Goal: Task Accomplishment & Management: Complete application form

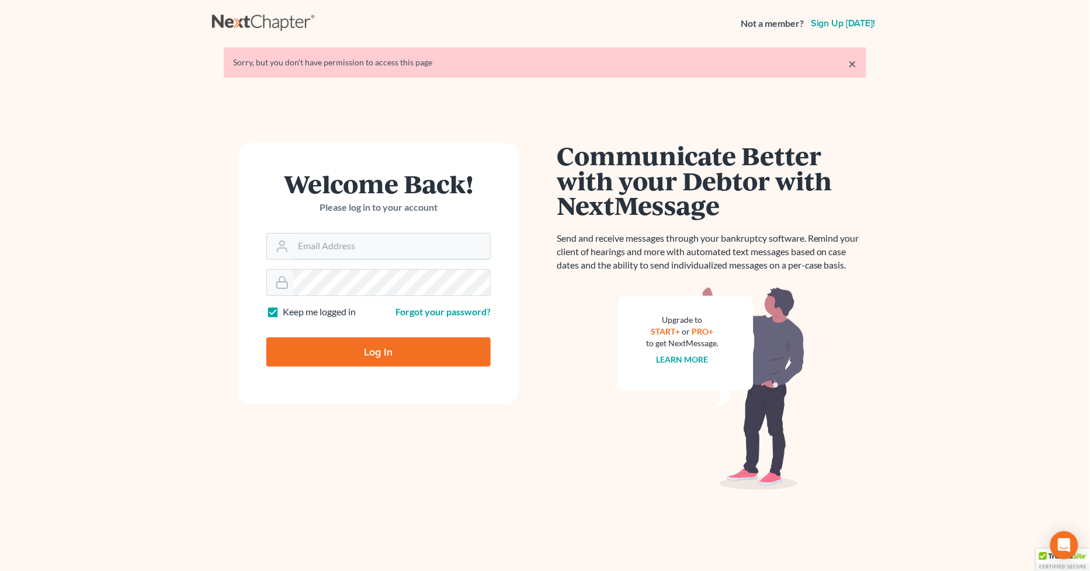
type input "[PERSON_NAME][EMAIL_ADDRESS][DOMAIN_NAME]"
click at [368, 352] on input "Log In" at bounding box center [378, 352] width 224 height 29
type input "Thinking..."
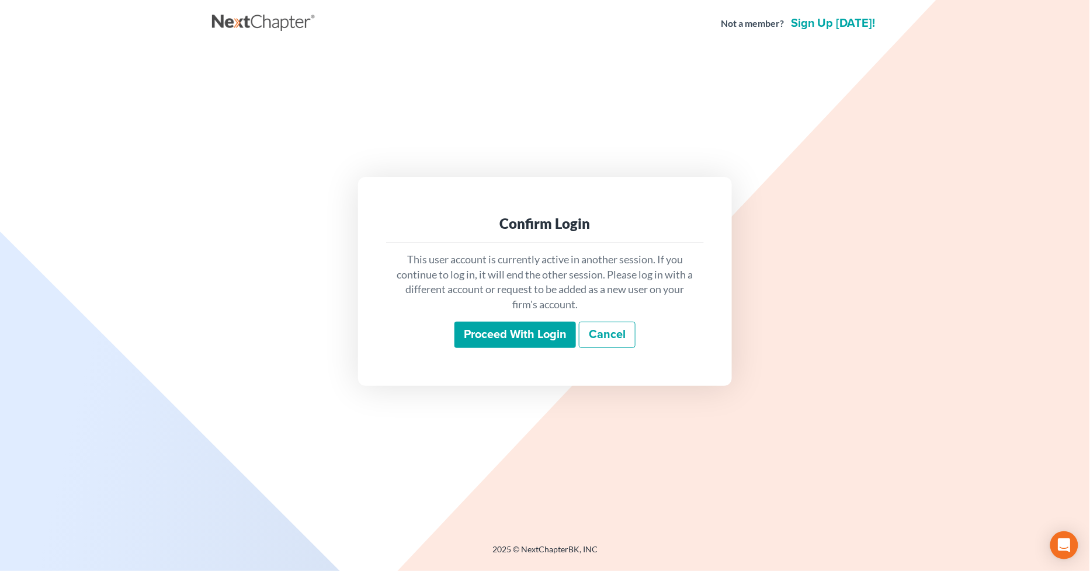
click at [500, 336] on input "Proceed with login" at bounding box center [514, 335] width 121 height 27
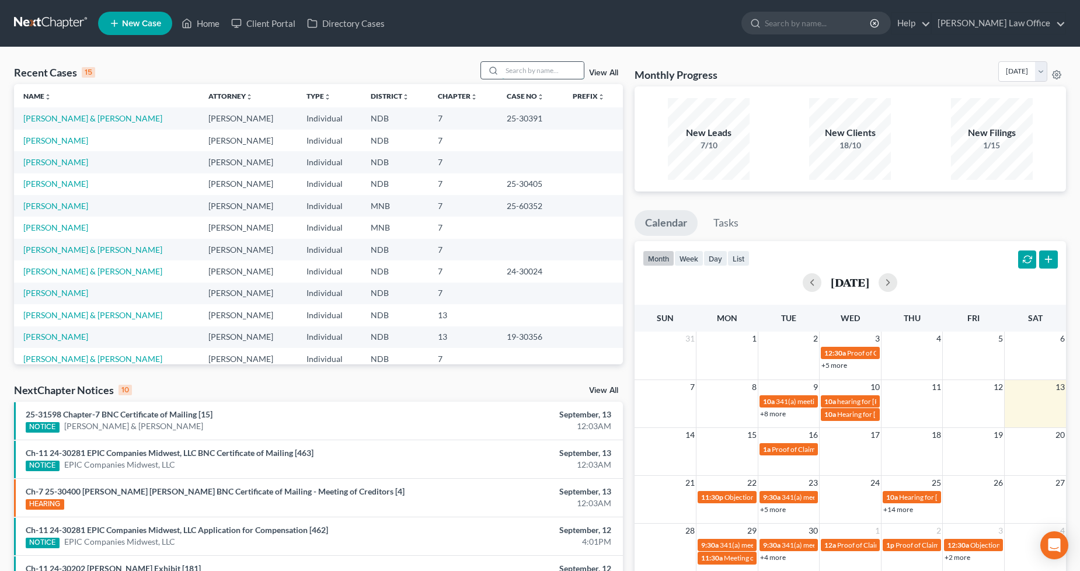
click at [550, 72] on input "search" at bounding box center [543, 70] width 82 height 17
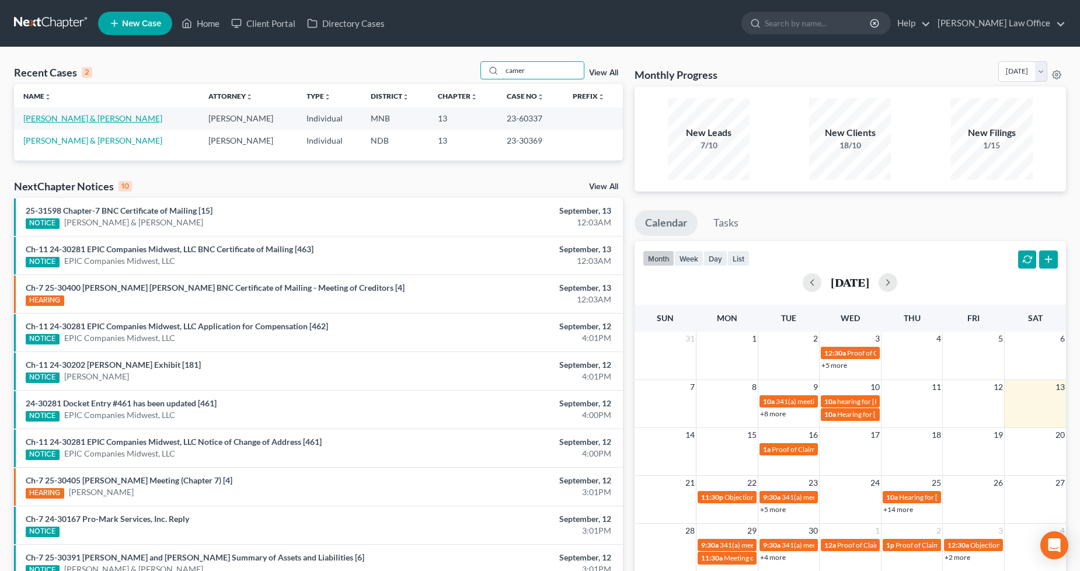
type input "camer"
click at [71, 119] on link "[PERSON_NAME] & [PERSON_NAME]" at bounding box center [92, 118] width 139 height 10
select select "4"
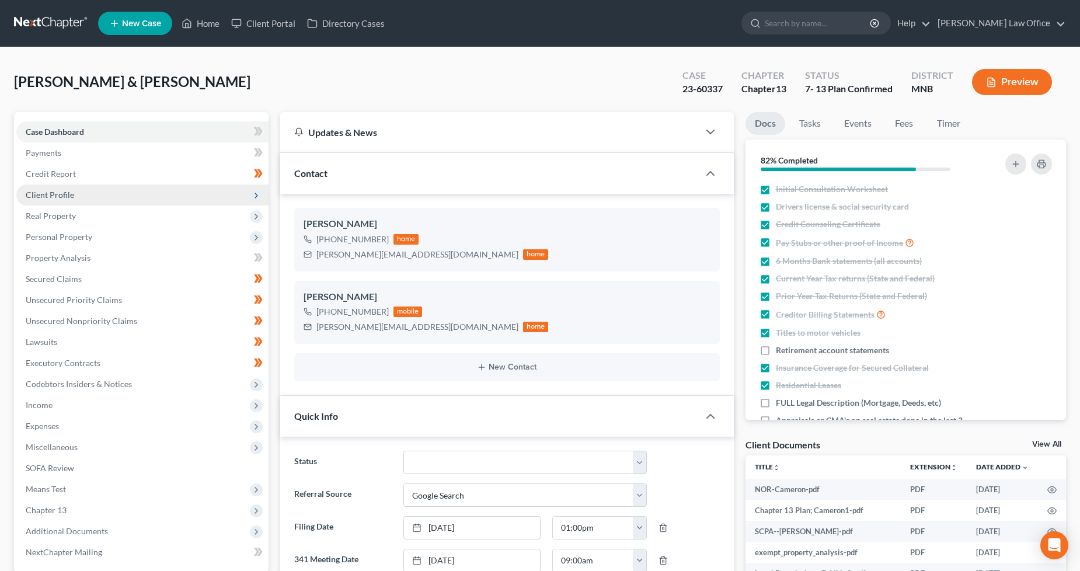
click at [66, 186] on span "Client Profile" at bounding box center [142, 195] width 252 height 21
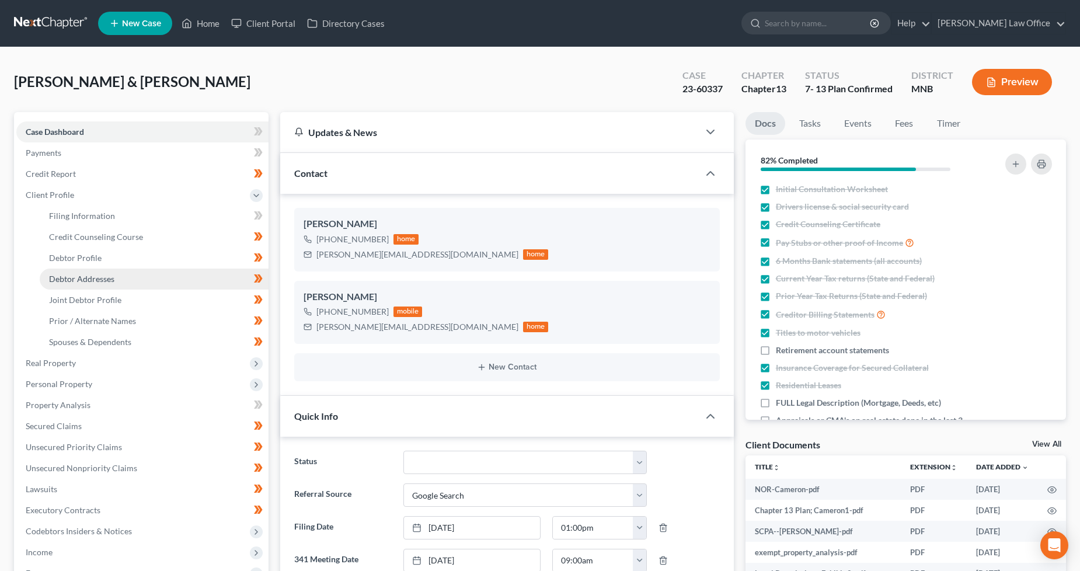
click at [91, 270] on link "Debtor Addresses" at bounding box center [154, 279] width 229 height 21
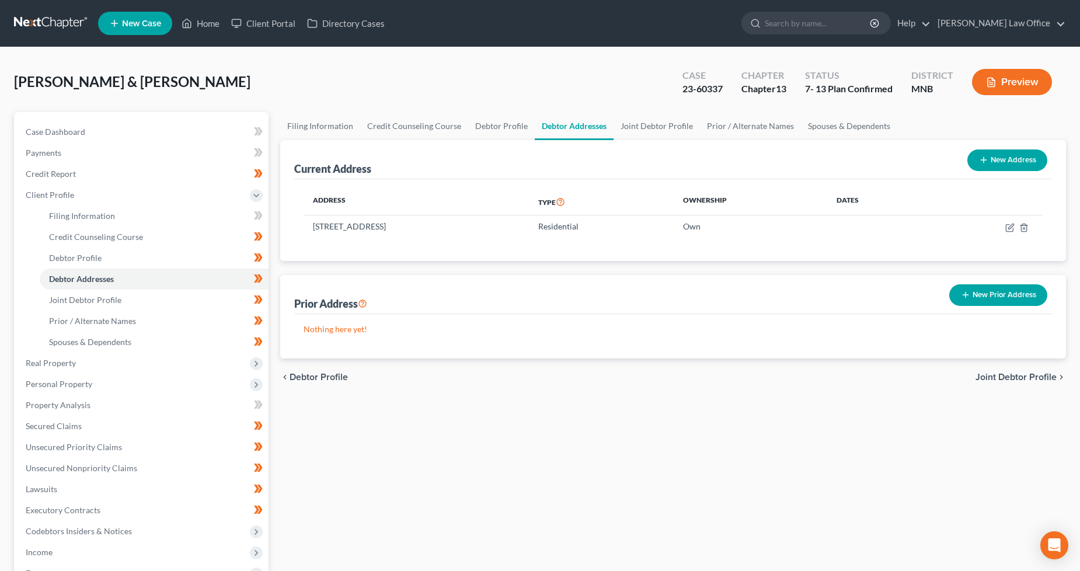
click at [60, 27] on link at bounding box center [51, 23] width 75 height 21
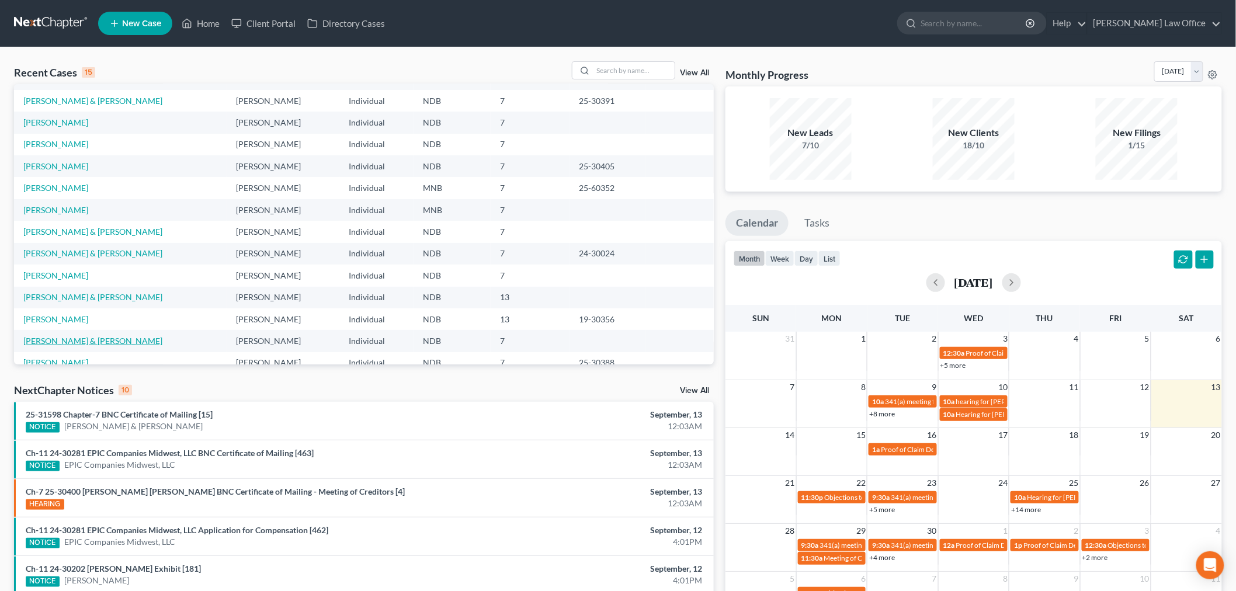
scroll to position [79, 0]
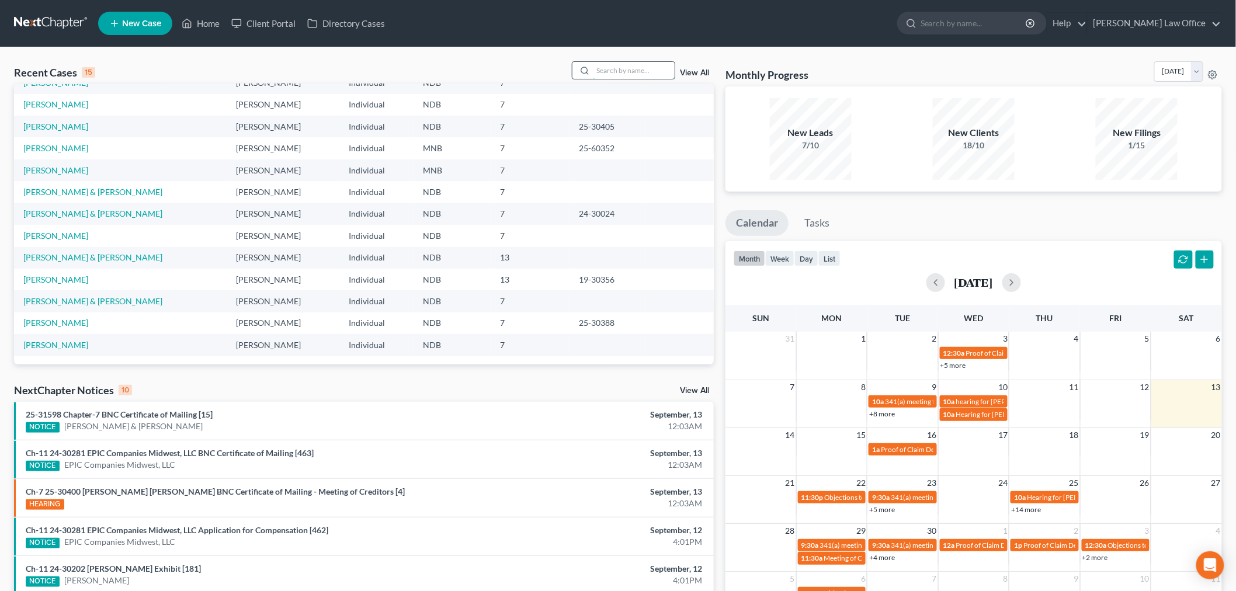
click at [613, 68] on input "search" at bounding box center [634, 70] width 82 height 17
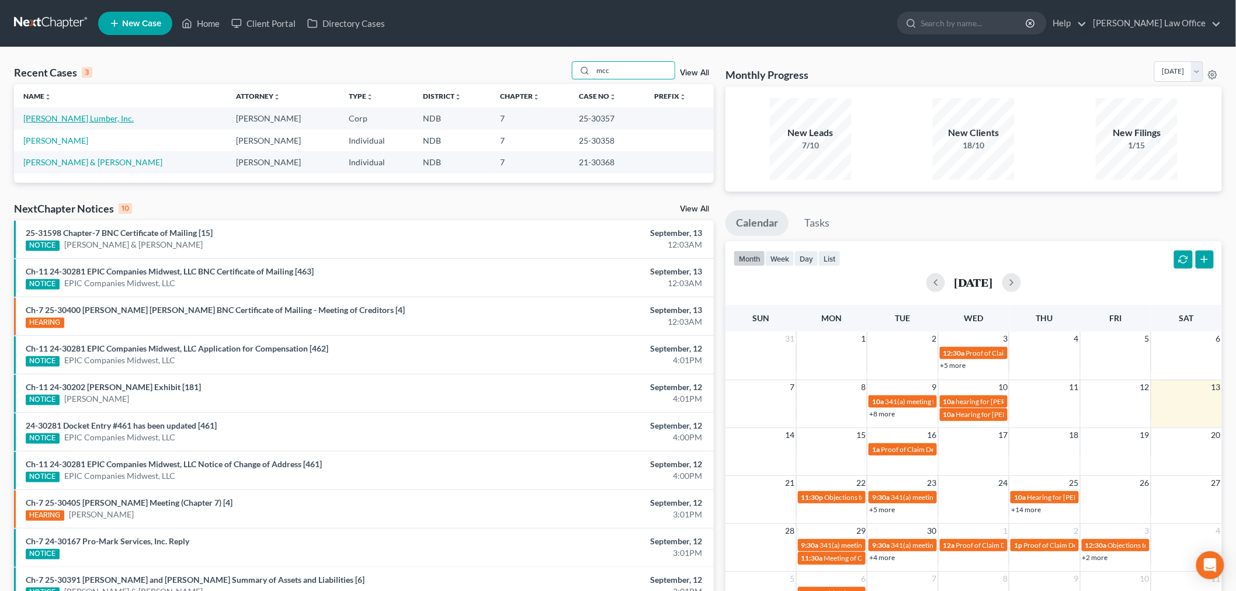
type input "mcc"
click at [77, 118] on link "[PERSON_NAME] Lumber, Inc." at bounding box center [78, 118] width 110 height 10
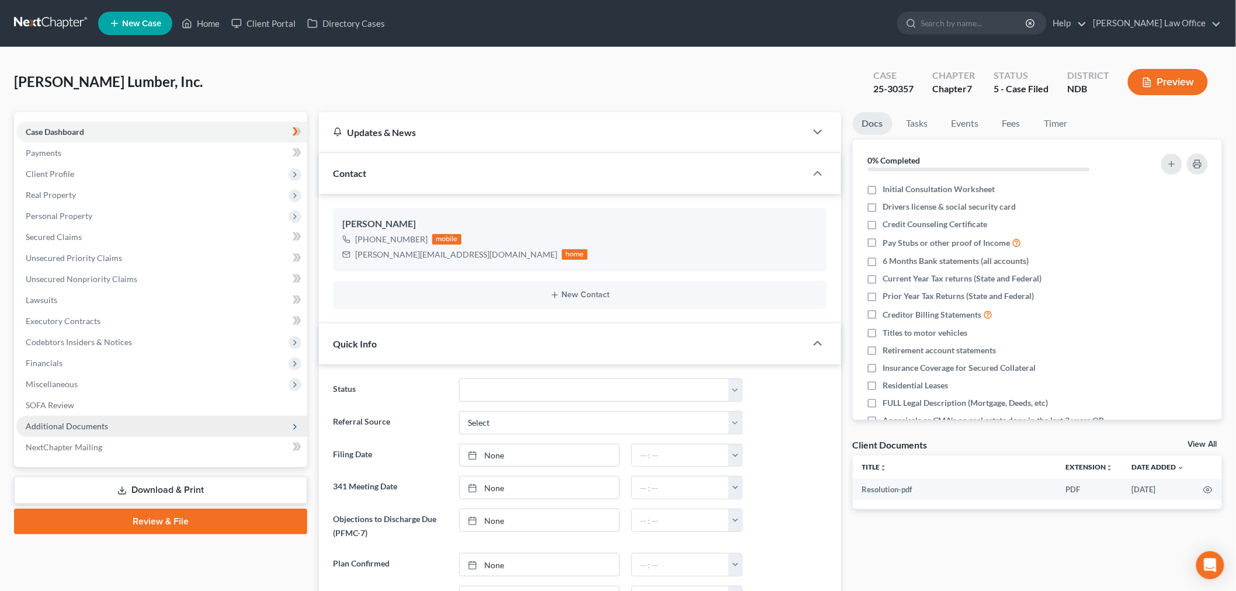
click at [130, 428] on span "Additional Documents" at bounding box center [161, 426] width 291 height 21
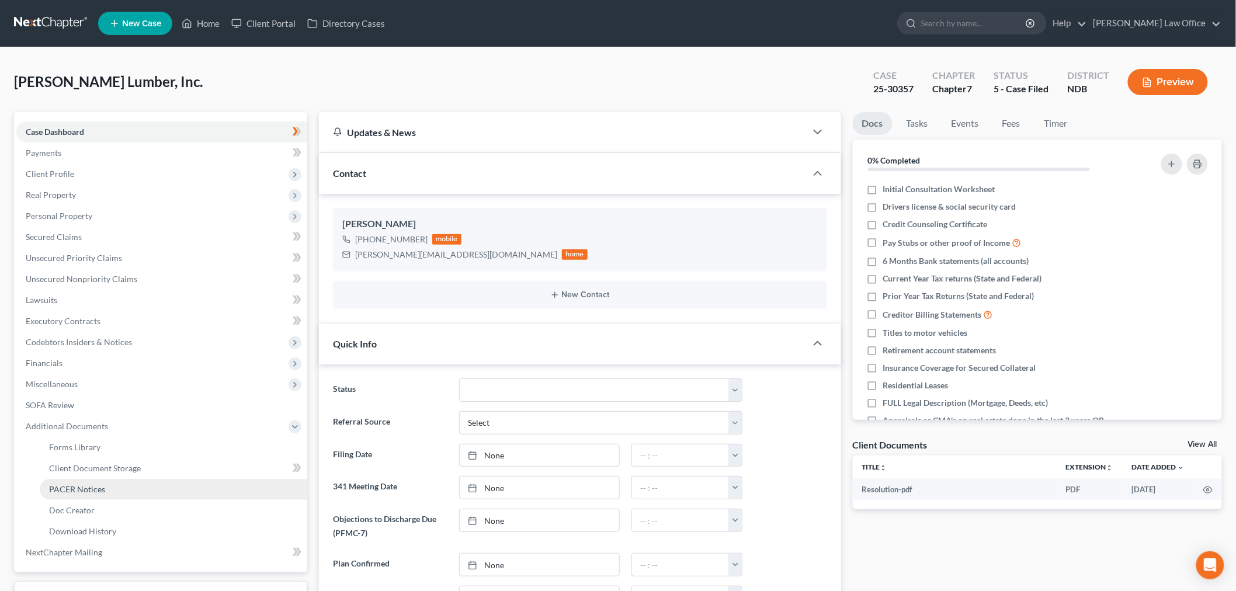
click at [114, 491] on link "PACER Notices" at bounding box center [173, 489] width 267 height 21
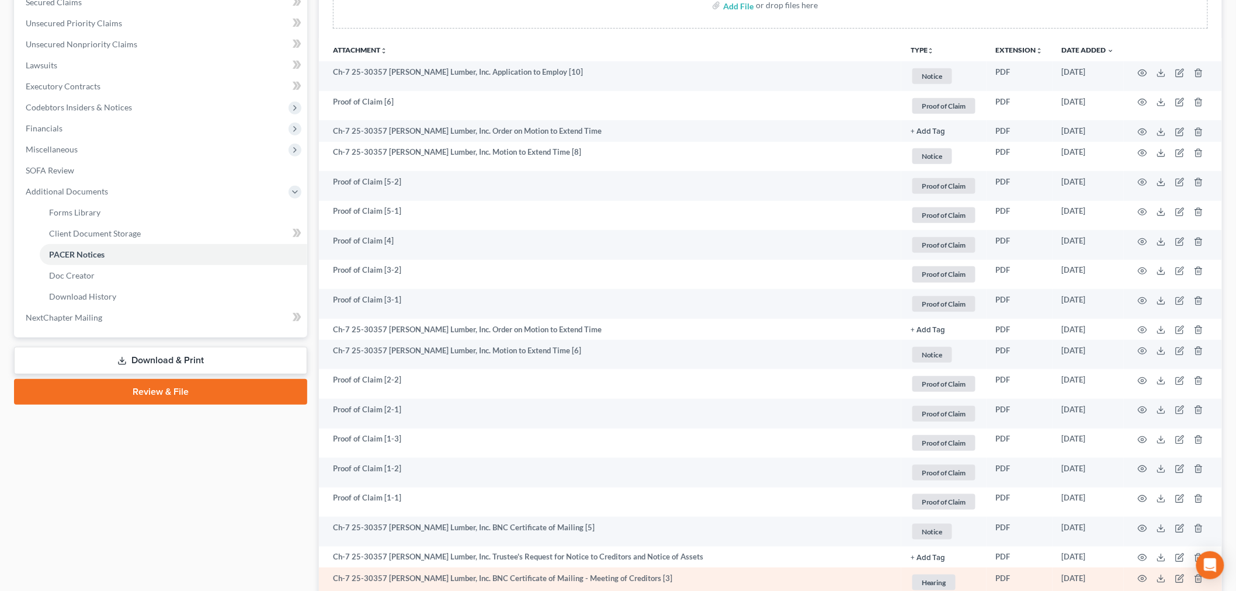
scroll to position [421, 0]
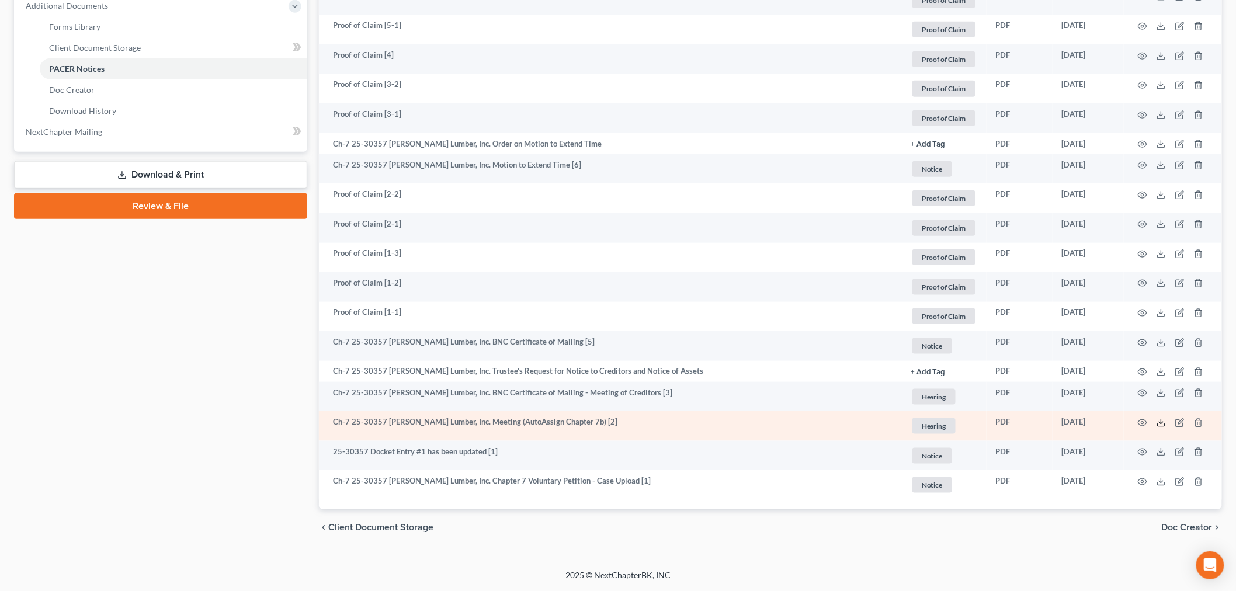
click at [1160, 425] on icon at bounding box center [1160, 422] width 9 height 9
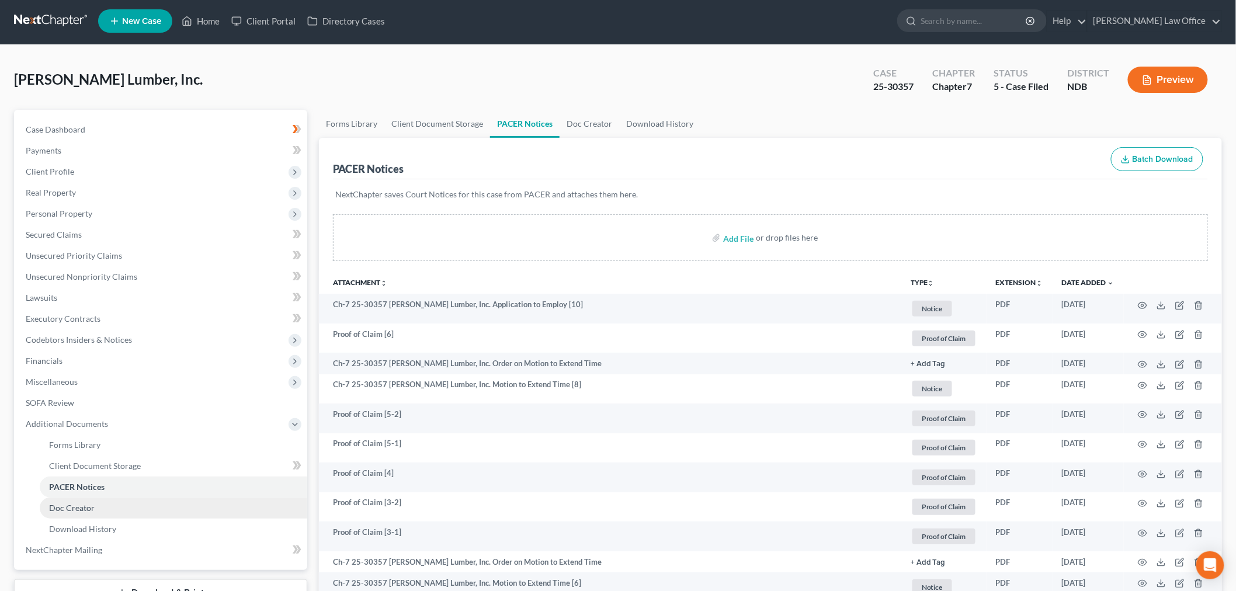
scroll to position [0, 0]
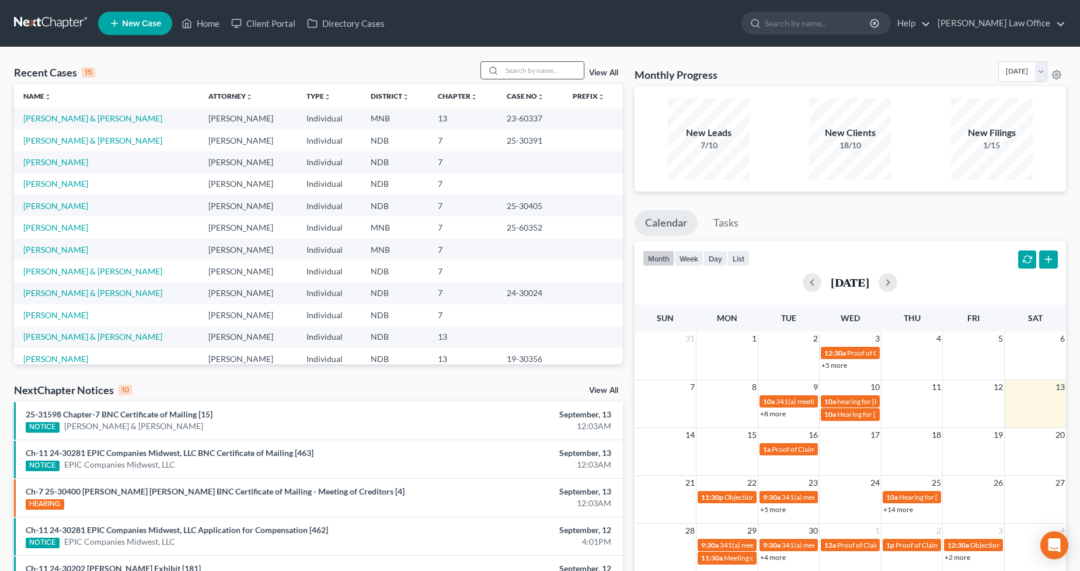
click at [550, 62] on input "search" at bounding box center [543, 70] width 82 height 17
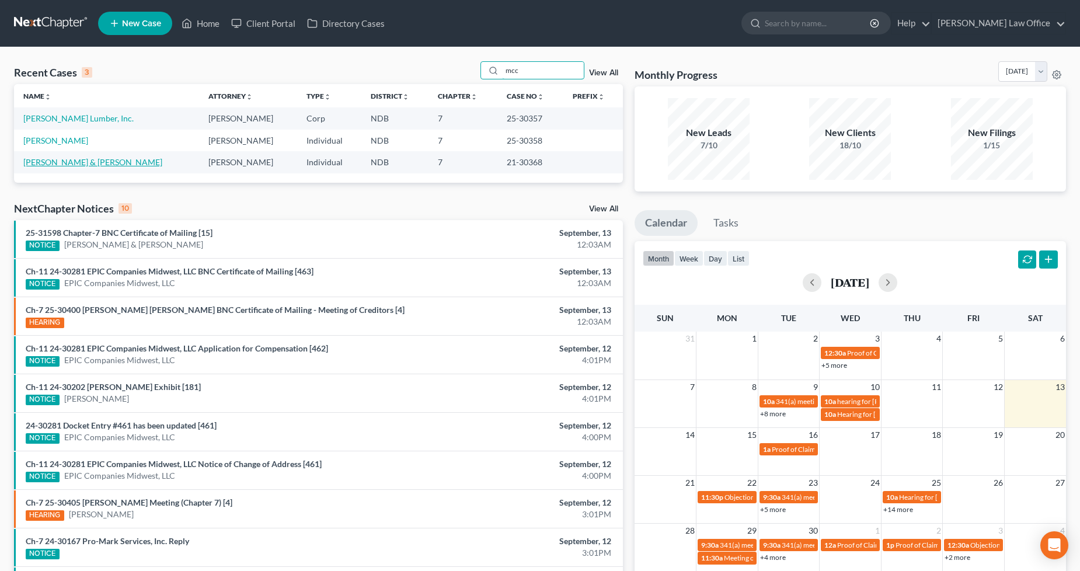
type input "mcc"
click at [55, 133] on td "McCleary, Terry" at bounding box center [106, 141] width 185 height 22
click at [64, 141] on link "McCleary, Terry" at bounding box center [55, 140] width 65 height 10
select select "6"
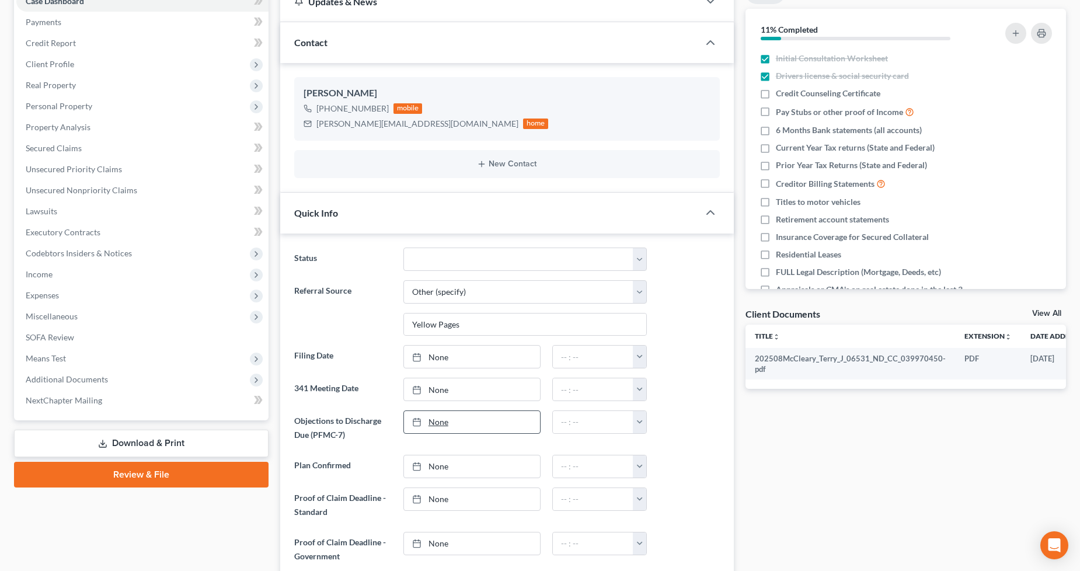
scroll to position [194, 0]
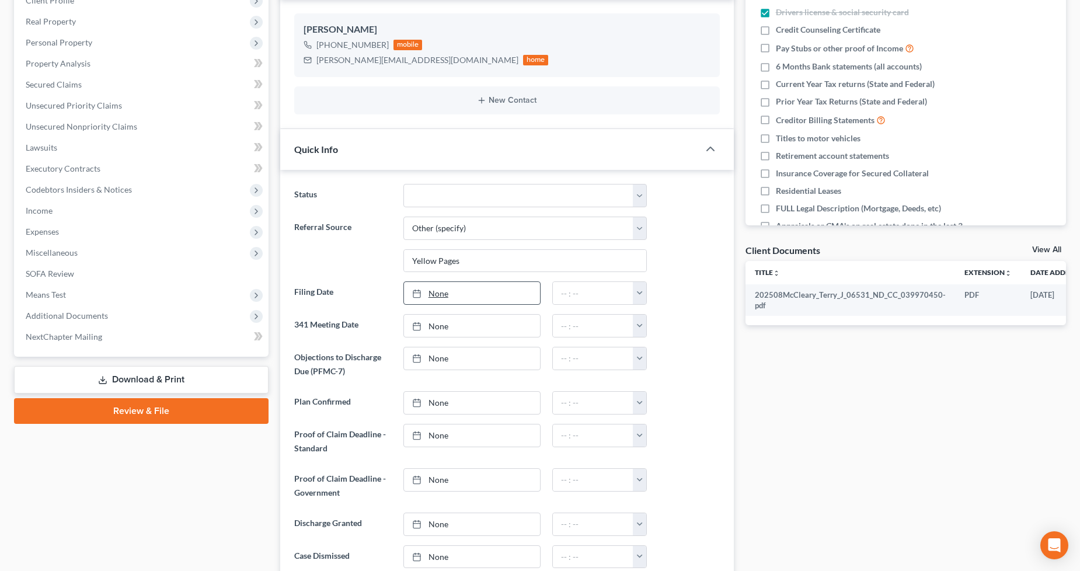
click at [450, 286] on link "None" at bounding box center [472, 293] width 136 height 22
type input "9/13/2025"
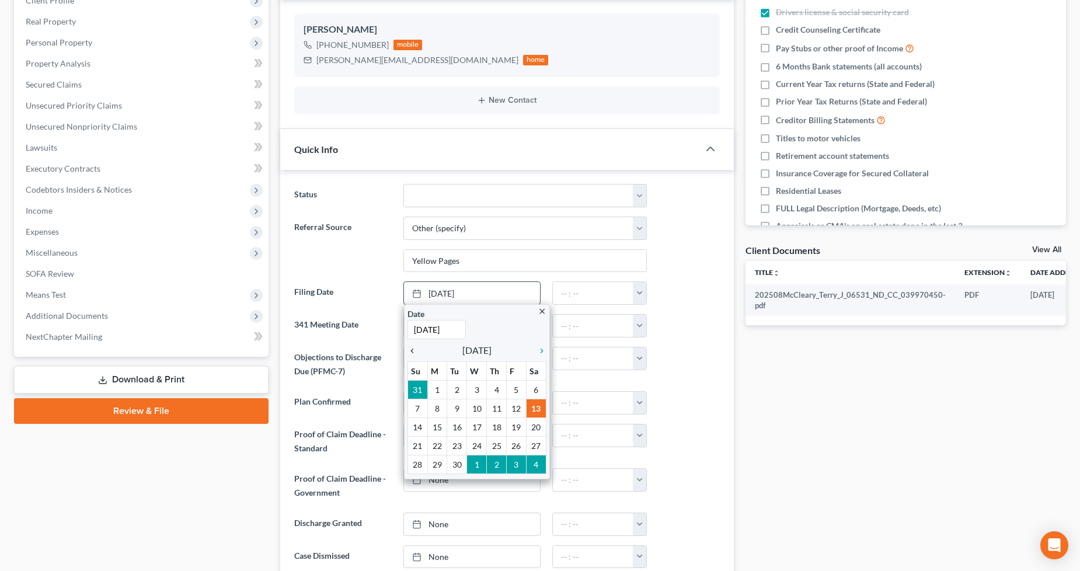
click at [415, 352] on icon "chevron_left" at bounding box center [415, 350] width 15 height 9
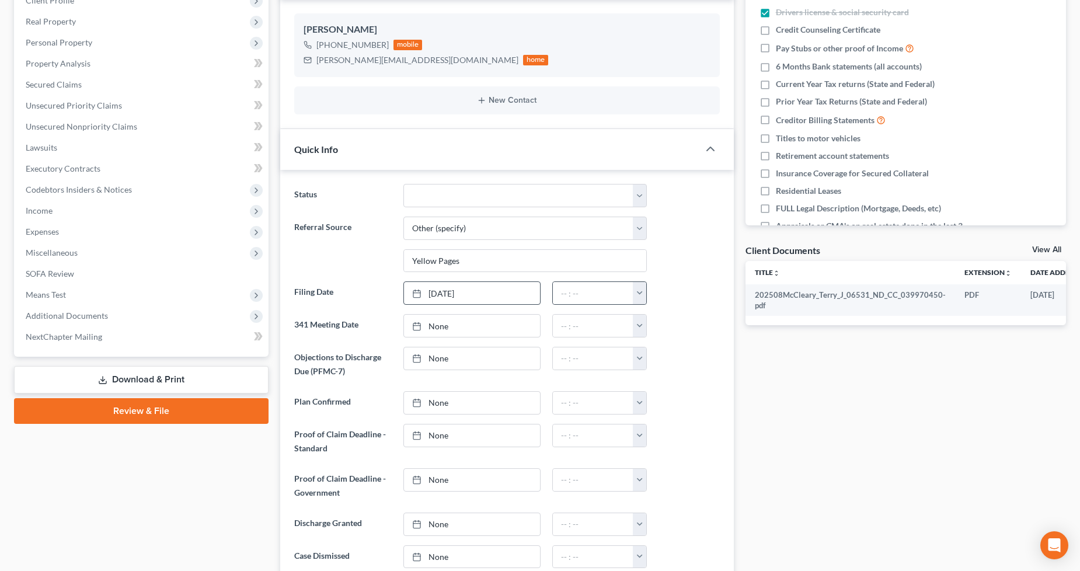
click at [637, 300] on button "button" at bounding box center [639, 293] width 13 height 22
click at [655, 384] on link "4:30pm" at bounding box center [665, 383] width 65 height 20
type input "4:30pm"
click at [465, 329] on link "None" at bounding box center [472, 326] width 136 height 22
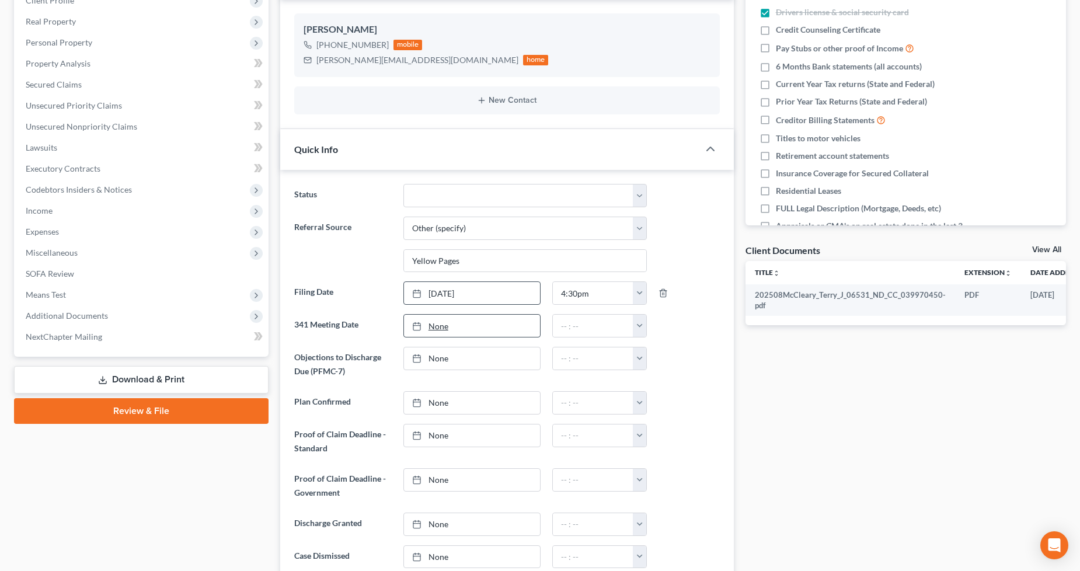
type input "[DATE]"
click at [635, 320] on button "button" at bounding box center [639, 326] width 13 height 22
click at [662, 416] on link "10:00am" at bounding box center [665, 420] width 65 height 20
type input "10:00am"
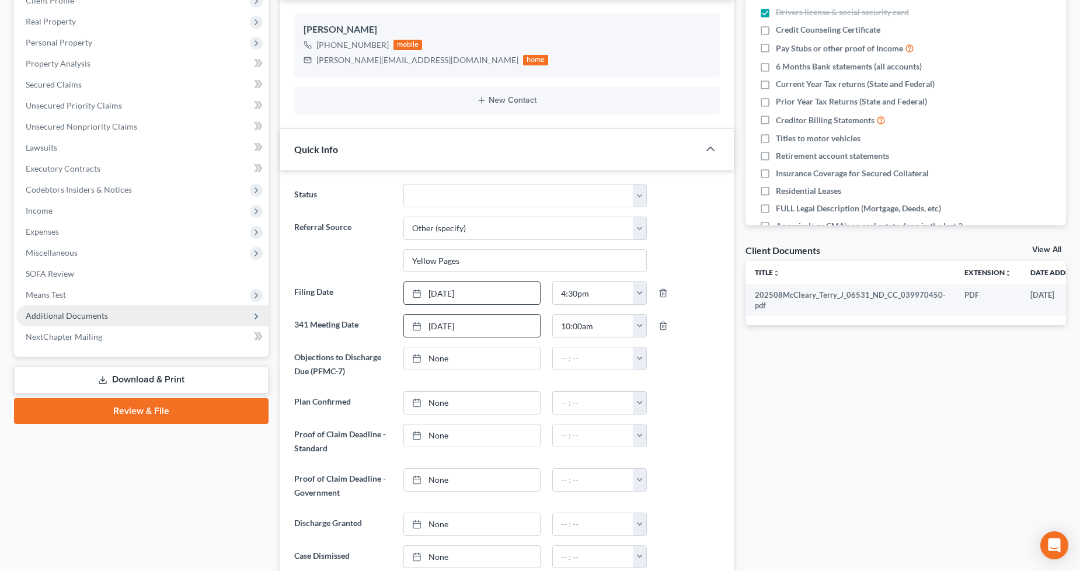
click at [84, 311] on span "Additional Documents" at bounding box center [67, 316] width 82 height 10
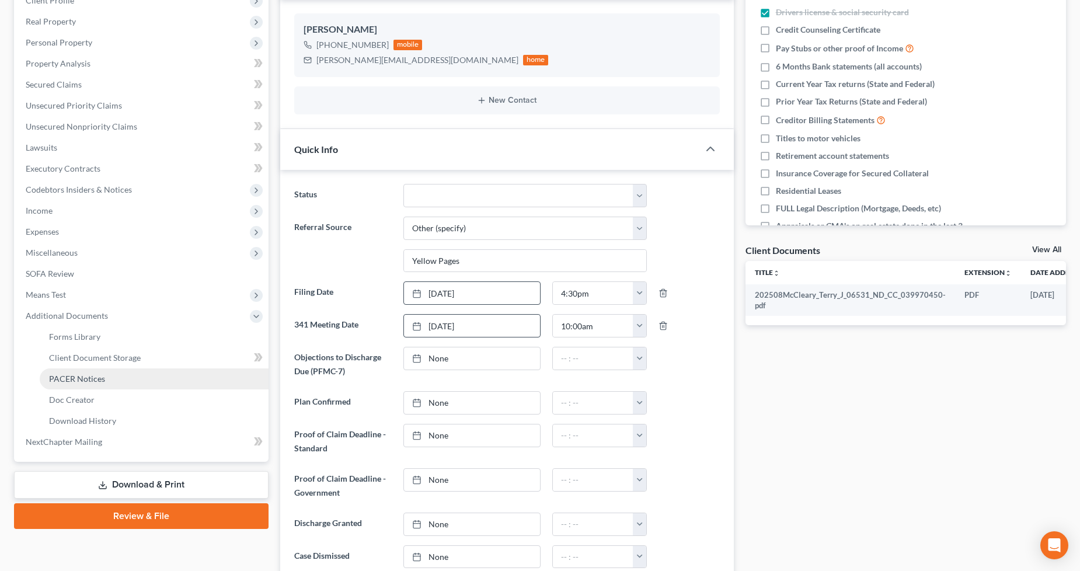
click at [83, 378] on span "PACER Notices" at bounding box center [77, 379] width 56 height 10
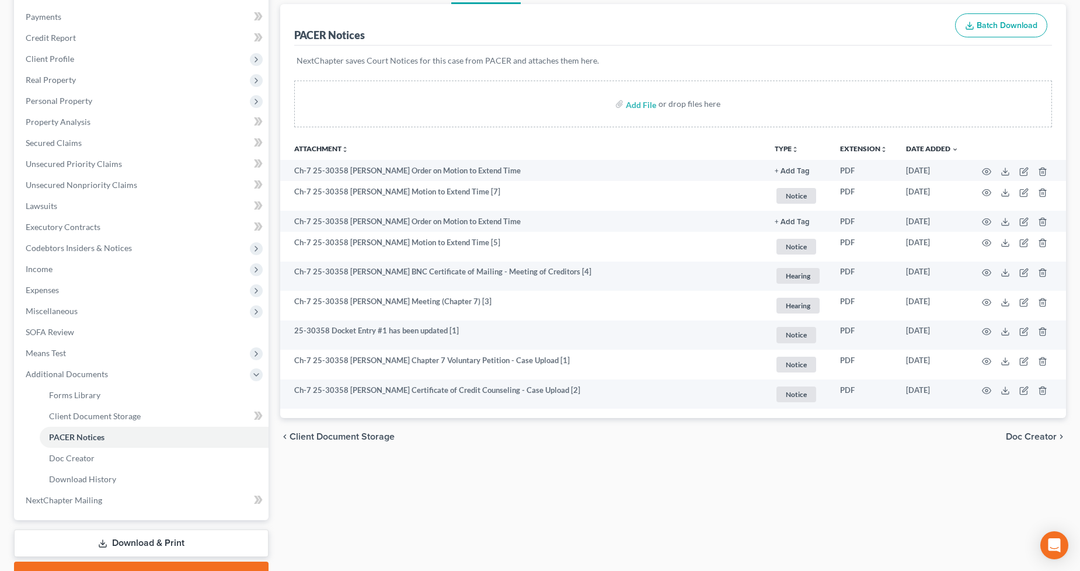
scroll to position [195, 0]
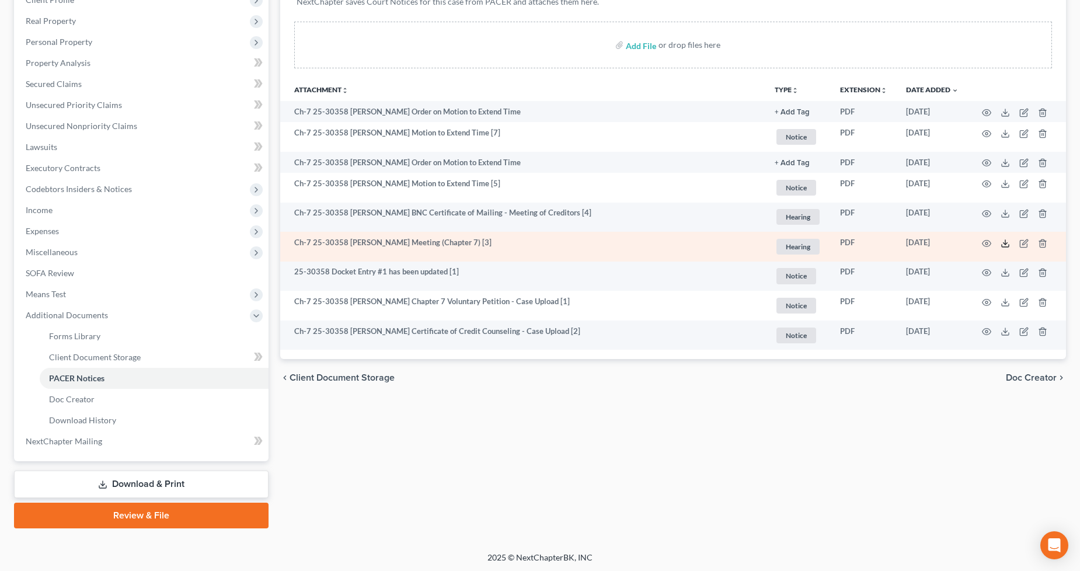
click at [1009, 242] on icon at bounding box center [1005, 243] width 9 height 9
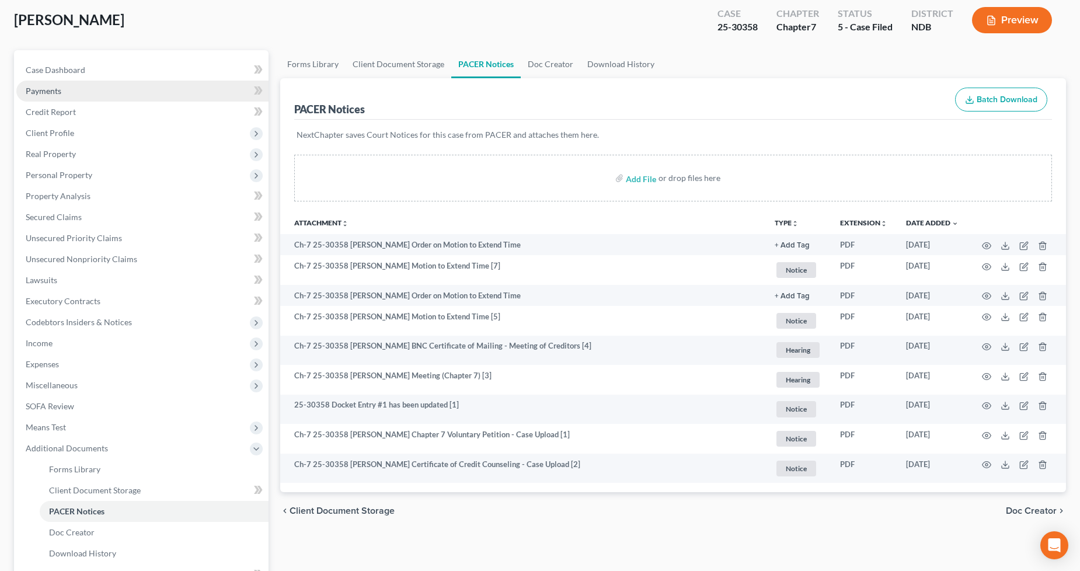
scroll to position [0, 0]
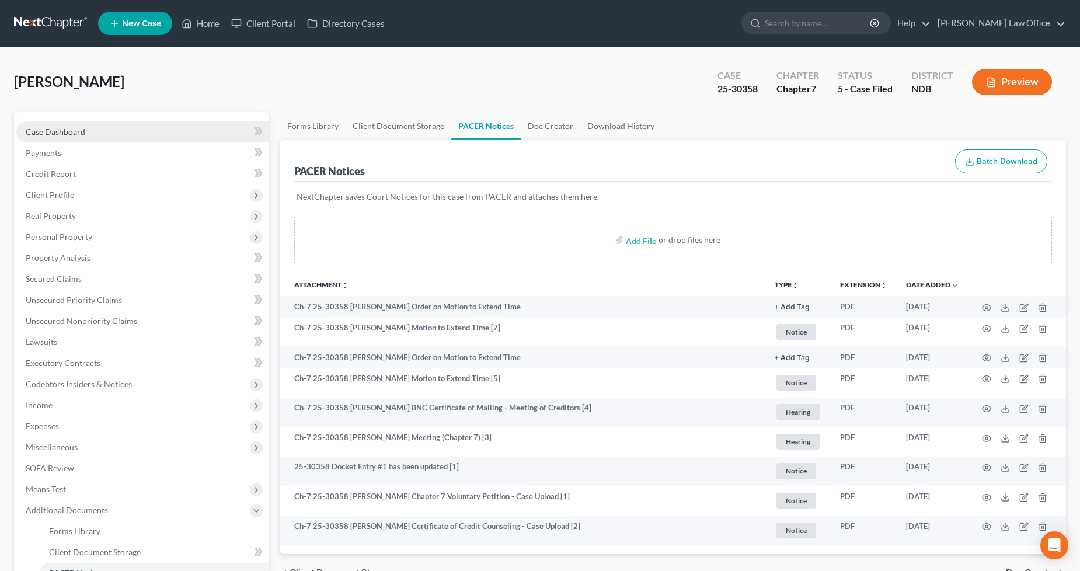
click at [67, 141] on link "Case Dashboard" at bounding box center [142, 131] width 252 height 21
select select "6"
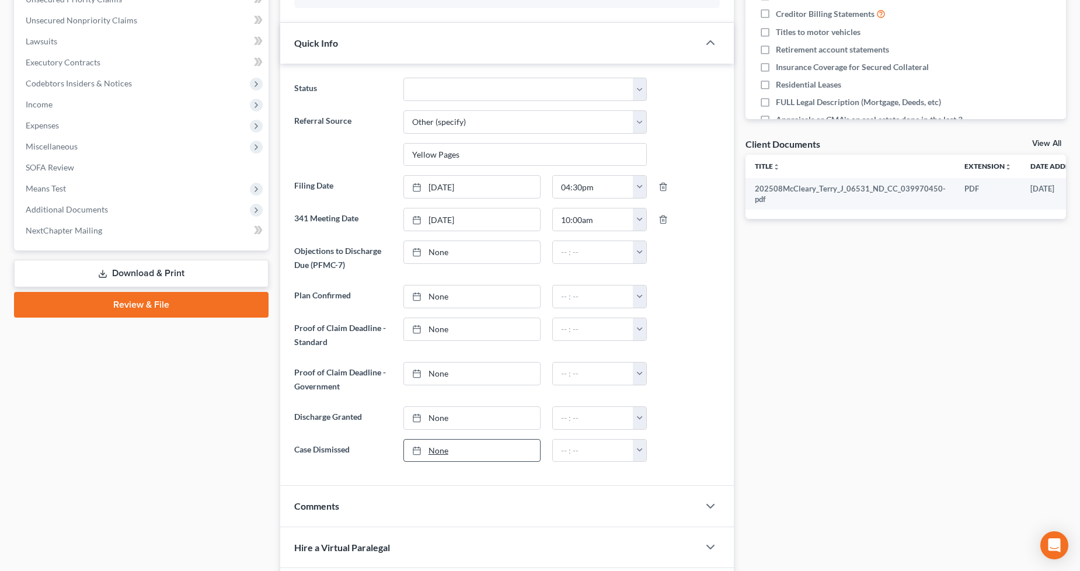
scroll to position [389, 0]
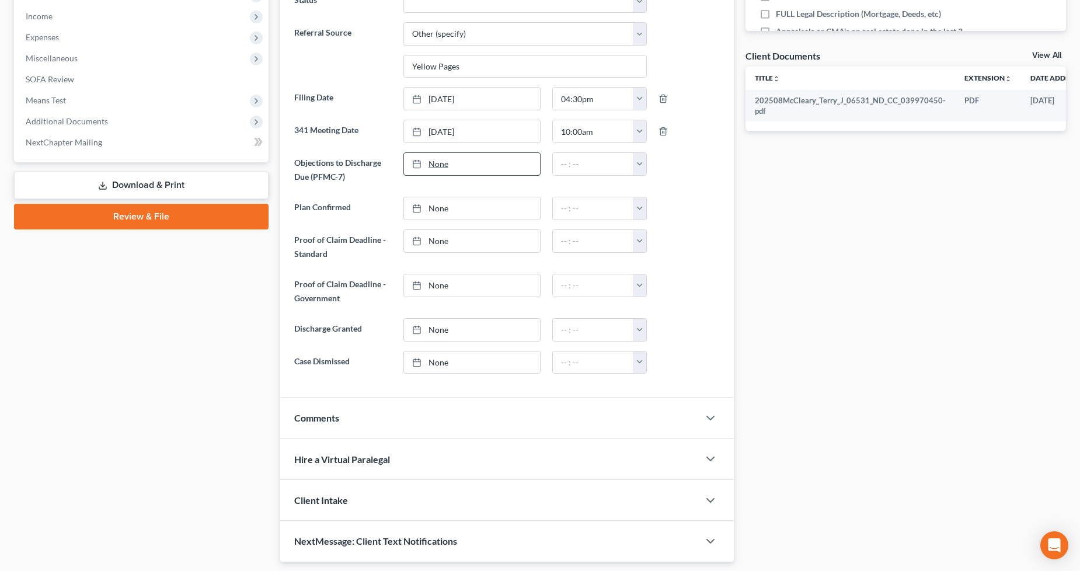
type input "[DATE]"
click at [468, 164] on link "[DATE]" at bounding box center [472, 164] width 136 height 22
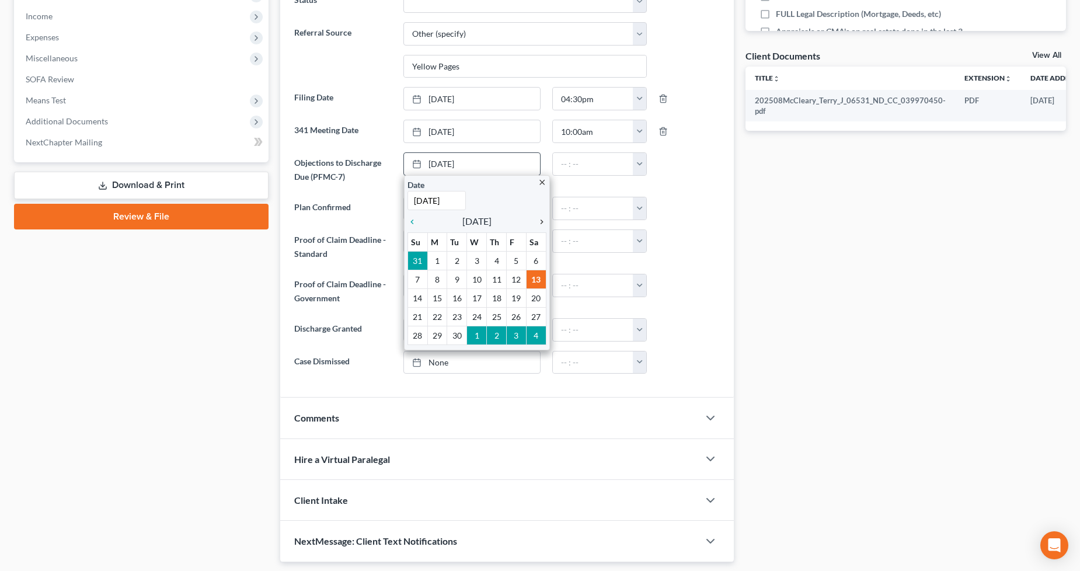
click at [541, 218] on icon "chevron_right" at bounding box center [538, 221] width 15 height 9
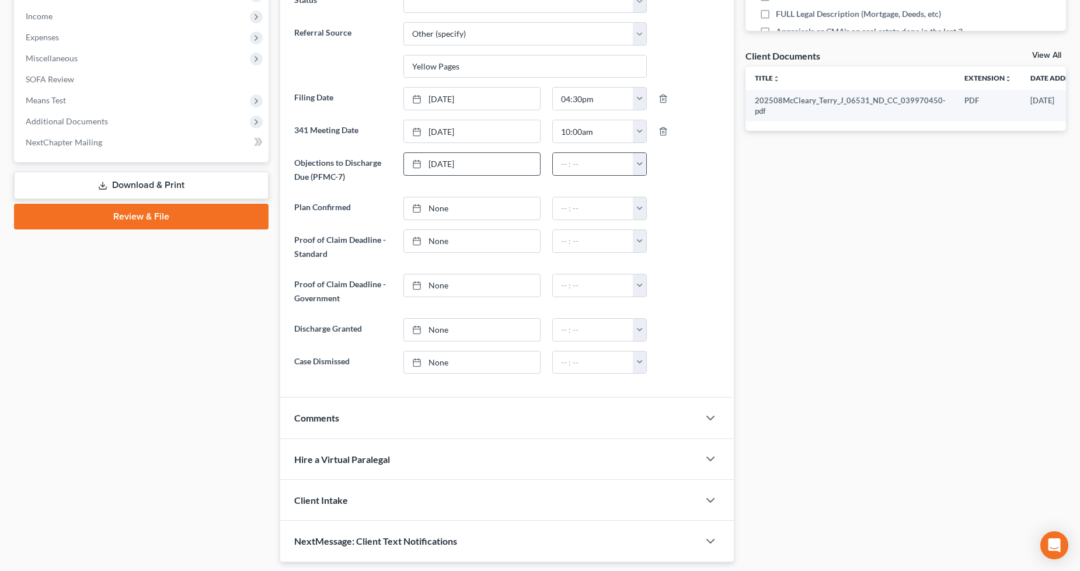
click at [640, 164] on button "button" at bounding box center [639, 164] width 13 height 22
click at [668, 205] on link "12:30am" at bounding box center [665, 210] width 65 height 20
type input "12:30am"
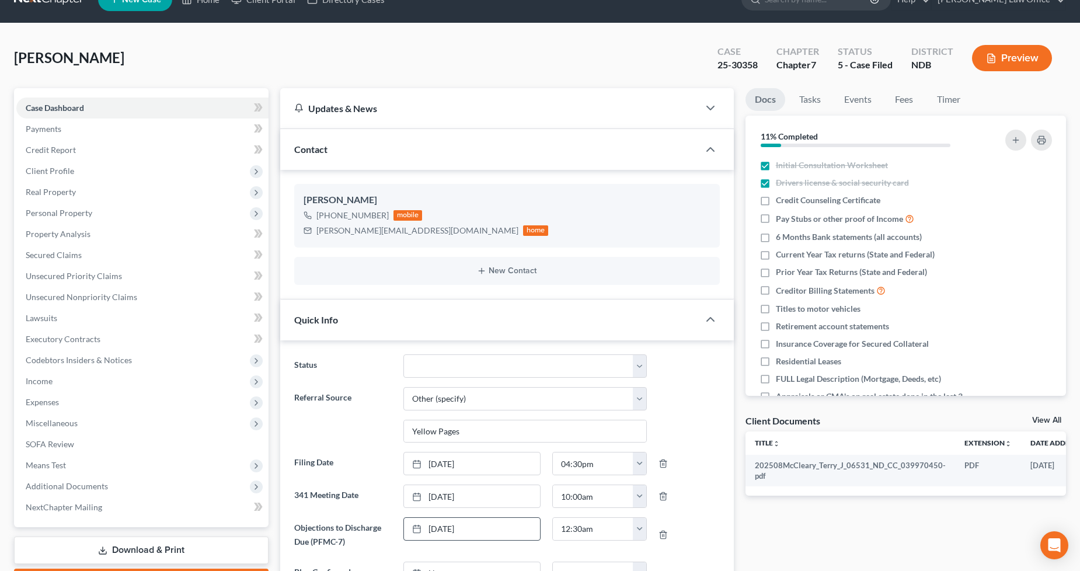
scroll to position [0, 0]
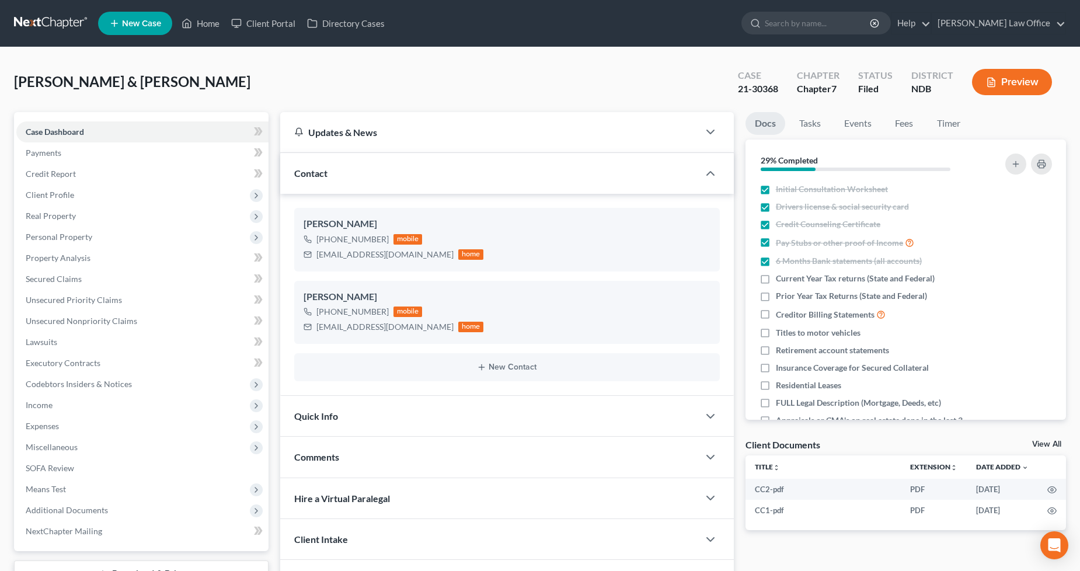
click at [477, 412] on div "Quick Info" at bounding box center [489, 416] width 419 height 40
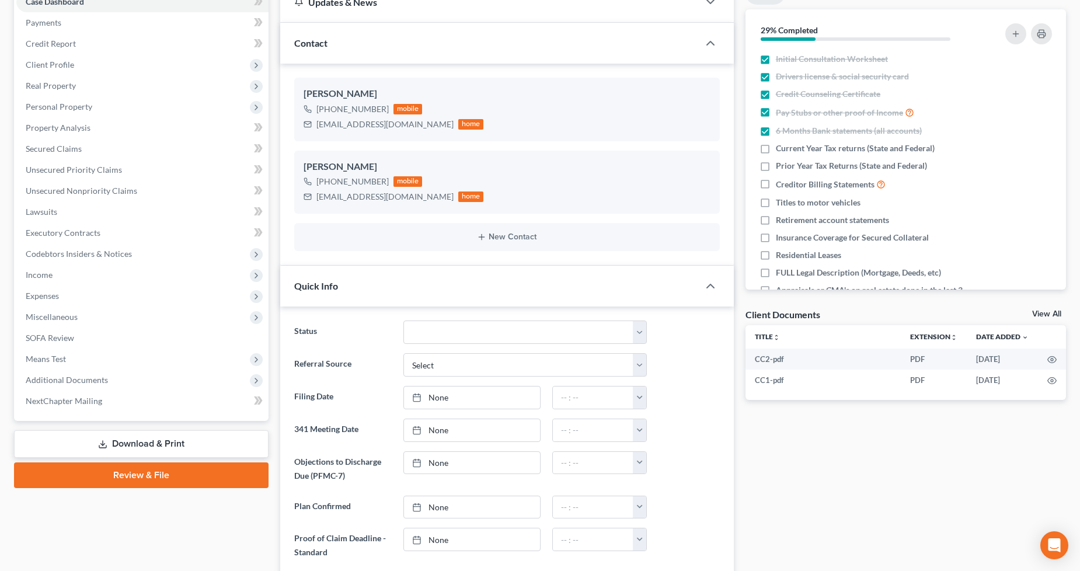
scroll to position [259, 0]
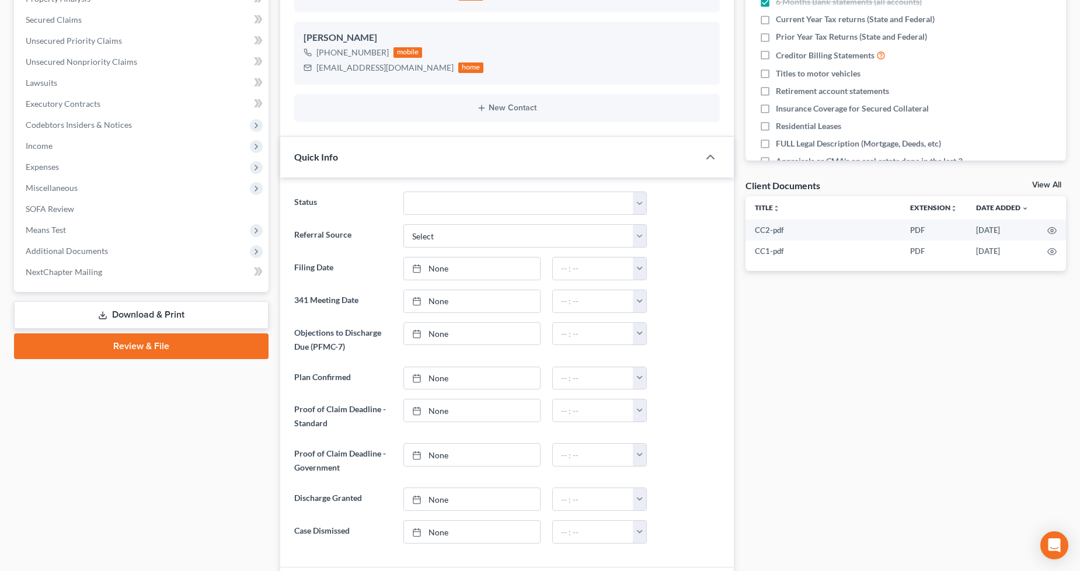
drag, startPoint x: 90, startPoint y: 253, endPoint x: 100, endPoint y: 272, distance: 21.2
click at [90, 253] on span "Additional Documents" at bounding box center [67, 251] width 82 height 10
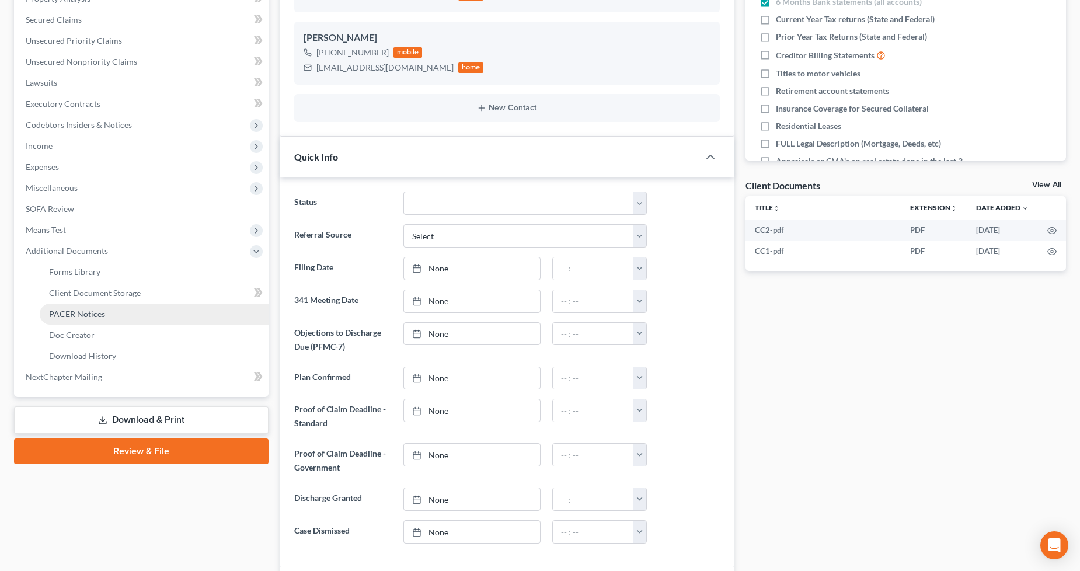
click at [86, 315] on span "PACER Notices" at bounding box center [77, 314] width 56 height 10
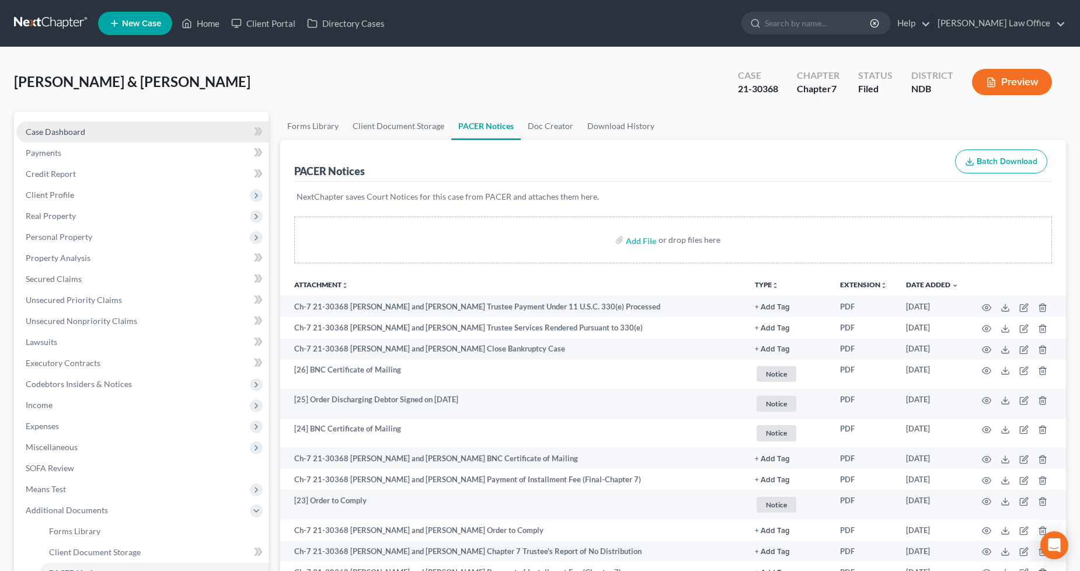
click at [66, 136] on link "Case Dashboard" at bounding box center [142, 131] width 252 height 21
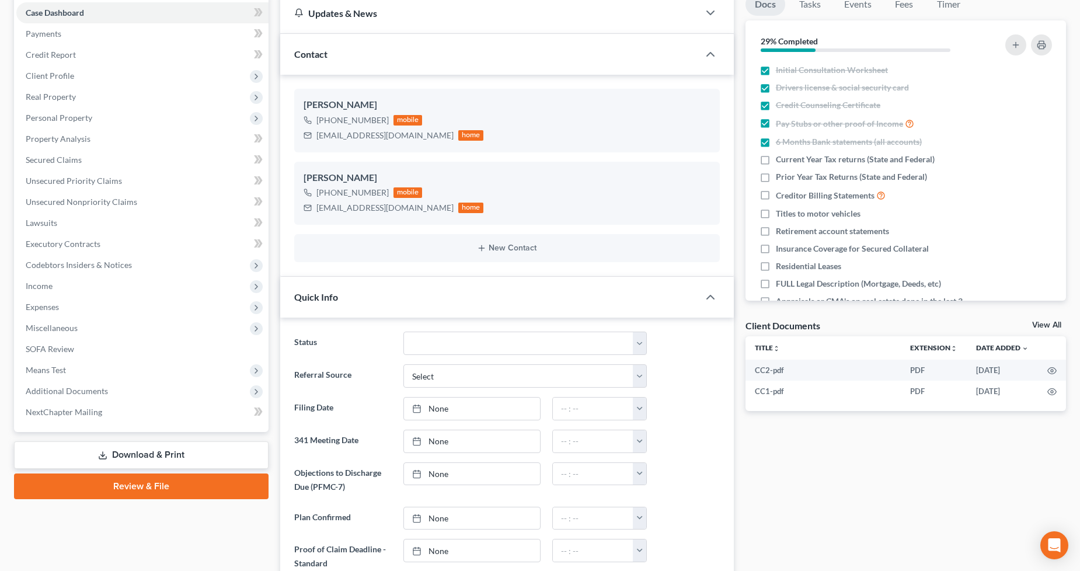
scroll to position [324, 0]
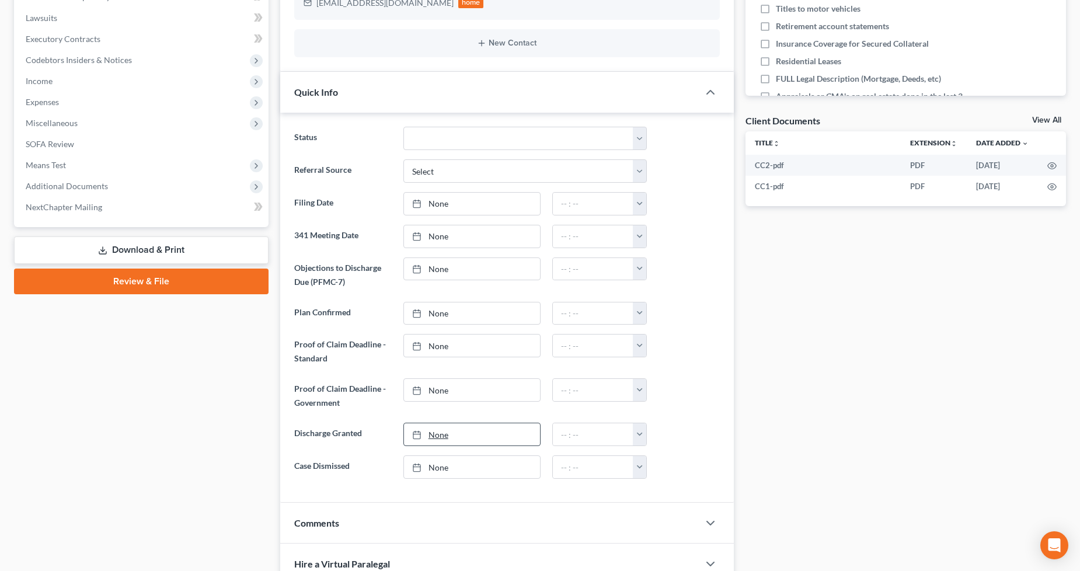
click at [449, 429] on link "None" at bounding box center [472, 434] width 136 height 22
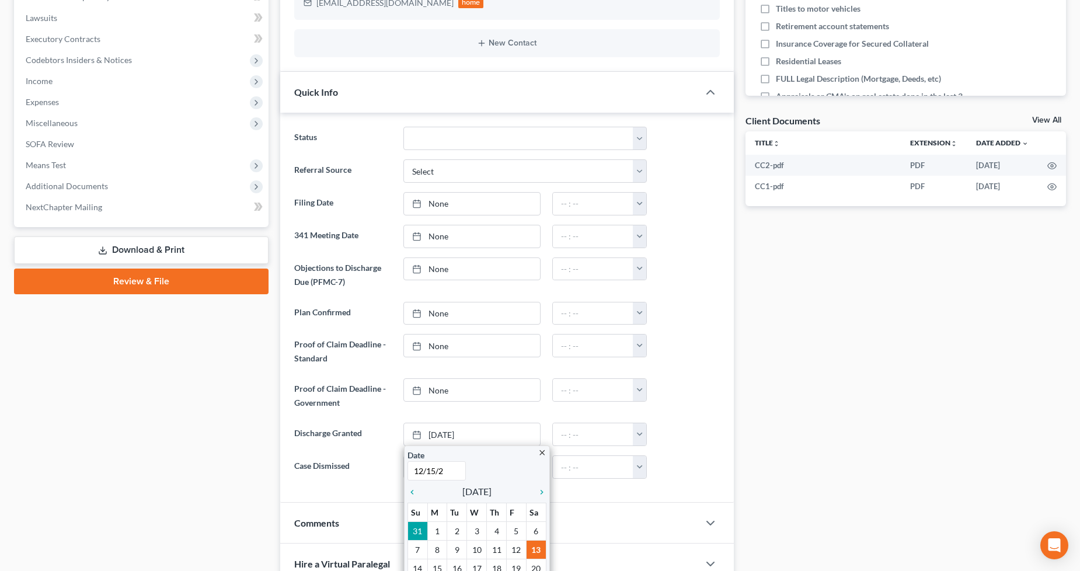
type input "12/15/21"
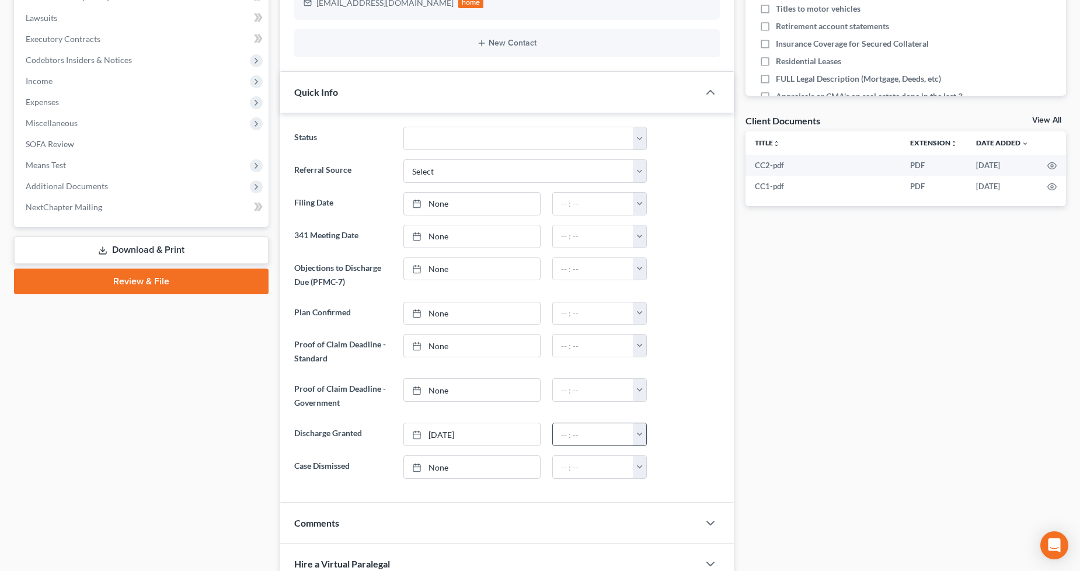
click at [641, 441] on button "button" at bounding box center [639, 434] width 13 height 22
click at [657, 502] on link "1:00am" at bounding box center [665, 500] width 65 height 20
type input "1:00am"
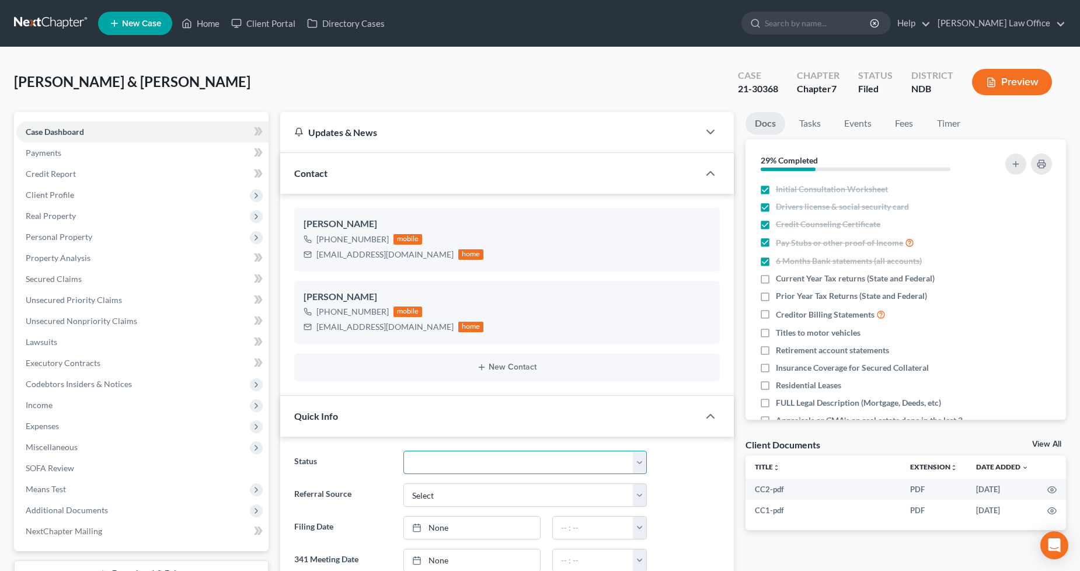
click at [474, 469] on select "10 - Chapter 13 Discharged 11 - Chapter 13 Converted to 7 12 - Debt Settlement/…" at bounding box center [526, 462] width 244 height 23
select select "9"
click at [404, 451] on select "10 - Chapter 13 Discharged 11 - Chapter 13 Converted to 7 12 - Debt Settlement/…" at bounding box center [526, 462] width 244 height 23
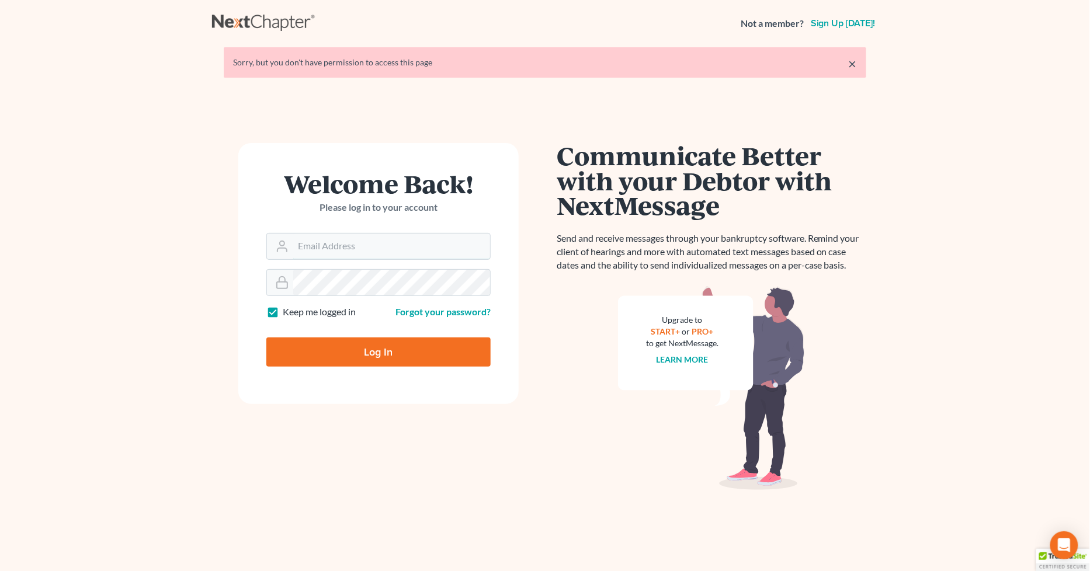
type input "[PERSON_NAME][EMAIL_ADDRESS][DOMAIN_NAME]"
click at [301, 369] on form "Welcome Back! Please log in to your account Email Address [PERSON_NAME][EMAIL_A…" at bounding box center [378, 273] width 280 height 261
click at [311, 359] on input "Log In" at bounding box center [378, 352] width 224 height 29
type input "Thinking..."
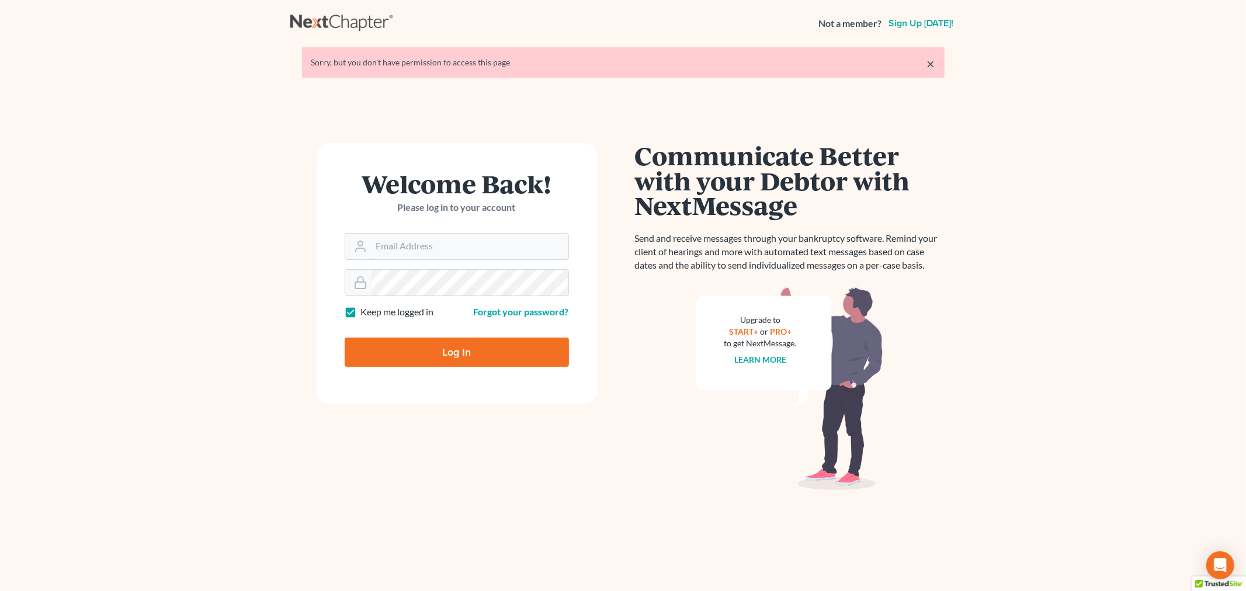
type input "[PERSON_NAME][EMAIL_ADDRESS][DOMAIN_NAME]"
drag, startPoint x: 473, startPoint y: 352, endPoint x: 472, endPoint y: 359, distance: 7.1
click at [473, 352] on input "Log In" at bounding box center [457, 352] width 224 height 29
type input "Thinking..."
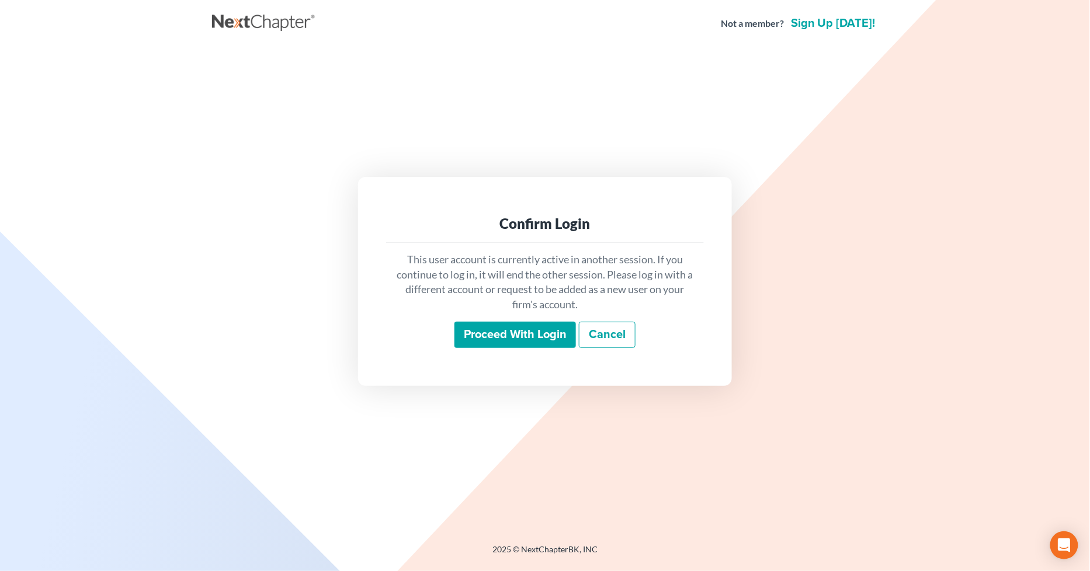
drag, startPoint x: 519, startPoint y: 339, endPoint x: 440, endPoint y: 339, distance: 78.8
click at [519, 339] on input "Proceed with login" at bounding box center [514, 335] width 121 height 27
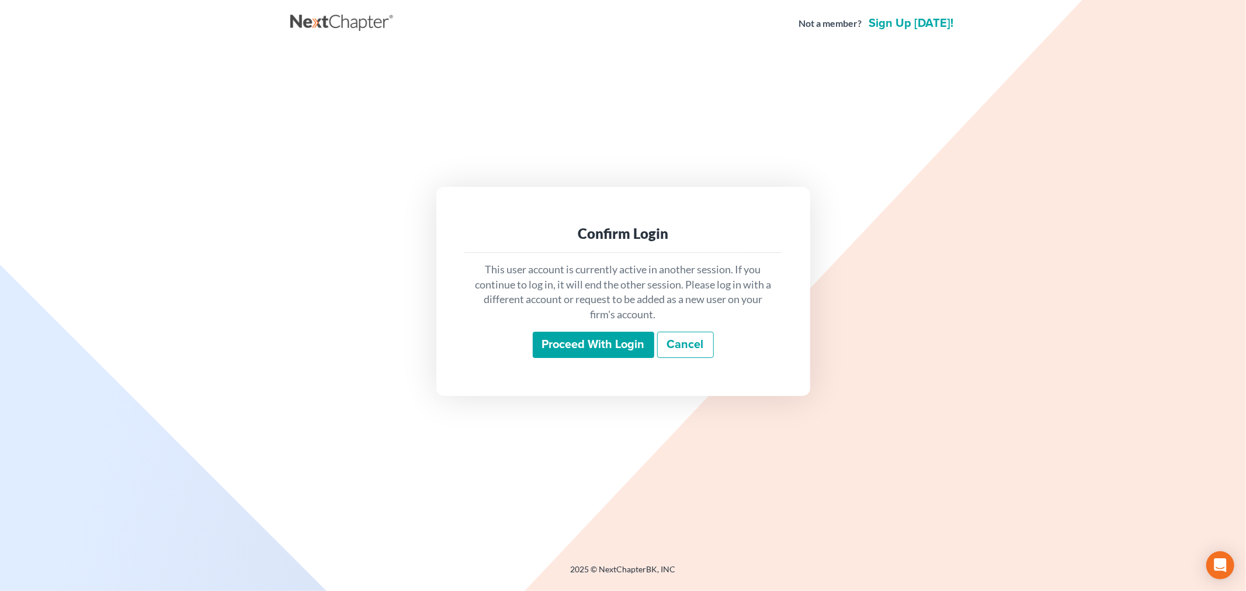
click at [544, 343] on input "Proceed with login" at bounding box center [593, 345] width 121 height 27
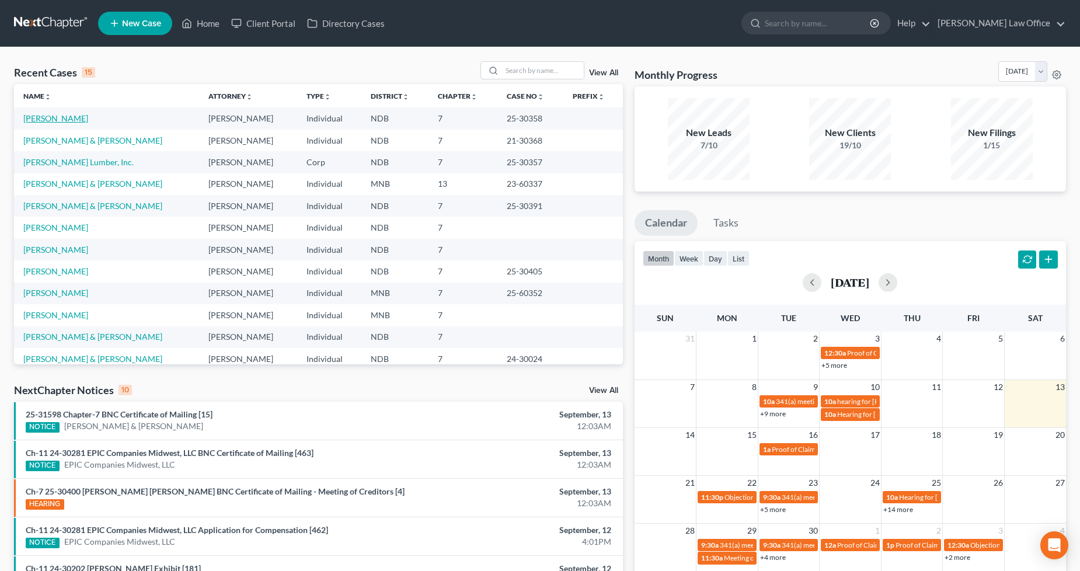
click at [67, 116] on link "[PERSON_NAME]" at bounding box center [55, 118] width 65 height 10
select select "6"
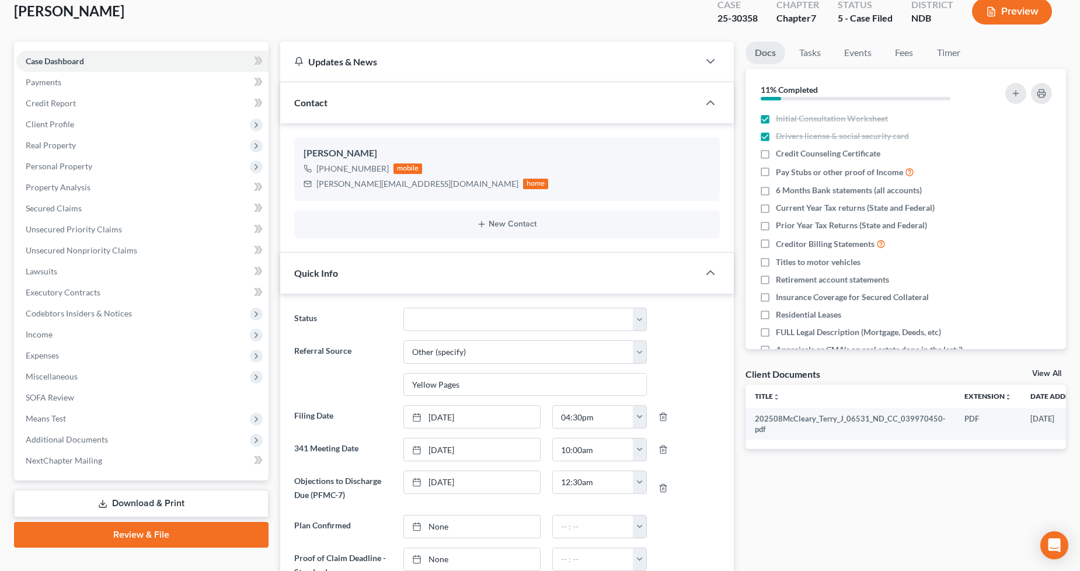
scroll to position [65, 0]
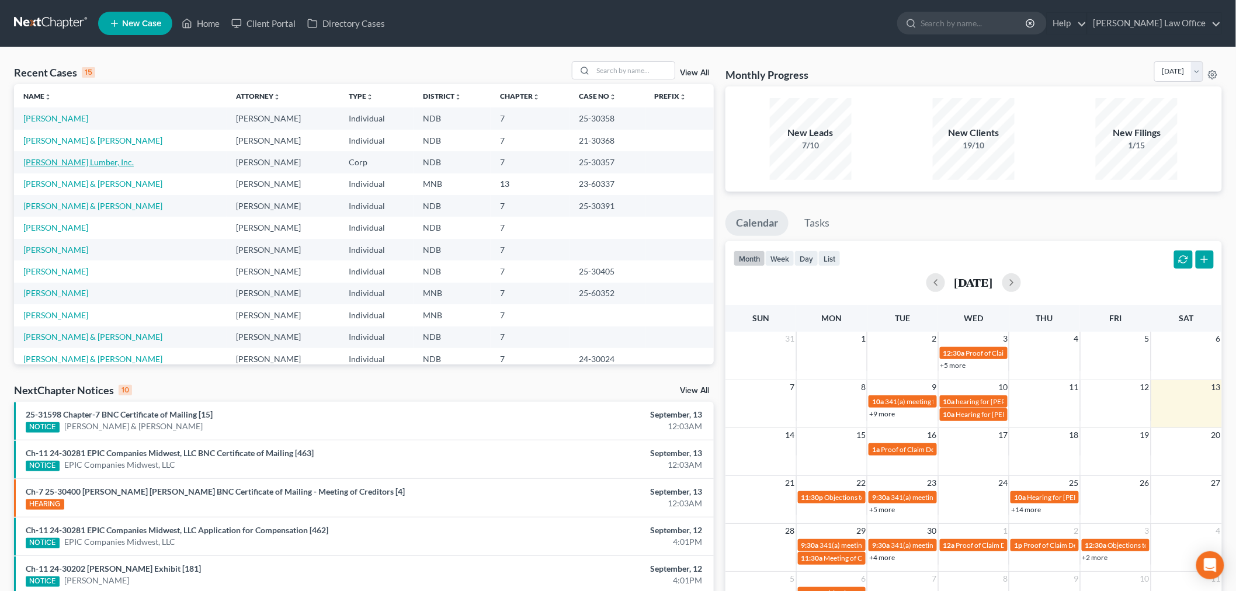
click at [57, 158] on link "[PERSON_NAME] Lumber, Inc." at bounding box center [78, 162] width 110 height 10
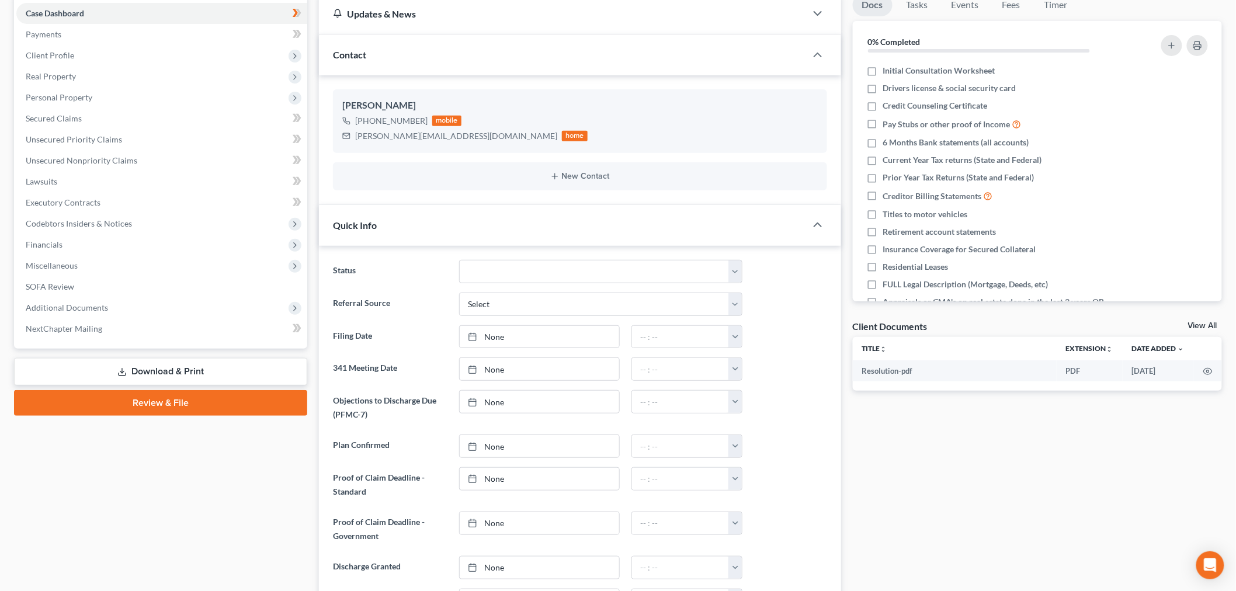
scroll to position [130, 0]
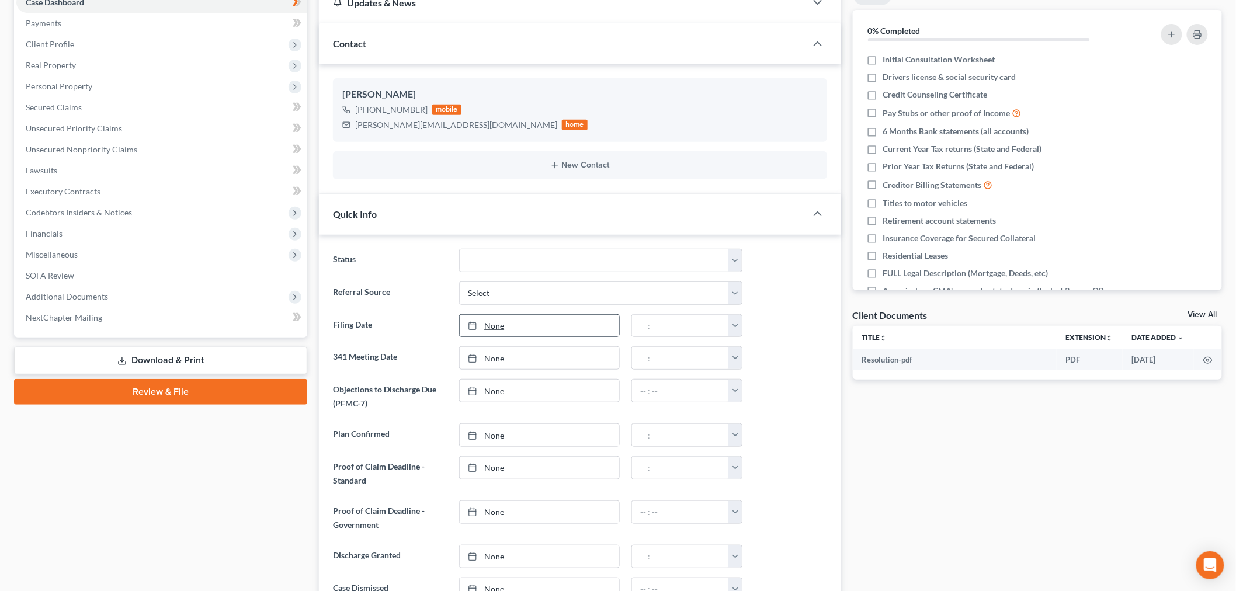
click at [520, 317] on link "None" at bounding box center [539, 326] width 159 height 22
type input "[DATE]"
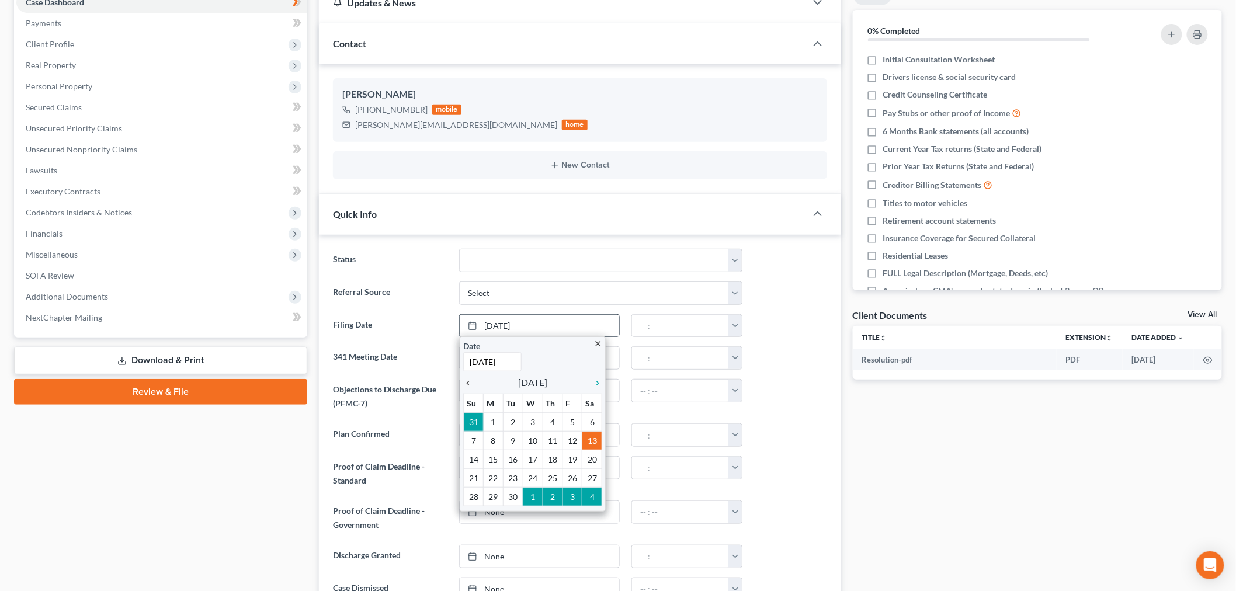
click at [465, 383] on icon "chevron_left" at bounding box center [470, 382] width 15 height 9
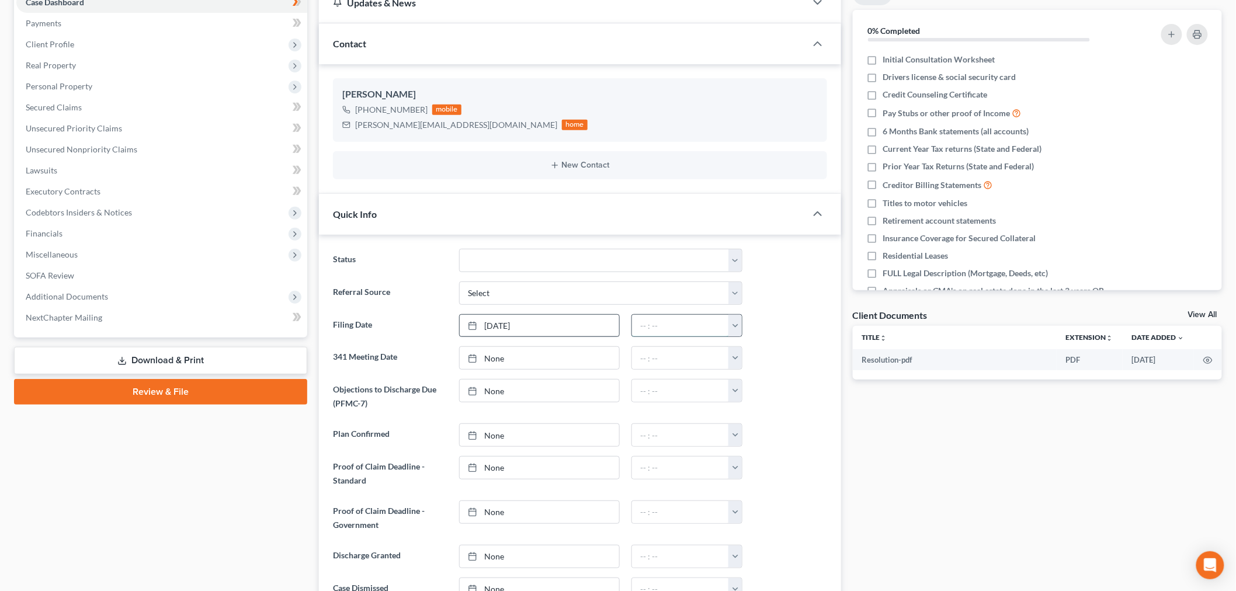
click at [713, 331] on input "text" at bounding box center [680, 326] width 97 height 22
click at [733, 329] on button "button" at bounding box center [734, 326] width 13 height 22
click at [751, 398] on link "4:00pm" at bounding box center [760, 395] width 65 height 20
type input "4:00pm"
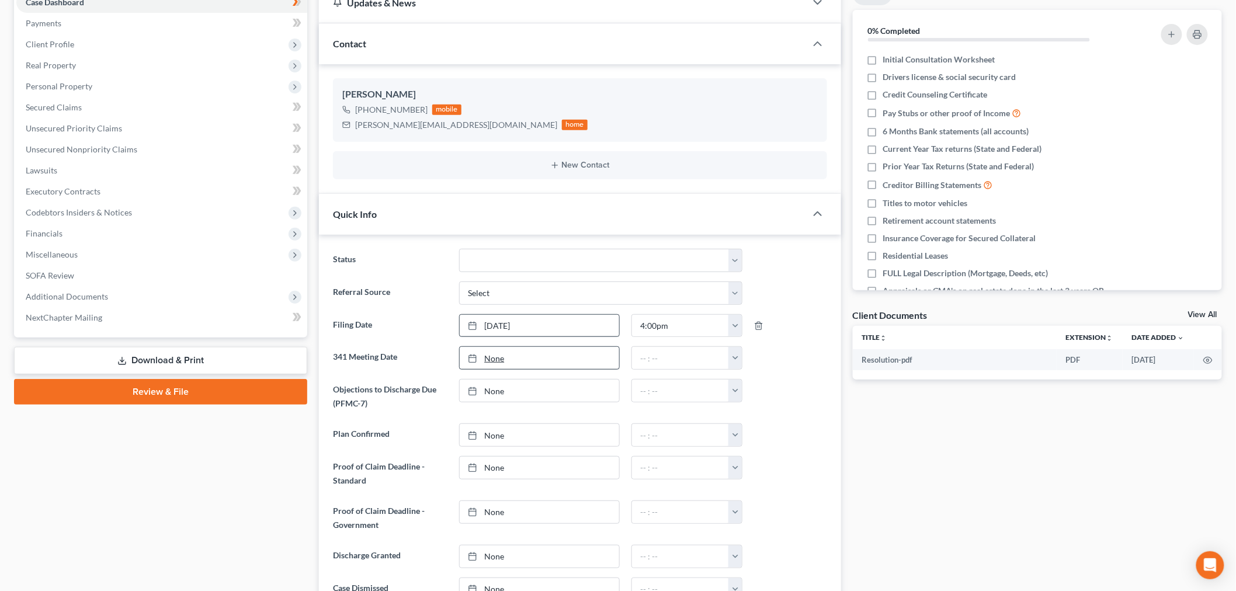
click at [530, 362] on link "None" at bounding box center [539, 358] width 159 height 22
type input "[DATE]"
drag, startPoint x: 507, startPoint y: 474, endPoint x: 590, endPoint y: 431, distance: 93.3
click at [736, 358] on button "button" at bounding box center [734, 358] width 13 height 22
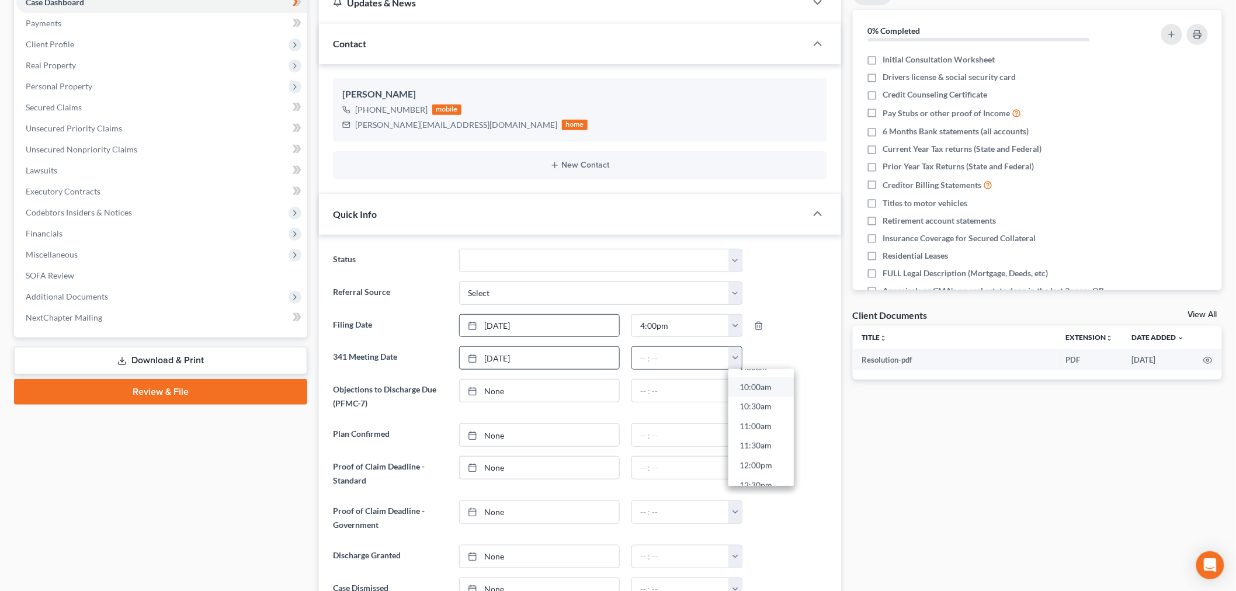
click at [744, 385] on link "10:00am" at bounding box center [760, 387] width 65 height 20
type input "10:00am"
type input "[DATE]"
click at [517, 392] on link "None" at bounding box center [539, 391] width 159 height 22
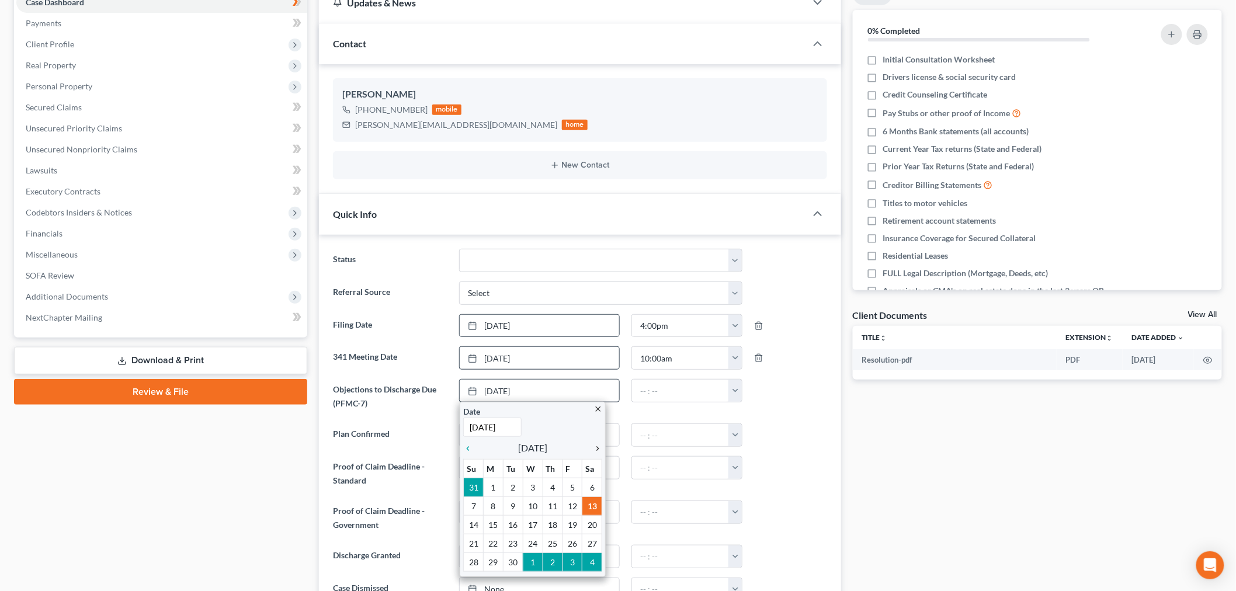
click at [597, 450] on icon "chevron_right" at bounding box center [594, 448] width 15 height 9
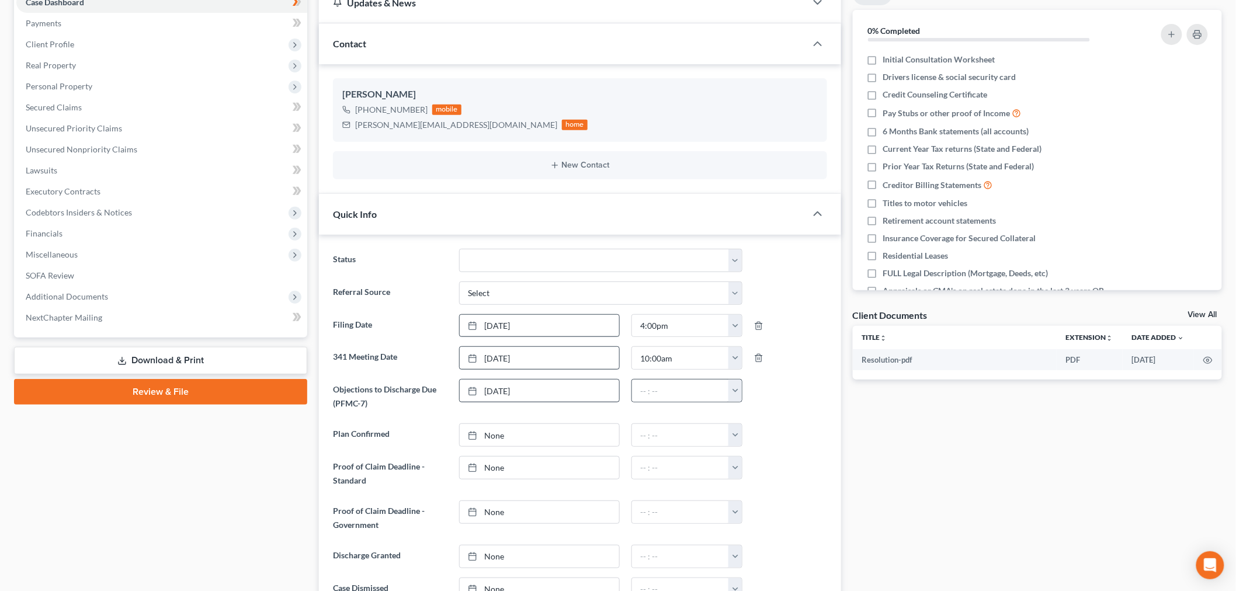
click at [739, 393] on button "button" at bounding box center [734, 391] width 13 height 22
click at [757, 471] on link "1:00pm" at bounding box center [760, 473] width 65 height 20
type input "1:00pm"
click at [517, 464] on link "None" at bounding box center [539, 468] width 159 height 22
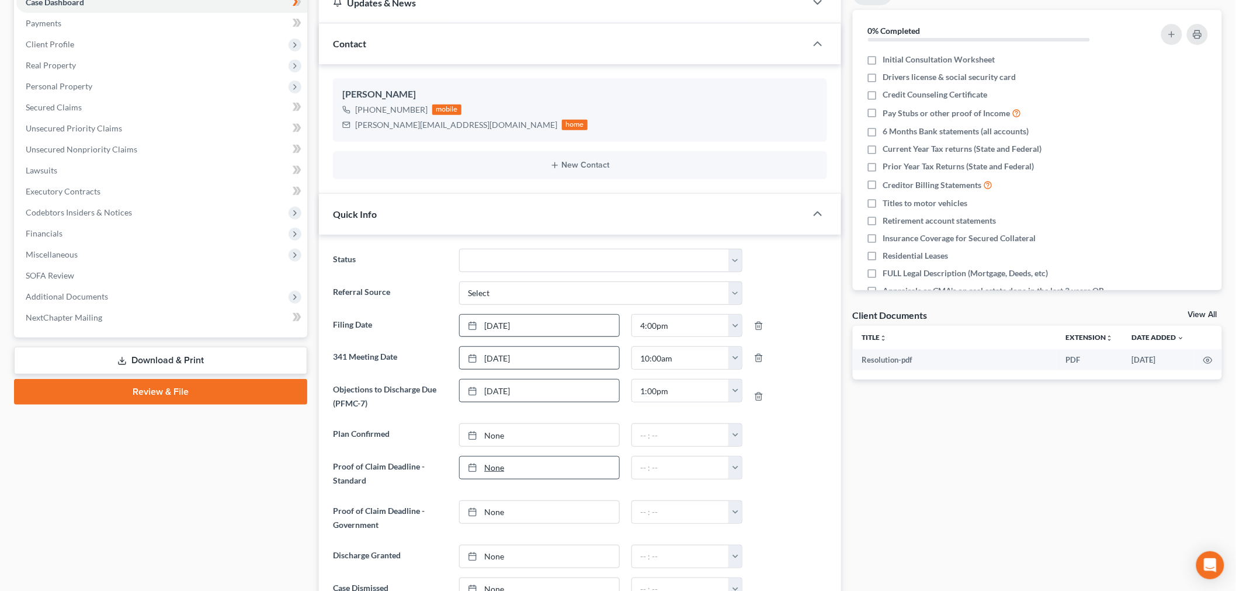
type input "[DATE]"
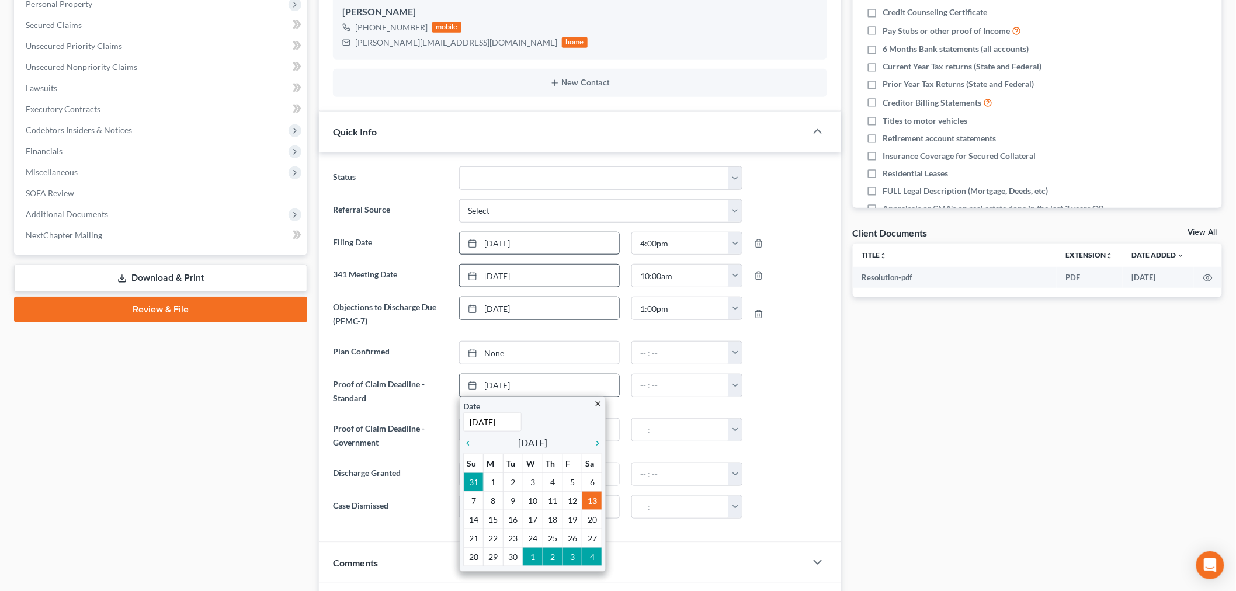
scroll to position [372, 0]
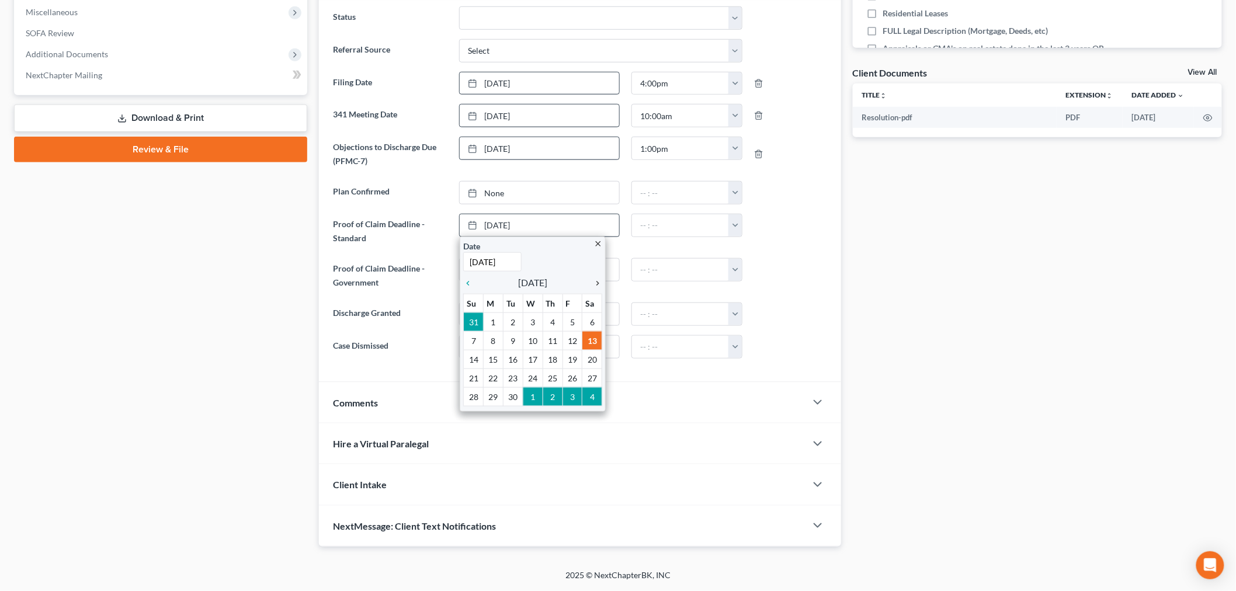
click at [597, 283] on icon "chevron_right" at bounding box center [594, 283] width 15 height 9
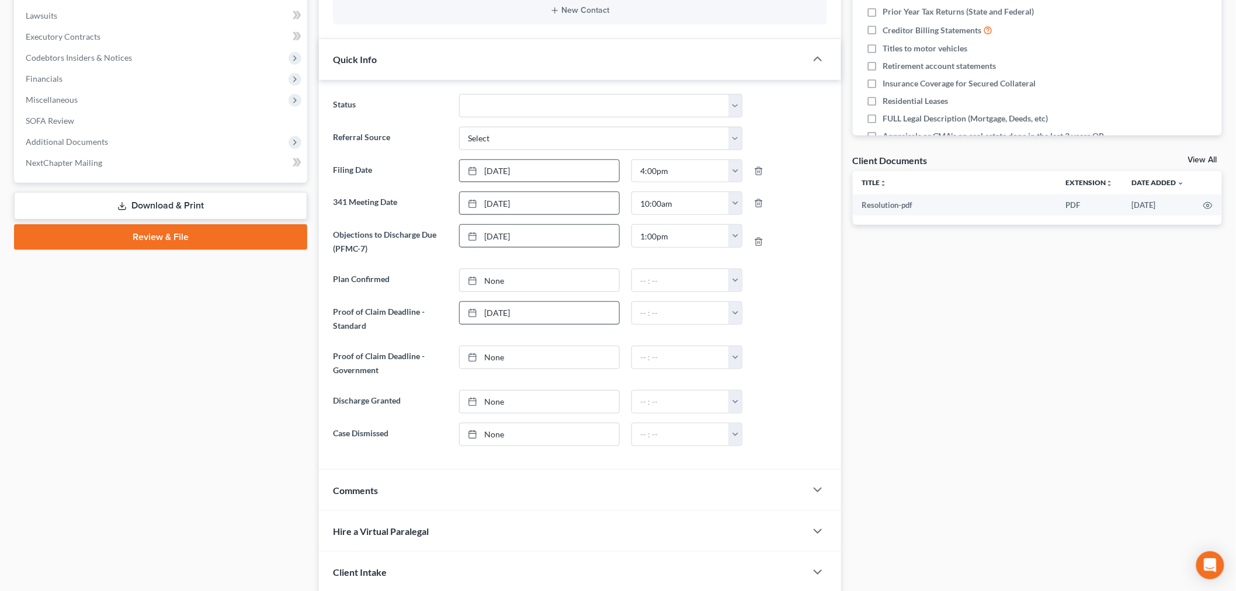
scroll to position [0, 0]
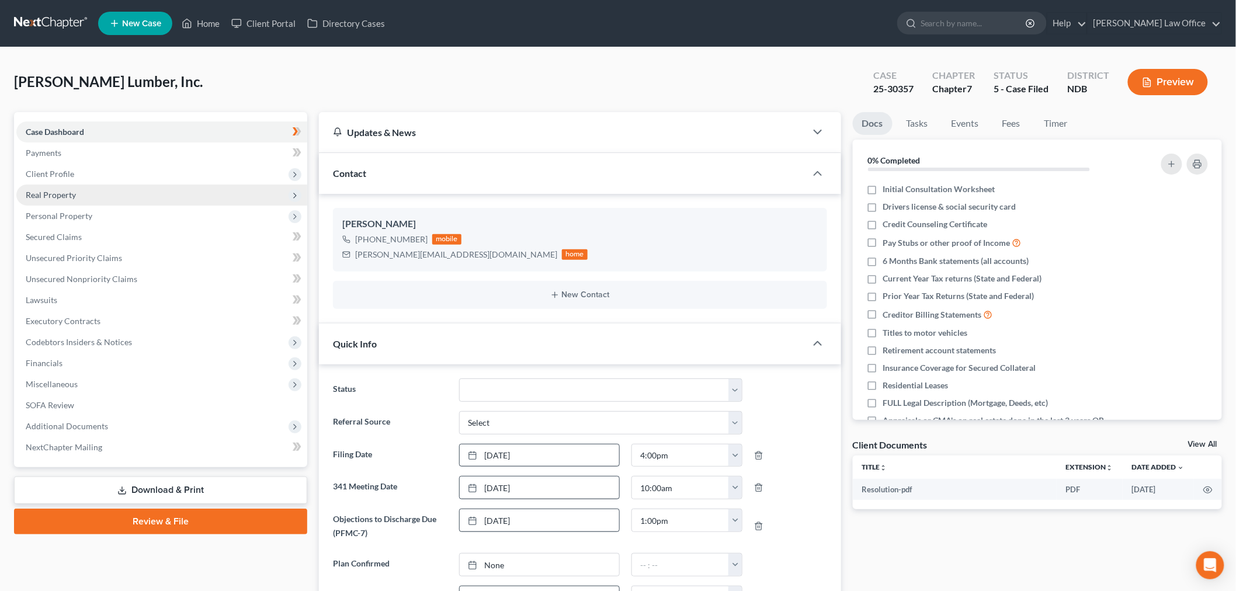
click at [93, 193] on span "Real Property" at bounding box center [161, 195] width 291 height 21
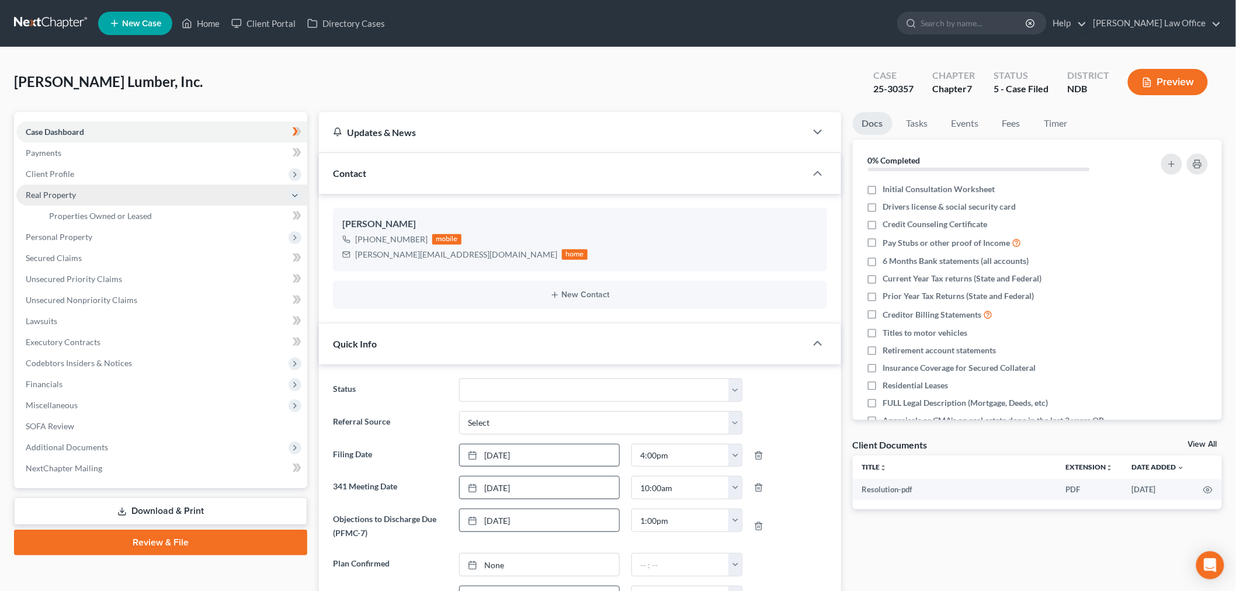
click at [95, 203] on span "Real Property" at bounding box center [161, 195] width 291 height 21
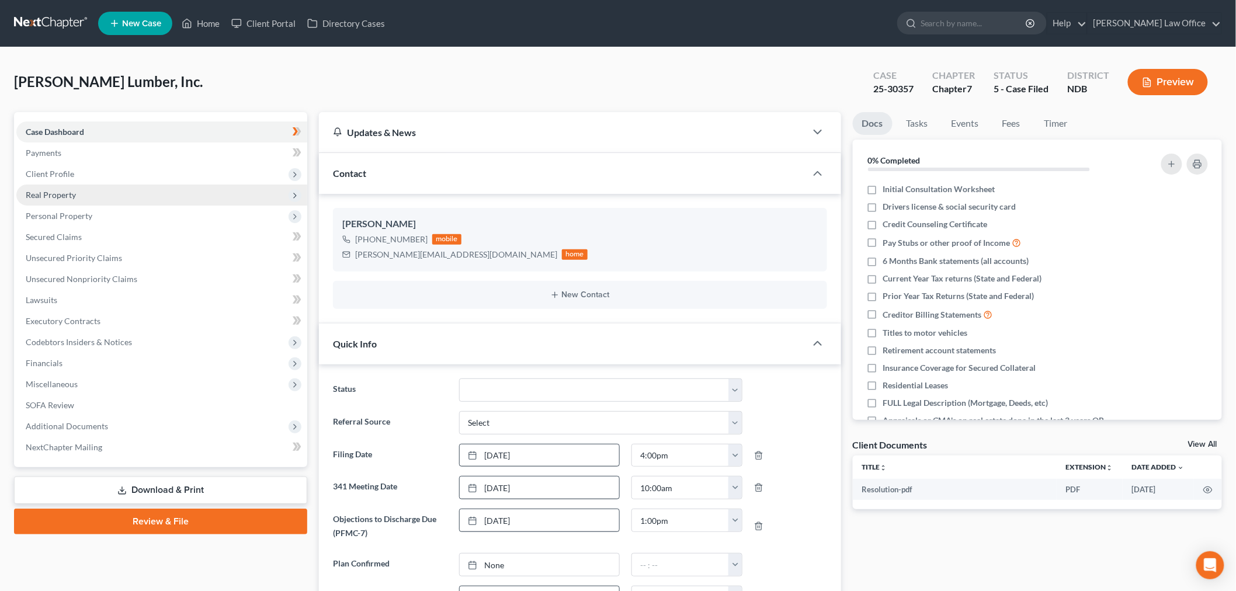
click at [78, 185] on span "Real Property" at bounding box center [161, 195] width 291 height 21
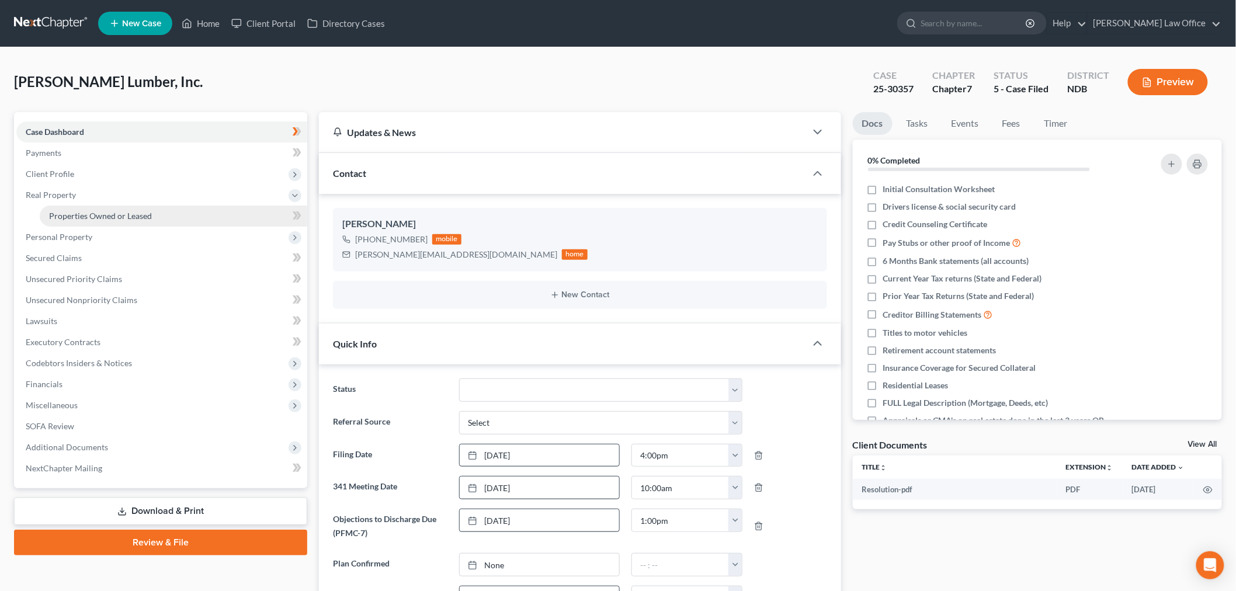
click at [98, 213] on span "Properties Owned or Leased" at bounding box center [100, 216] width 103 height 10
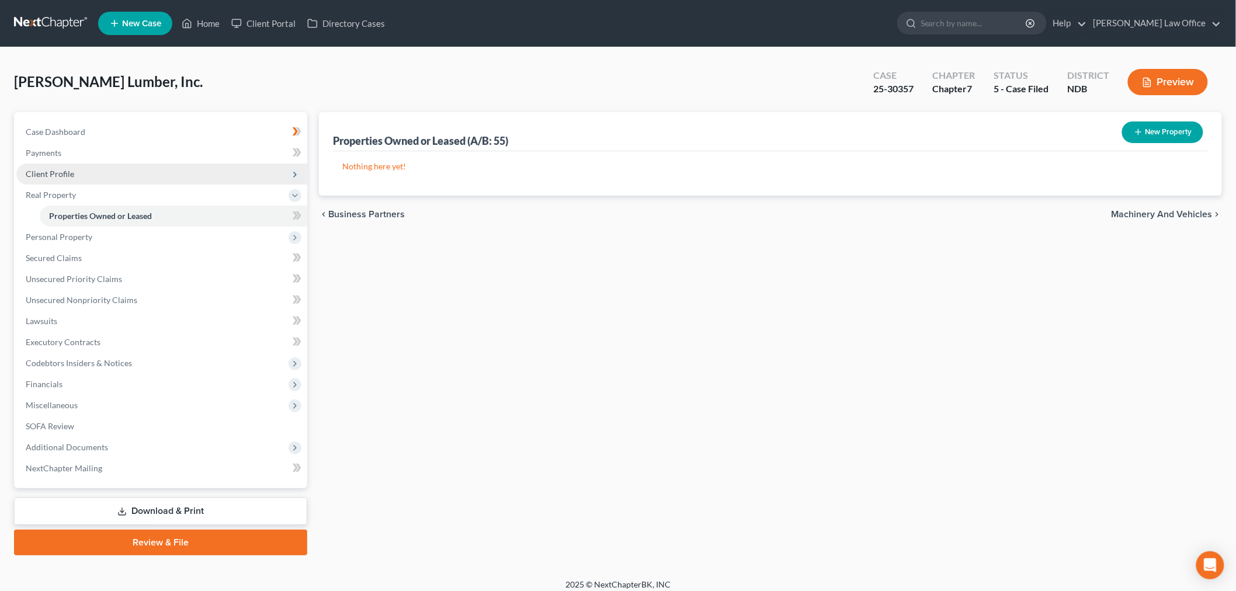
click at [109, 171] on span "Client Profile" at bounding box center [161, 174] width 291 height 21
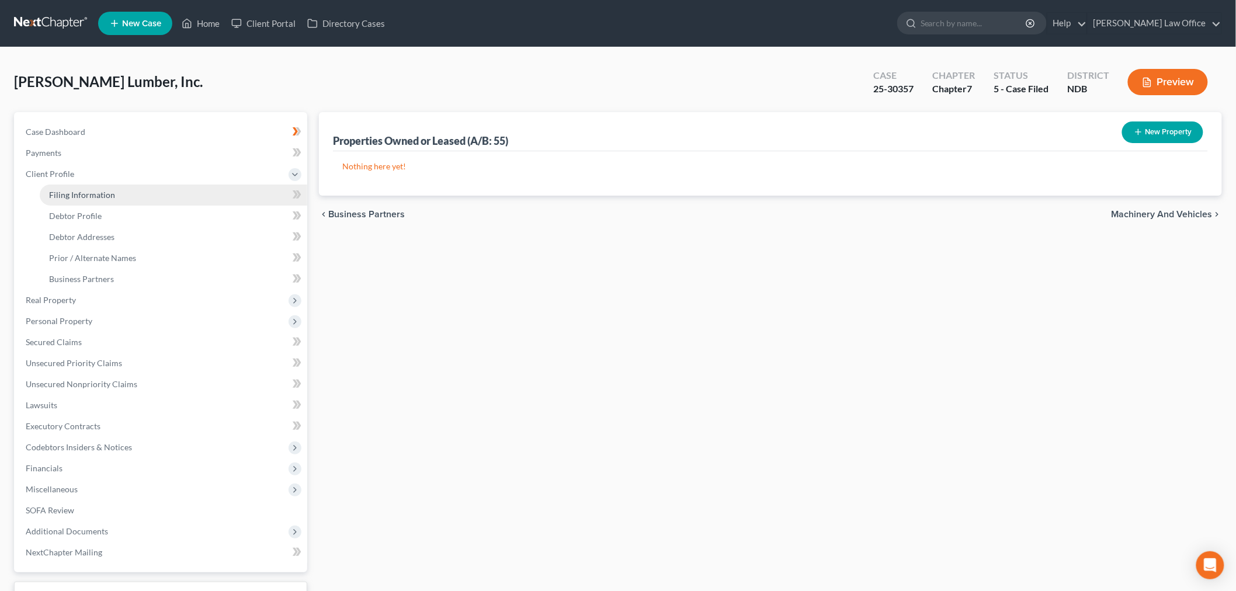
click at [114, 192] on link "Filing Information" at bounding box center [173, 195] width 267 height 21
select select "3"
select select "1"
select select "0"
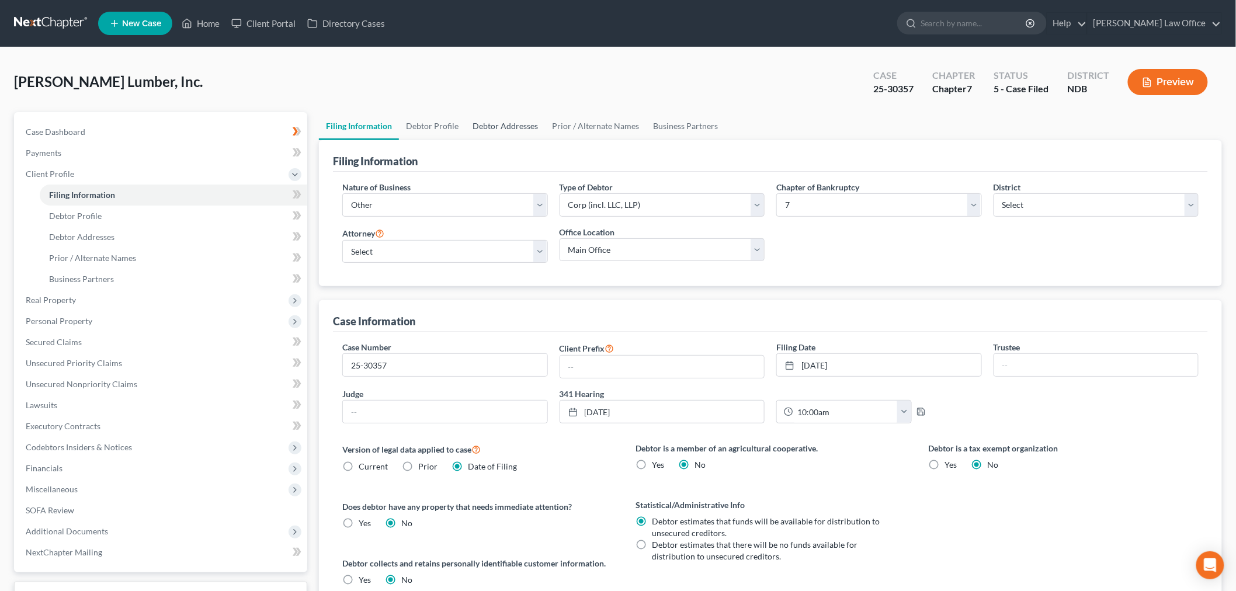
click at [503, 125] on link "Debtor Addresses" at bounding box center [504, 126] width 79 height 28
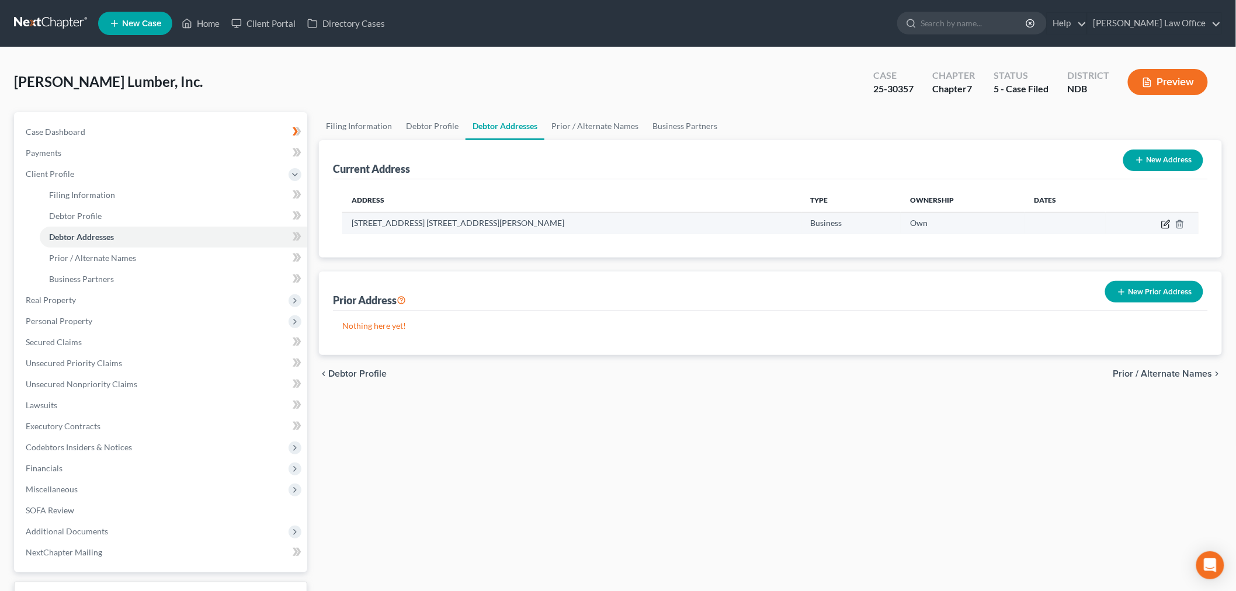
click at [1165, 224] on icon "button" at bounding box center [1166, 222] width 5 height 5
select select "29"
select select "0"
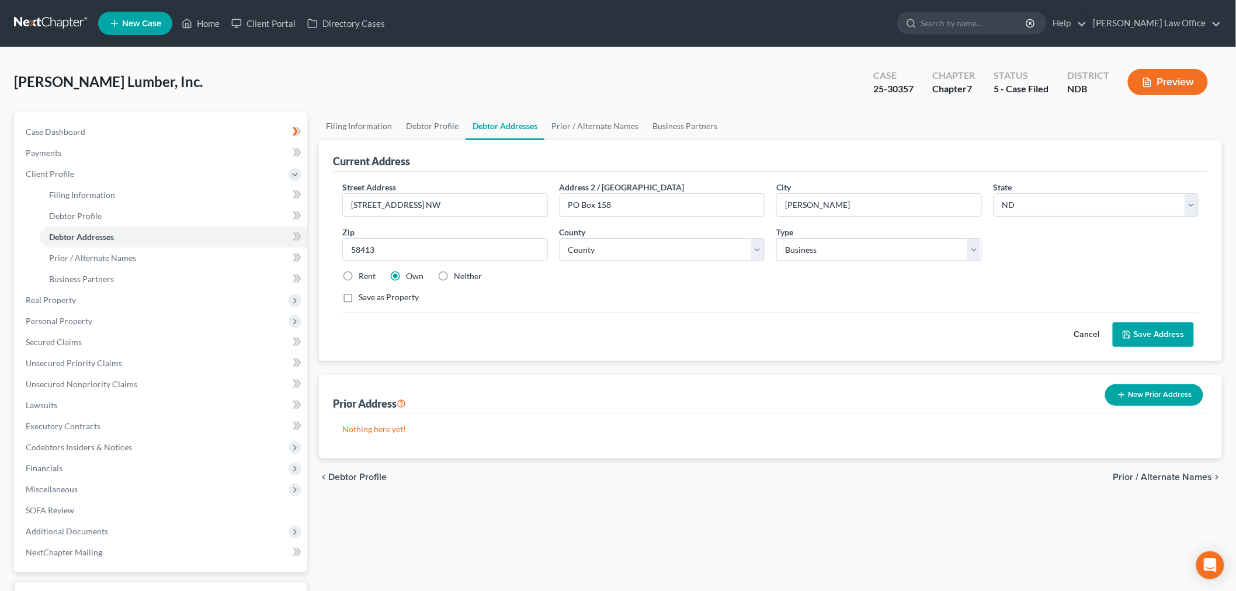
click at [359, 296] on label "Save as Property" at bounding box center [389, 297] width 60 height 12
click at [363, 296] on input "Save as Property" at bounding box center [367, 295] width 8 height 8
checkbox input "true"
click at [1148, 327] on button "Save Address" at bounding box center [1153, 334] width 81 height 25
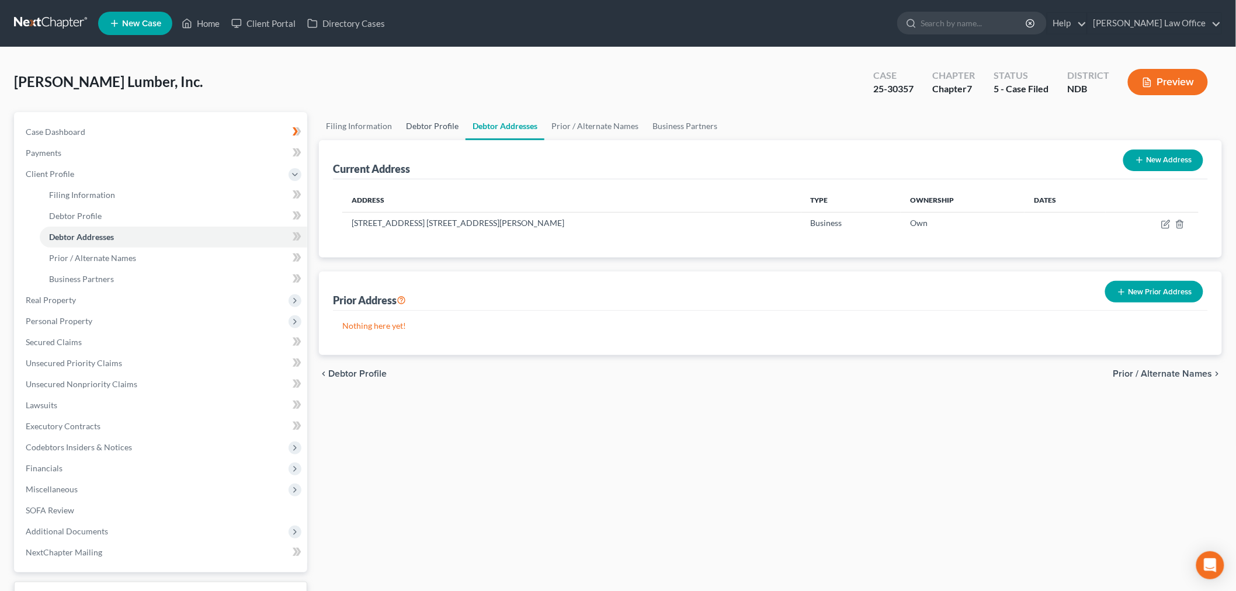
click at [418, 127] on link "Debtor Profile" at bounding box center [432, 126] width 67 height 28
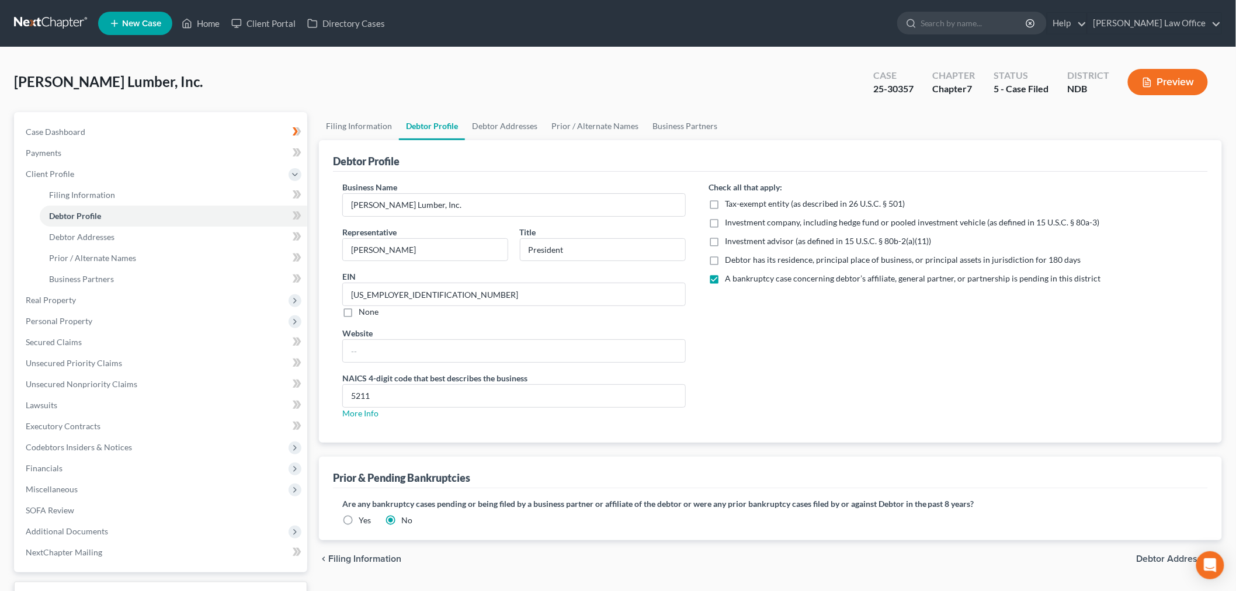
radio input "true"
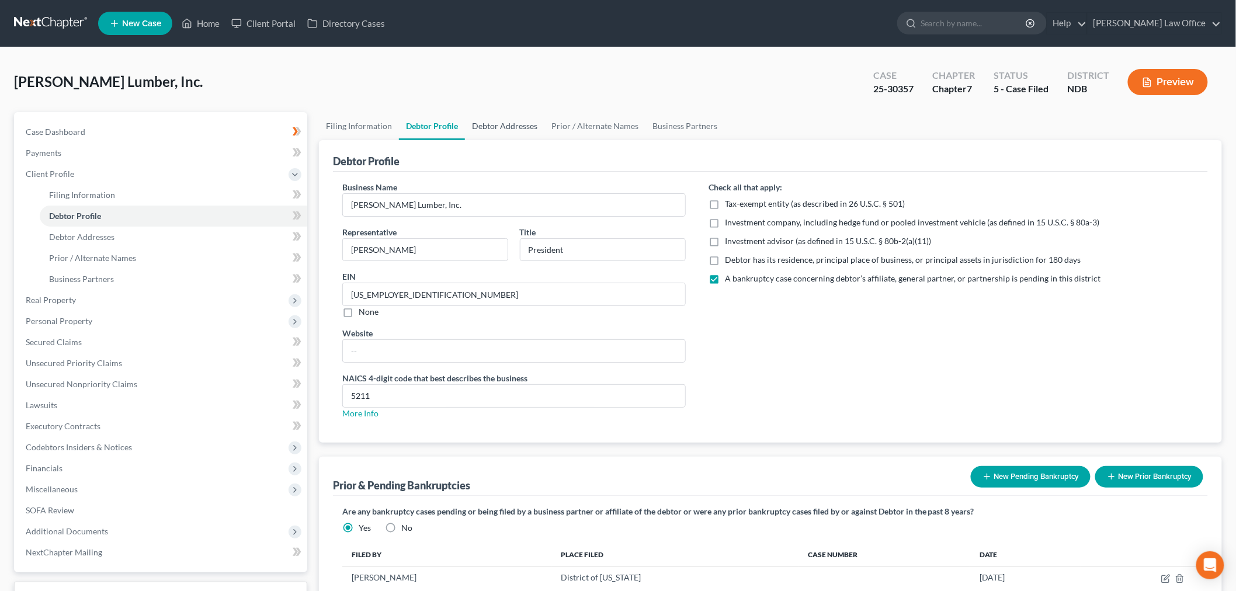
click at [503, 124] on link "Debtor Addresses" at bounding box center [504, 126] width 79 height 28
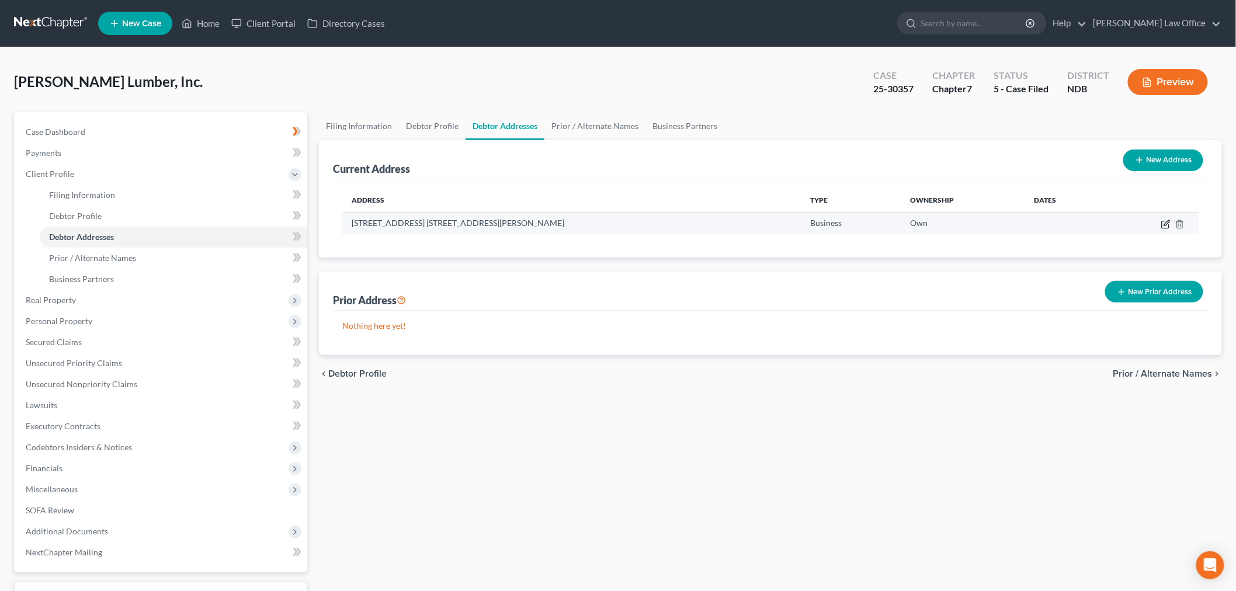
click at [1164, 224] on icon "button" at bounding box center [1165, 224] width 9 height 9
select select "29"
select select "25"
select select "0"
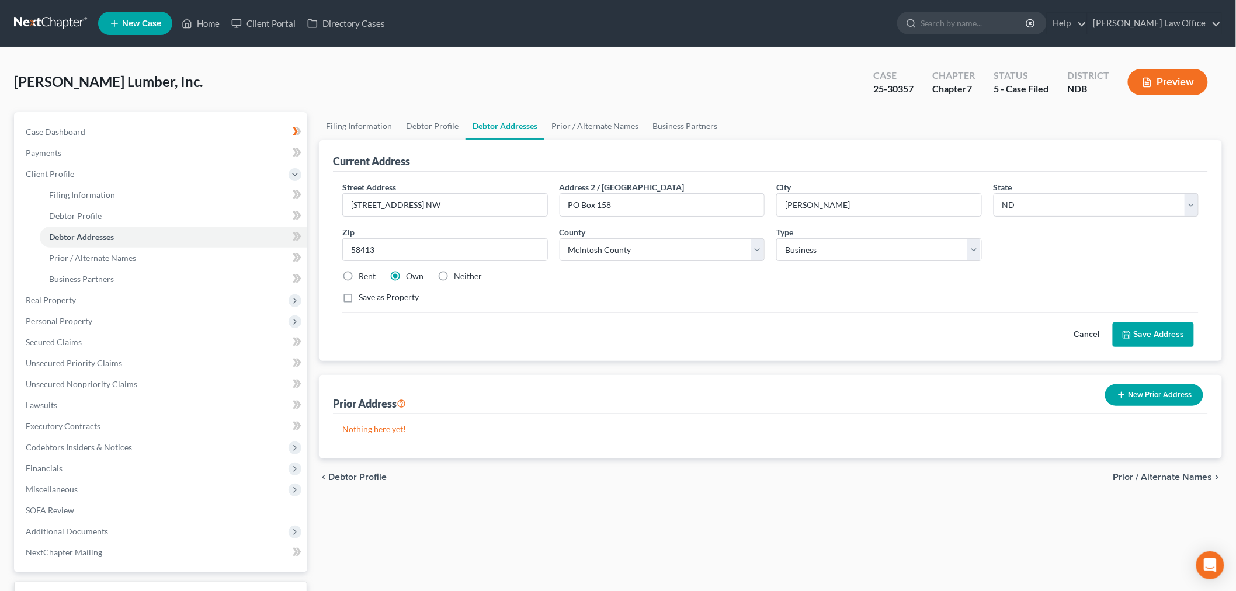
click at [1083, 336] on button "Cancel" at bounding box center [1086, 334] width 51 height 23
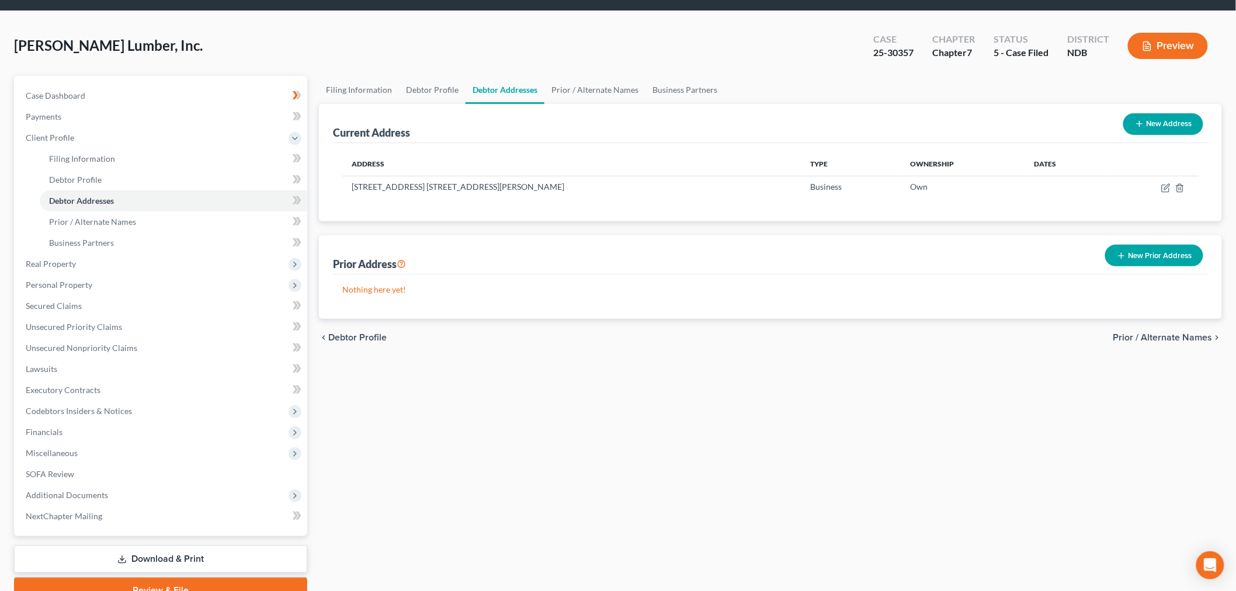
scroll to position [65, 0]
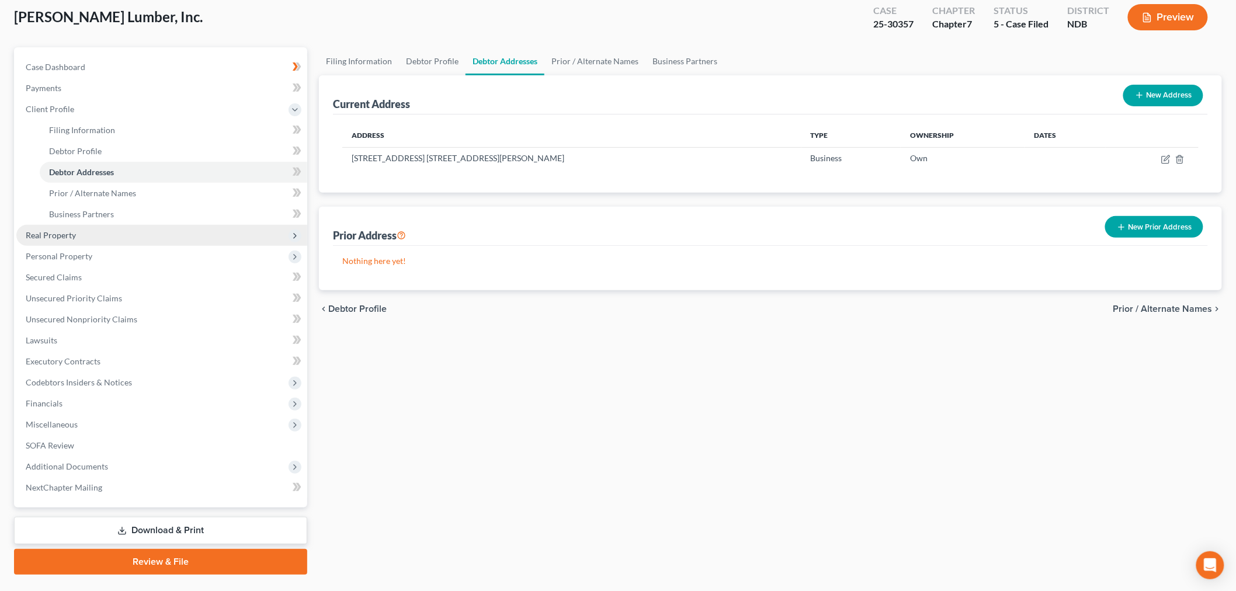
click at [76, 237] on span "Real Property" at bounding box center [161, 235] width 291 height 21
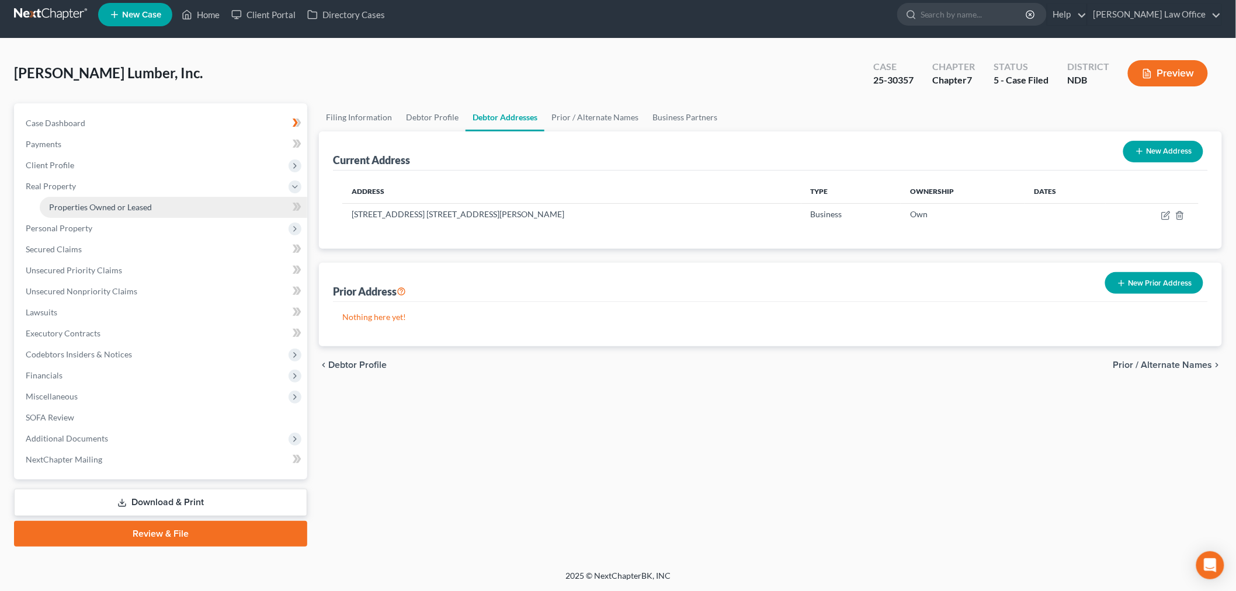
scroll to position [8, 0]
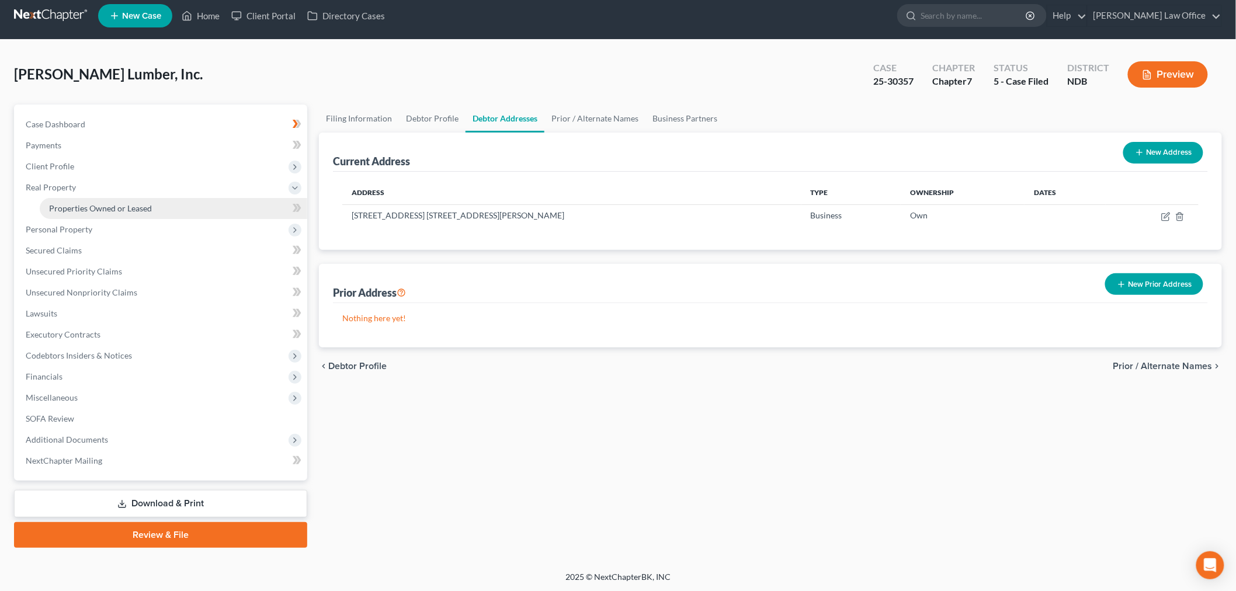
click at [123, 203] on span "Properties Owned or Leased" at bounding box center [100, 208] width 103 height 10
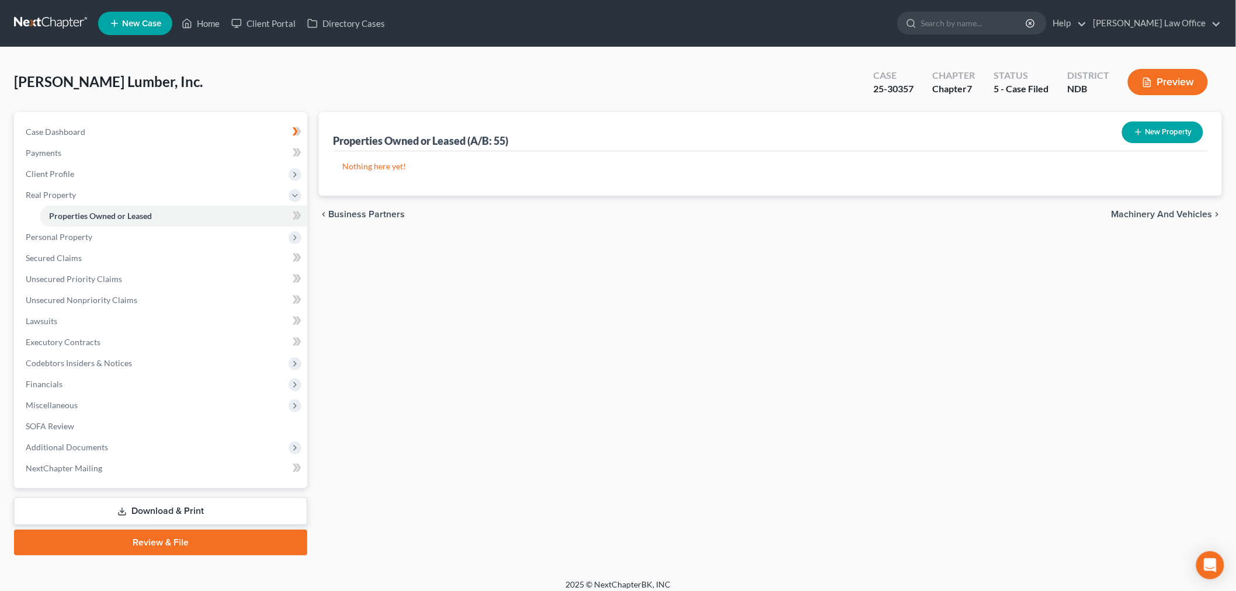
click at [1145, 135] on button "New Property" at bounding box center [1162, 132] width 81 height 22
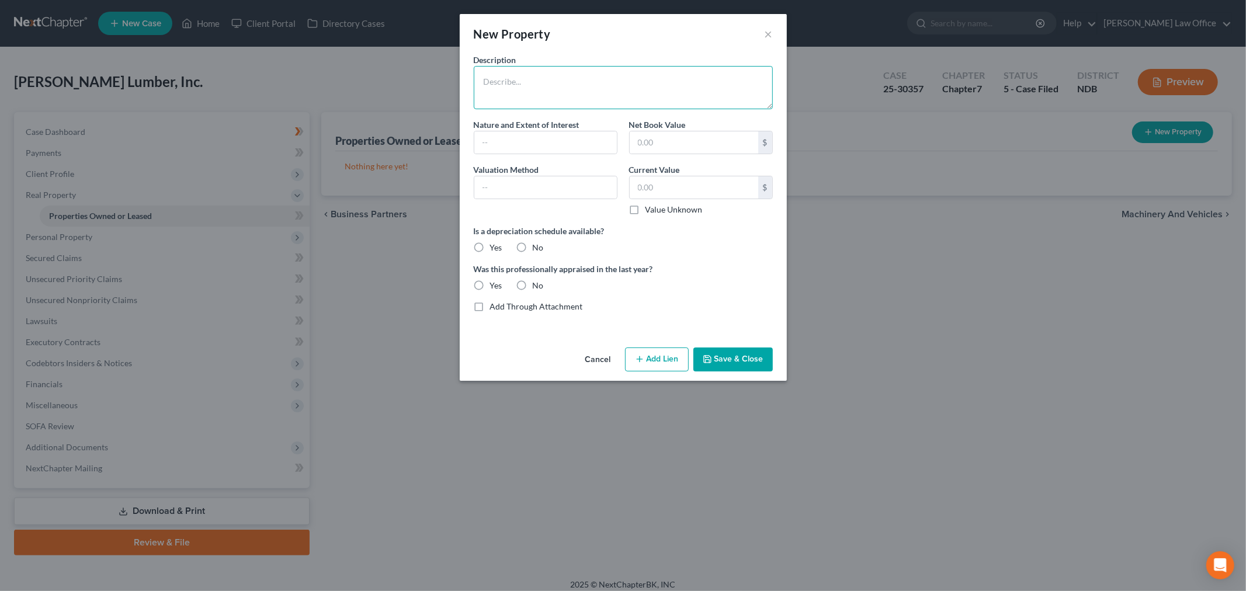
click at [580, 89] on textarea at bounding box center [623, 87] width 299 height 43
type textarea "[STREET_ADDRESS] NW, [PERSON_NAME], ND 58413"
click at [522, 142] on input "text" at bounding box center [545, 142] width 143 height 22
type input "Fee Simple"
click at [556, 189] on input "text" at bounding box center [545, 187] width 143 height 22
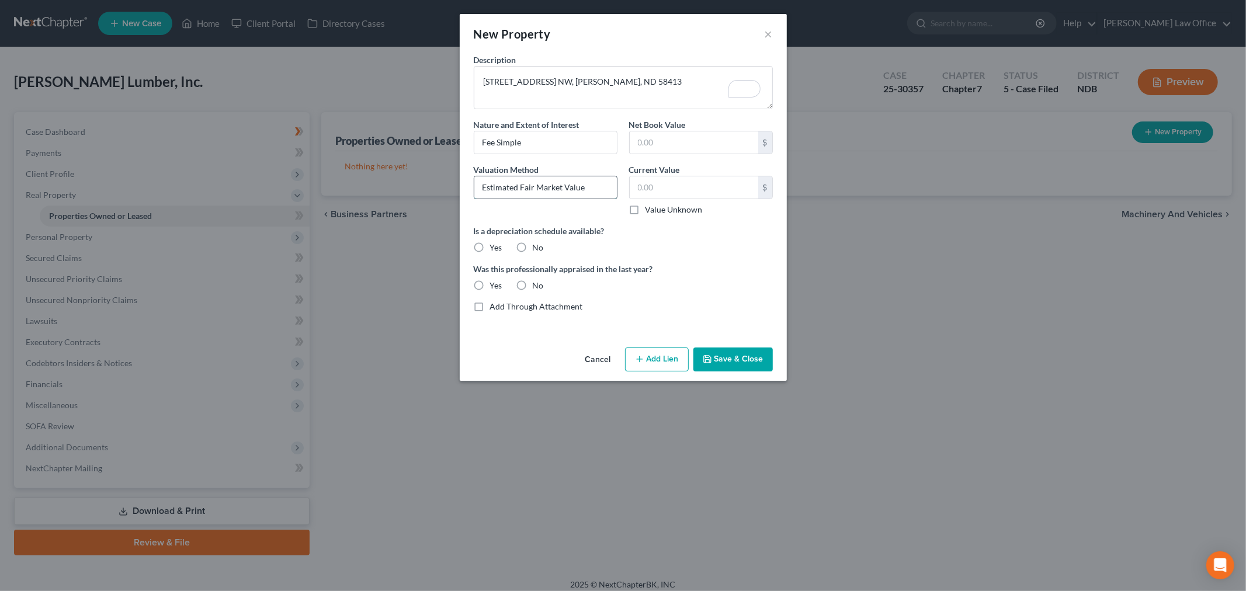
type input "Estimated Fair Market Value"
type input "80,000"
click at [533, 245] on label "No" at bounding box center [538, 248] width 11 height 12
click at [537, 245] on input "No" at bounding box center [541, 246] width 8 height 8
radio input "true"
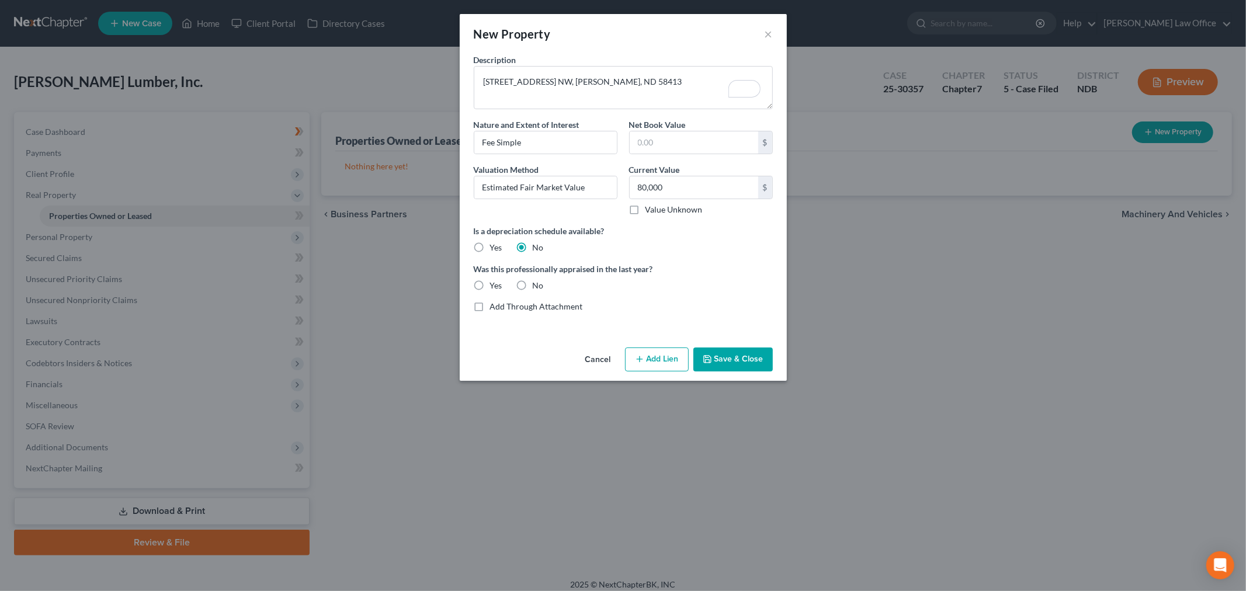
click at [533, 284] on label "No" at bounding box center [538, 286] width 11 height 12
click at [537, 284] on input "No" at bounding box center [541, 284] width 8 height 8
radio input "true"
click at [651, 85] on textarea "[STREET_ADDRESS] NW, [PERSON_NAME], ND 58413" at bounding box center [623, 87] width 299 height 43
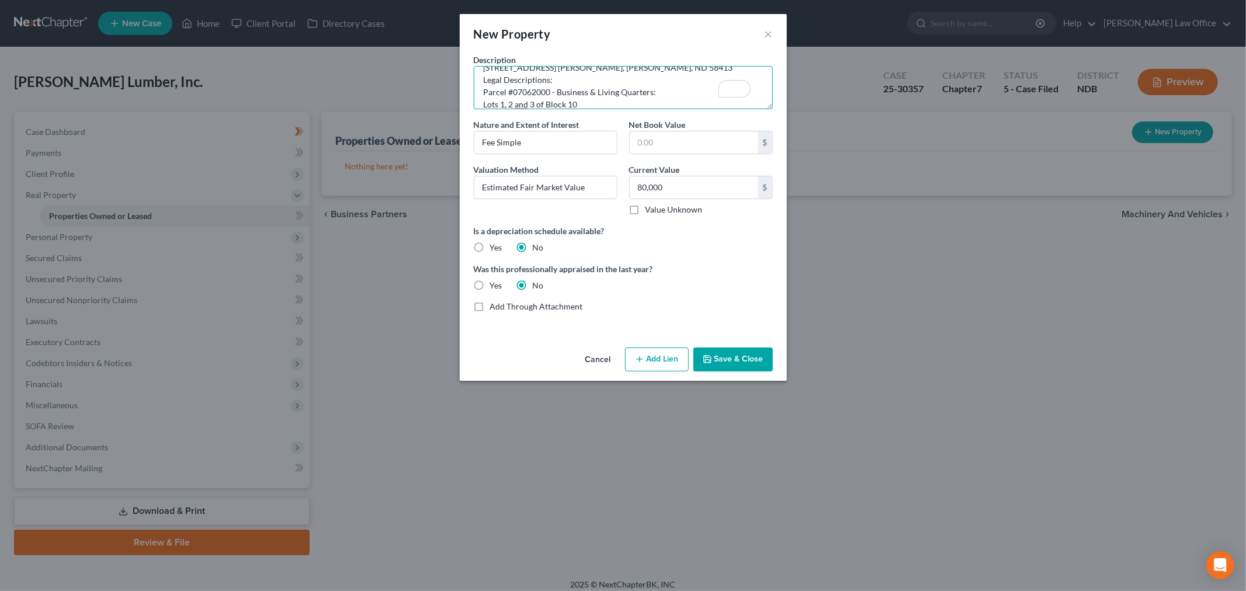
click at [541, 98] on textarea "[STREET_ADDRESS] [PERSON_NAME], [PERSON_NAME], ND 58413 Legal Descriptions: Par…" at bounding box center [623, 87] width 299 height 43
type textarea "[STREET_ADDRESS] NW, [PERSON_NAME], ND 58413 Legal Descriptions: Parcel #070620…"
click at [727, 364] on button "Save & Close" at bounding box center [732, 360] width 79 height 25
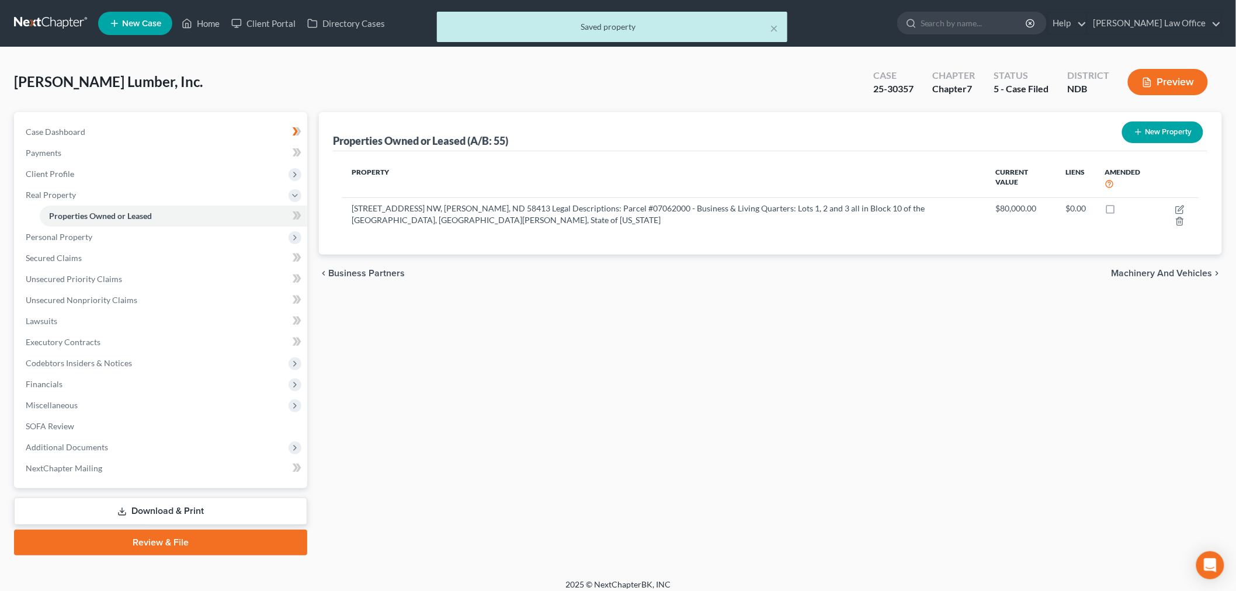
click at [1169, 86] on button "Preview" at bounding box center [1168, 82] width 80 height 26
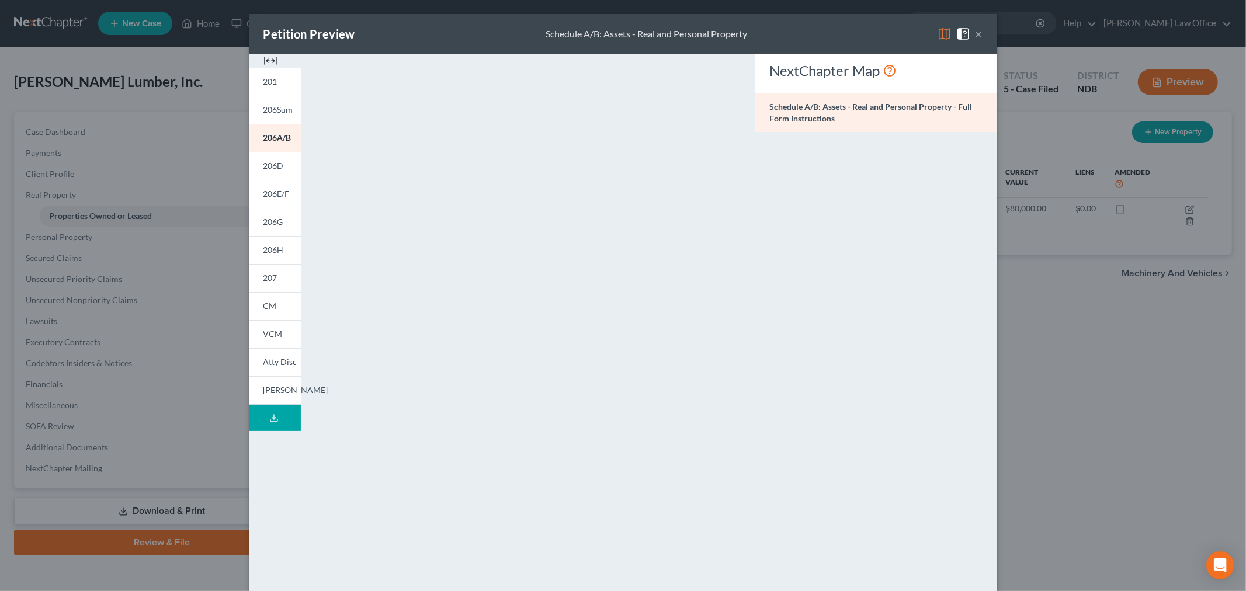
click at [975, 33] on button "×" at bounding box center [979, 34] width 8 height 14
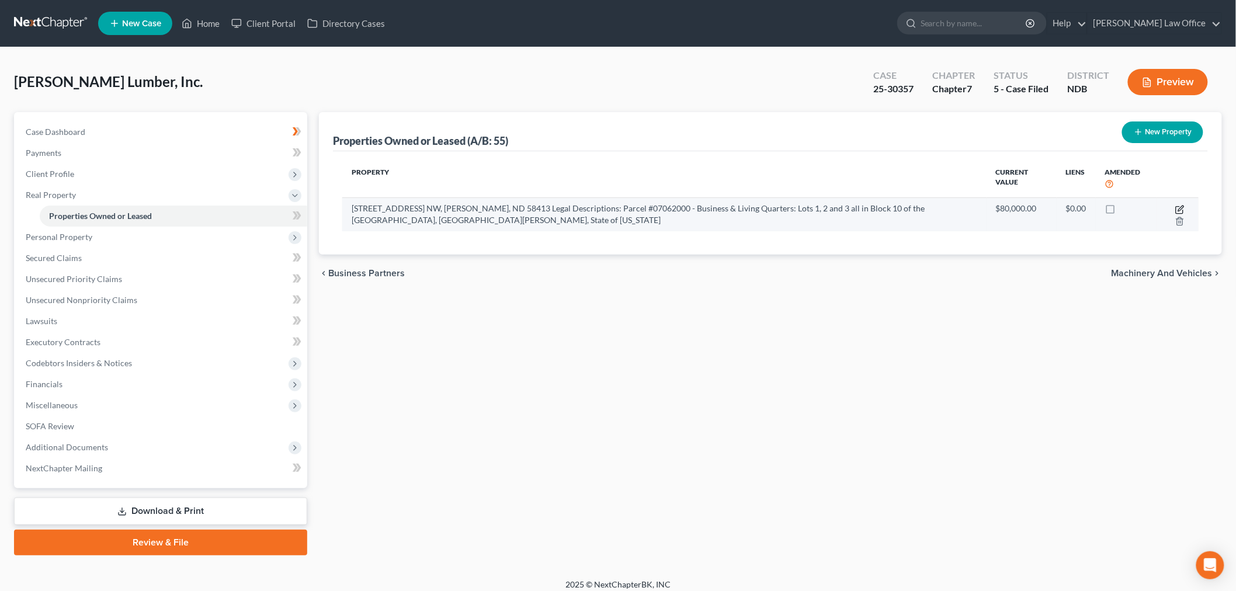
click at [1177, 211] on icon "button" at bounding box center [1179, 209] width 9 height 9
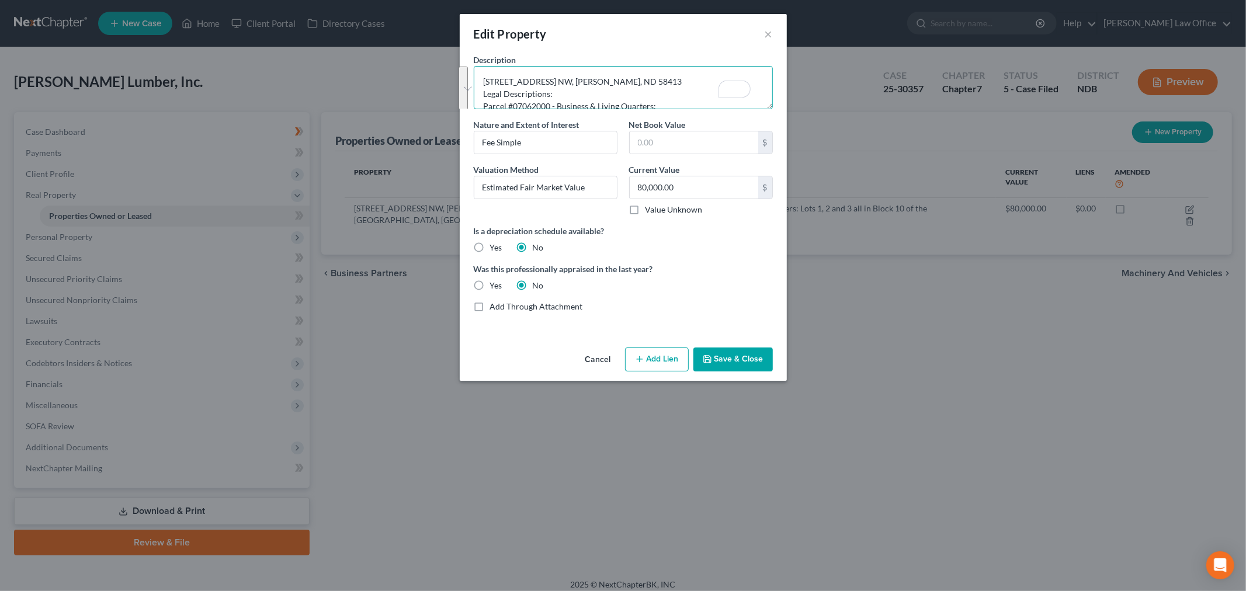
scroll to position [0, 0]
drag, startPoint x: 577, startPoint y: 95, endPoint x: 473, endPoint y: 77, distance: 105.5
click at [480, 79] on textarea "[STREET_ADDRESS] NW, [PERSON_NAME], ND 58413 Legal Descriptions: Parcel #070620…" at bounding box center [623, 87] width 299 height 43
drag, startPoint x: 585, startPoint y: 95, endPoint x: 603, endPoint y: 89, distance: 19.6
click at [585, 95] on textarea "[STREET_ADDRESS] NW, [PERSON_NAME], ND 58413 Legal Descriptions: Parcel #070620…" at bounding box center [623, 87] width 299 height 43
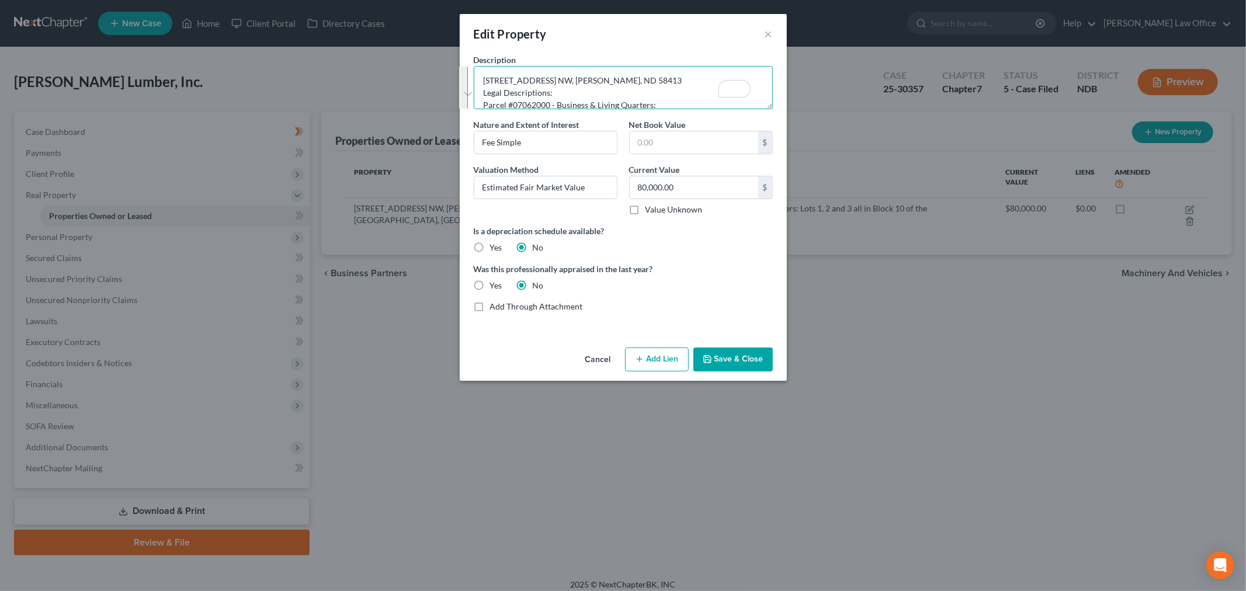
click at [656, 84] on textarea "[STREET_ADDRESS] NW, [PERSON_NAME], ND 58413 Legal Descriptions: Parcel #070620…" at bounding box center [623, 87] width 299 height 43
drag, startPoint x: 482, startPoint y: 95, endPoint x: 577, endPoint y: 109, distance: 95.6
click at [577, 109] on textarea "[STREET_ADDRESS] NW, [PERSON_NAME], ND 58413 - See Exhibit 1 to Schedule A/B Le…" at bounding box center [623, 87] width 299 height 43
type textarea "[STREET_ADDRESS] NW, [PERSON_NAME], ND 58413 - See Exhibit 1 to Schedule A/B"
click at [469, 76] on div "Description [STREET_ADDRESS] NW, [PERSON_NAME], ND 58413 - See Exhibit 1 to Sch…" at bounding box center [623, 81] width 311 height 55
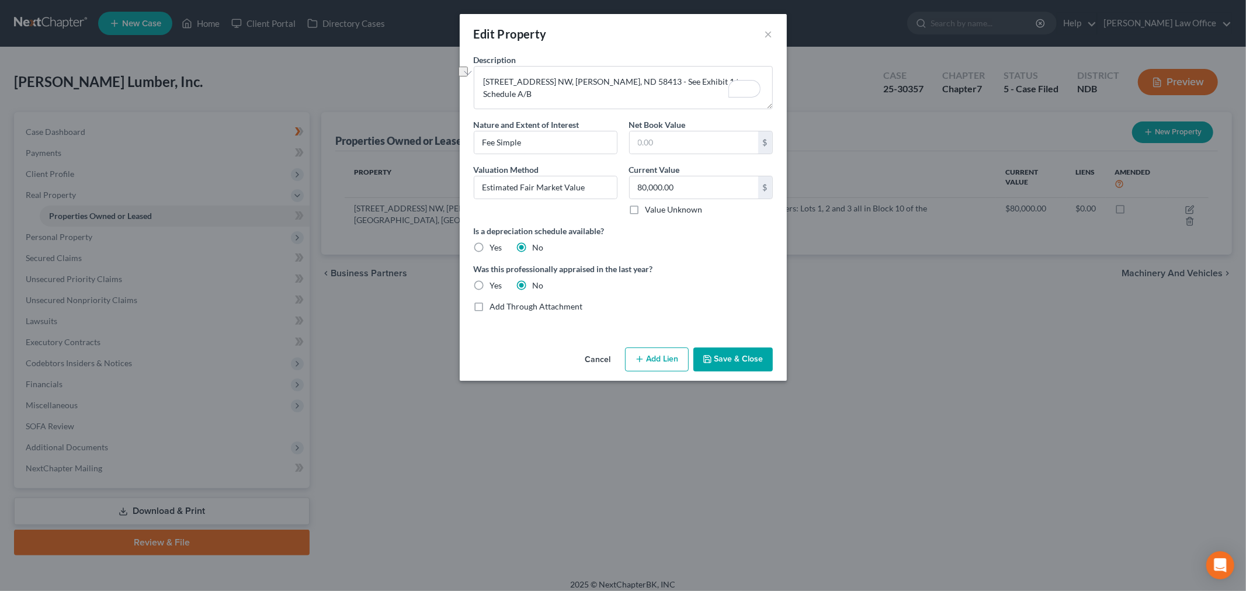
drag, startPoint x: 741, startPoint y: 291, endPoint x: 745, endPoint y: 305, distance: 14.6
click at [741, 291] on div "Was this professionally appraised in the last year? Yes No" at bounding box center [623, 277] width 311 height 29
click at [737, 364] on button "Save & Close" at bounding box center [732, 360] width 79 height 25
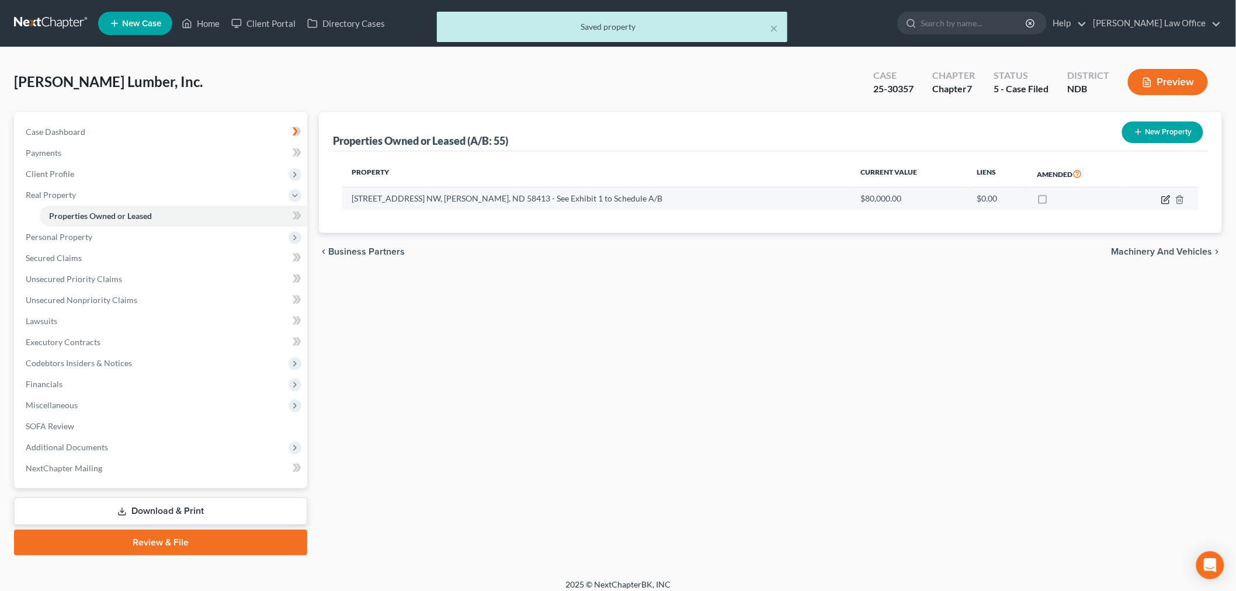
drag, startPoint x: 1166, startPoint y: 200, endPoint x: 1152, endPoint y: 200, distance: 14.0
click at [1166, 200] on icon "button" at bounding box center [1166, 198] width 5 height 5
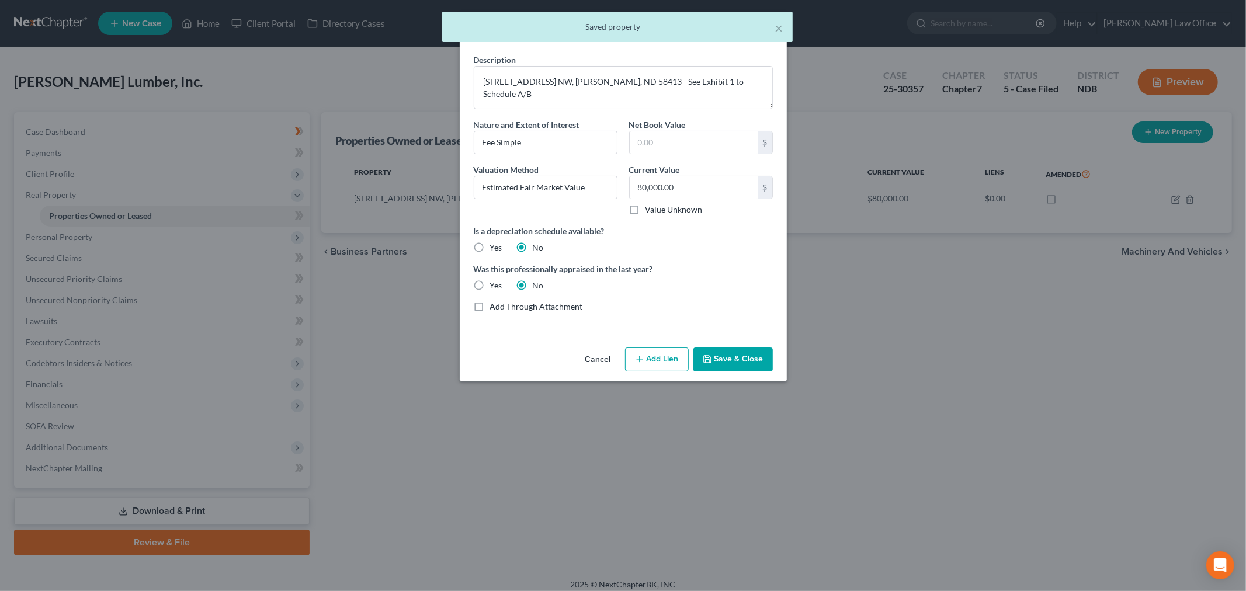
click at [727, 370] on button "Save & Close" at bounding box center [732, 360] width 79 height 25
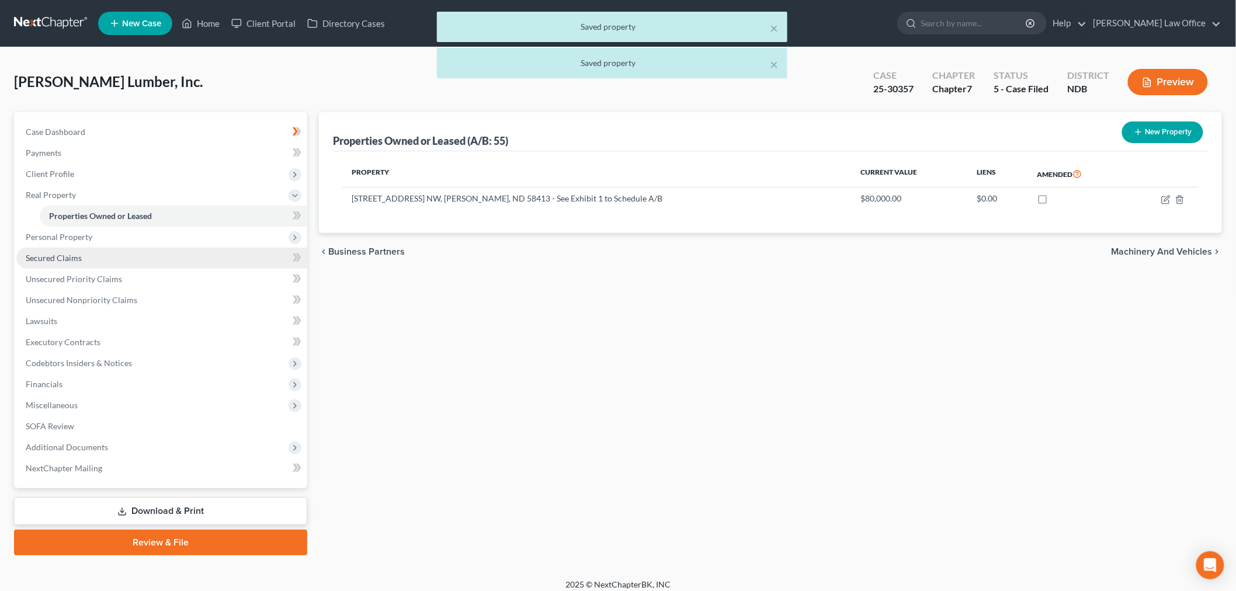
click at [84, 255] on link "Secured Claims" at bounding box center [161, 258] width 291 height 21
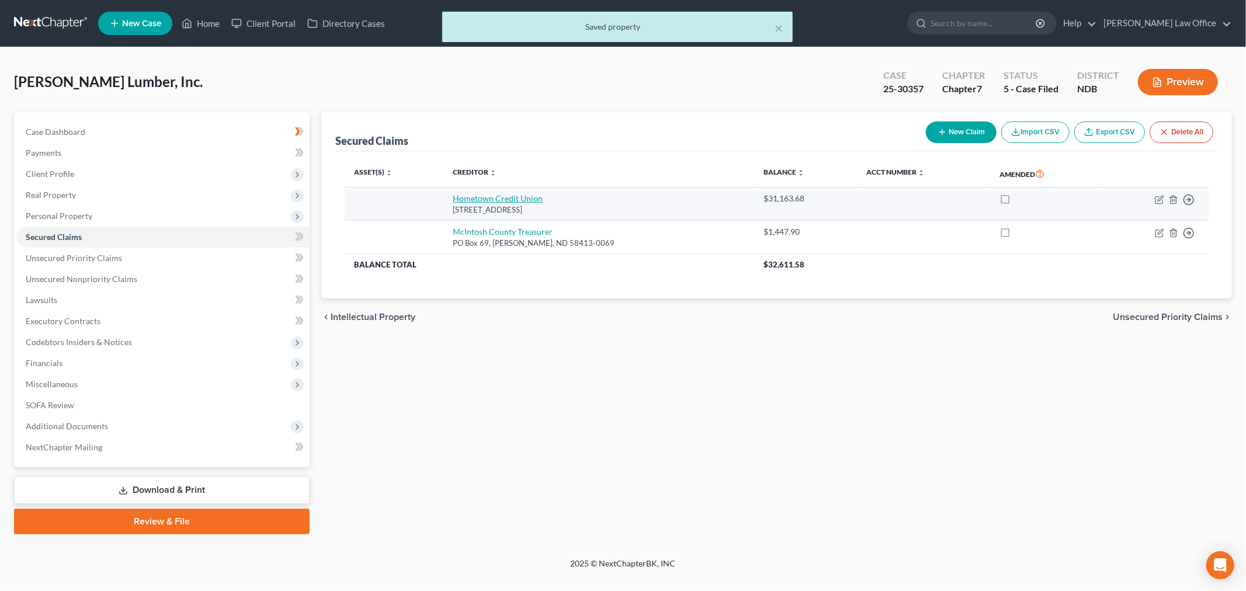
click at [511, 201] on link "Hometown Credit Union" at bounding box center [498, 198] width 90 height 10
select select "29"
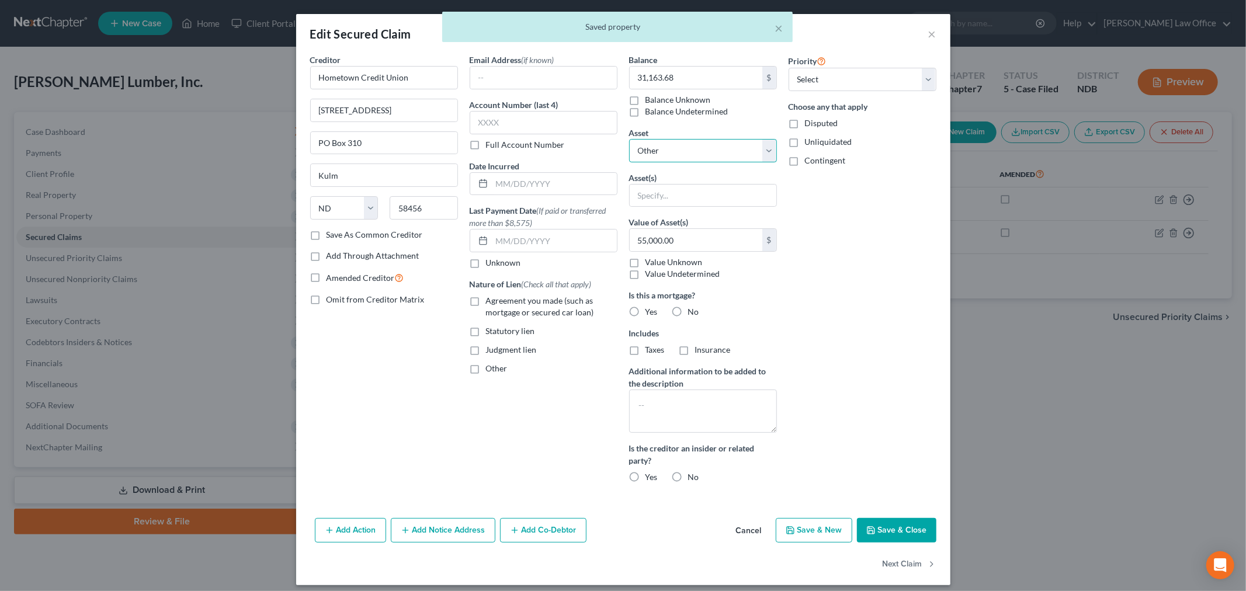
click at [707, 159] on select "Select Other Multiple Assets [STREET_ADDRESS] NW, [PERSON_NAME], ND 58413 - See…" at bounding box center [703, 150] width 148 height 23
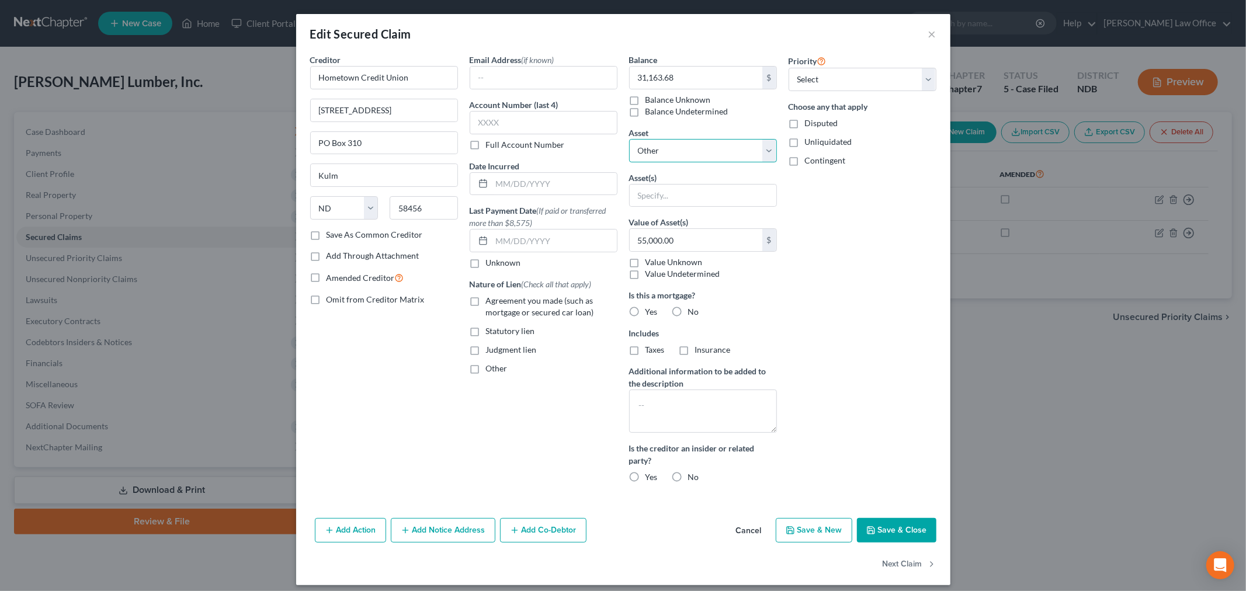
select select "2"
click at [629, 139] on select "Select Other Multiple Assets [STREET_ADDRESS] NW, [PERSON_NAME], ND 58413 - See…" at bounding box center [703, 150] width 148 height 23
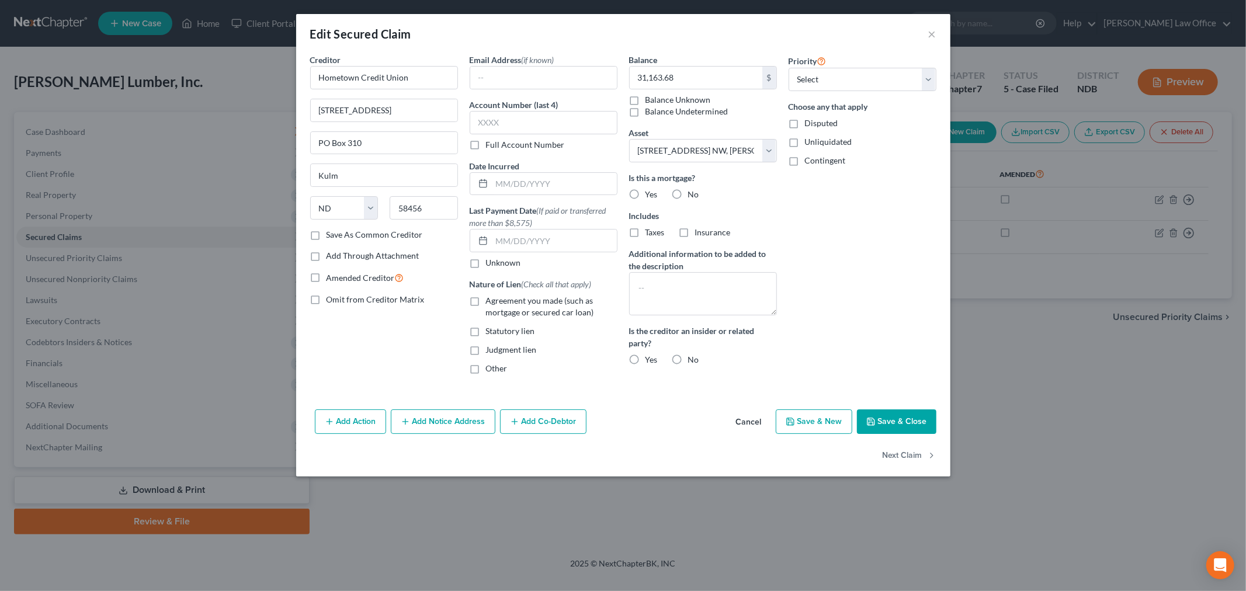
click at [486, 297] on label "Agreement you made (such as mortgage or secured car loan)" at bounding box center [551, 306] width 131 height 23
click at [491, 297] on input "Agreement you made (such as mortgage or secured car loan)" at bounding box center [495, 299] width 8 height 8
checkbox input "true"
drag, startPoint x: 834, startPoint y: 79, endPoint x: 833, endPoint y: 90, distance: 11.2
click at [834, 79] on select "Select 1st 2nd 3rd 4th 5th 6th 7th 8th 9th 10th 11th 12th 13th 14th 15th 16th 1…" at bounding box center [862, 79] width 148 height 23
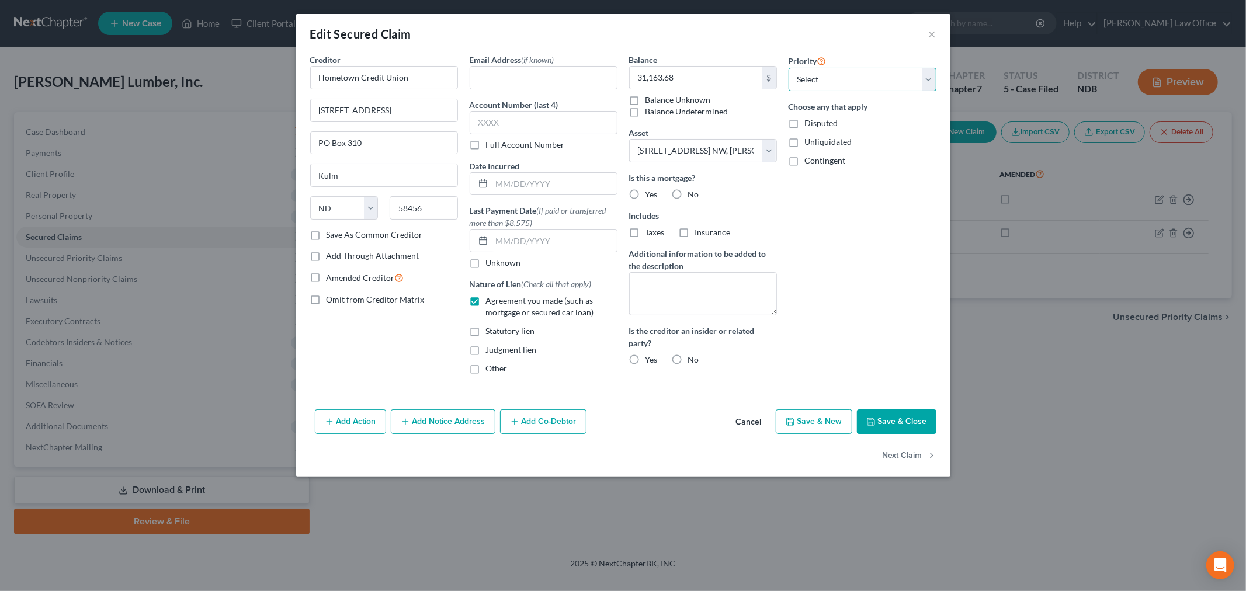
select select "0"
click at [788, 68] on select "Select 1st 2nd 3rd 4th 5th 6th 7th 8th 9th 10th 11th 12th 13th 14th 15th 16th 1…" at bounding box center [862, 79] width 148 height 23
click at [884, 421] on button "Save & Close" at bounding box center [896, 421] width 79 height 25
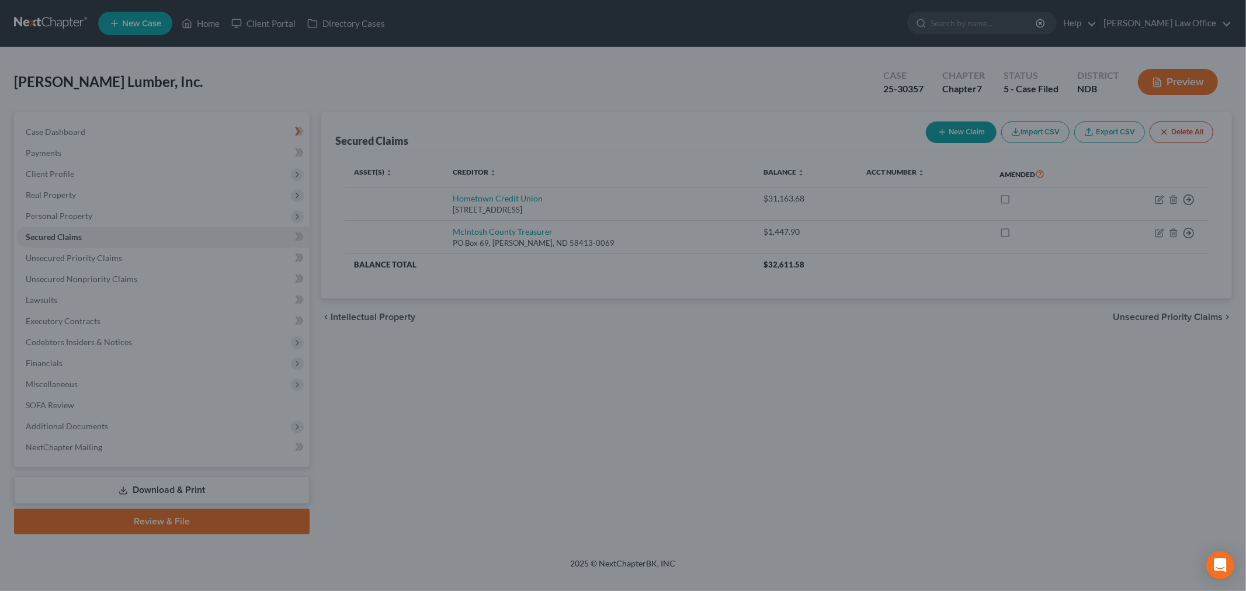
select select "2"
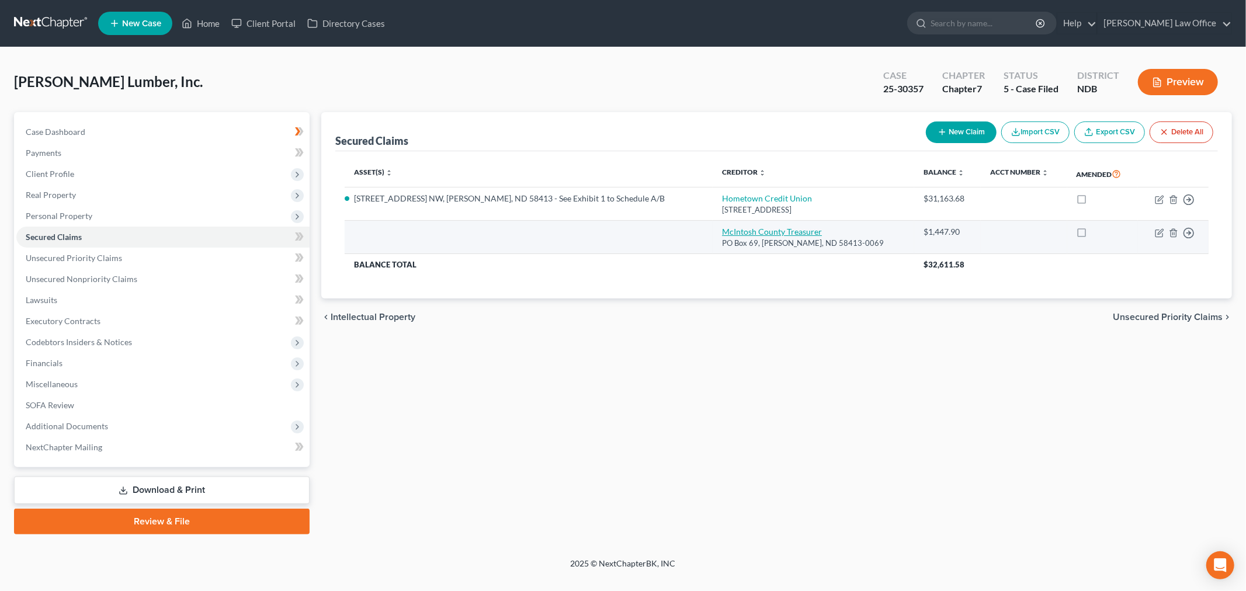
click at [722, 230] on link "McIntosh County Treasurer" at bounding box center [772, 232] width 100 height 10
select select "29"
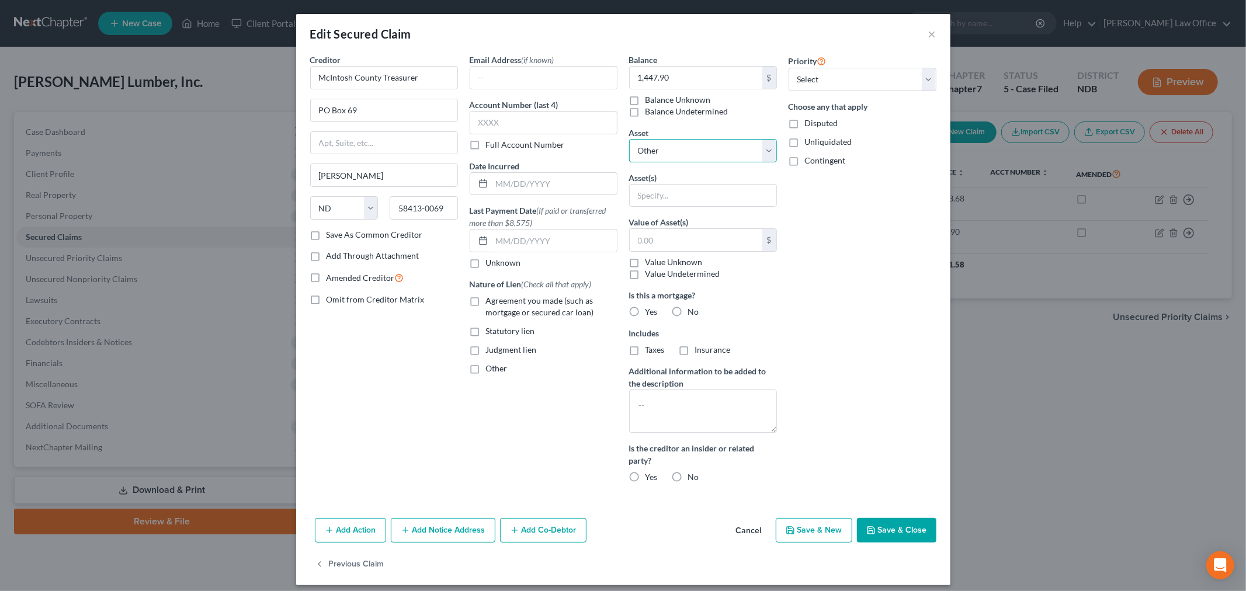
click at [666, 139] on select "Select Other Multiple Assets [STREET_ADDRESS] NW, [PERSON_NAME], ND 58413 - See…" at bounding box center [703, 150] width 148 height 23
select select "2"
click at [629, 139] on select "Select Other Multiple Assets [STREET_ADDRESS] NW, [PERSON_NAME], ND 58413 - See…" at bounding box center [703, 150] width 148 height 23
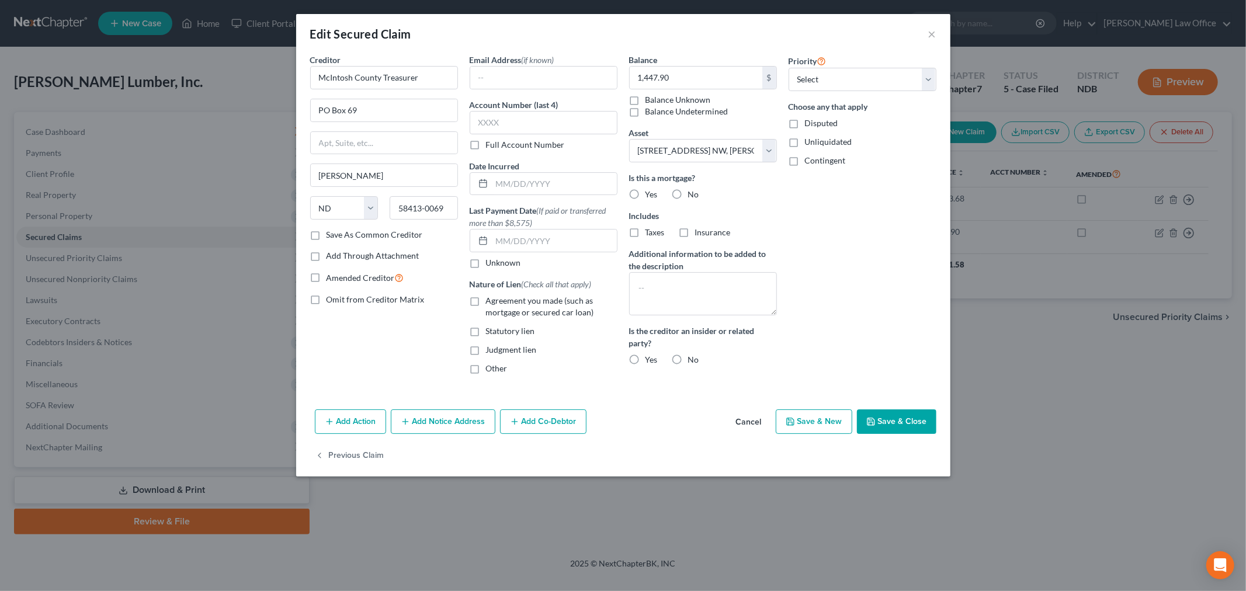
click at [486, 333] on label "Statutory lien" at bounding box center [510, 331] width 49 height 12
click at [491, 333] on input "Statutory lien" at bounding box center [495, 329] width 8 height 8
checkbox input "true"
click at [908, 418] on button "Save & Close" at bounding box center [896, 421] width 79 height 25
select select
